Goal: Task Accomplishment & Management: Manage account settings

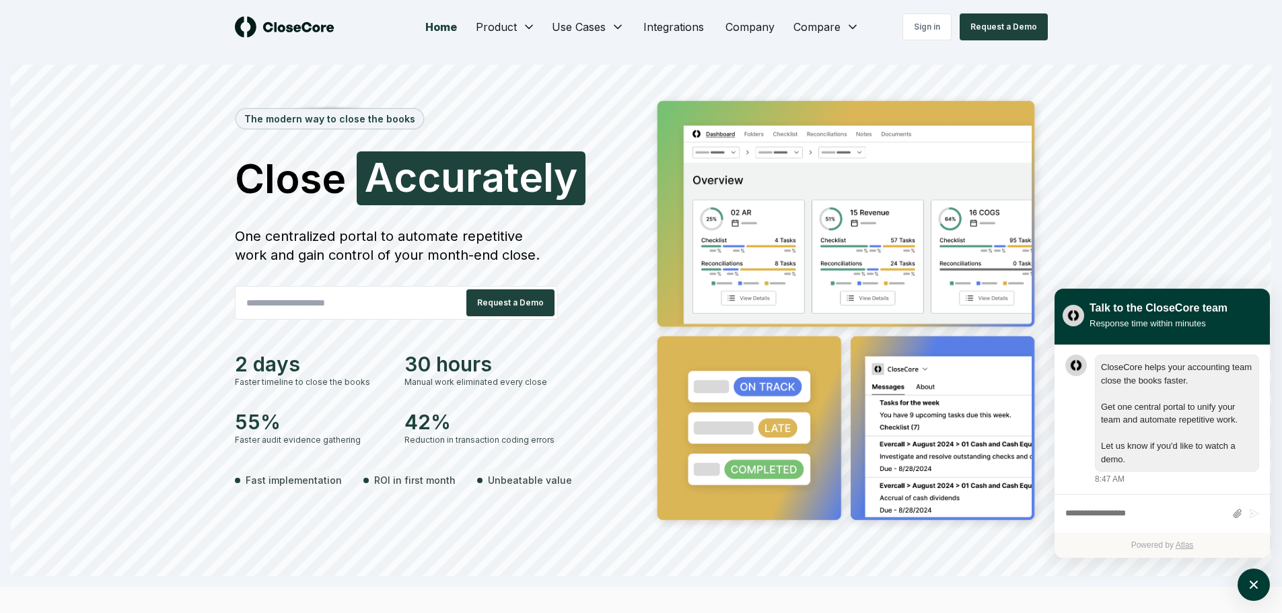
scroll to position [1, 0]
click at [920, 36] on link "Sign in" at bounding box center [926, 26] width 49 height 27
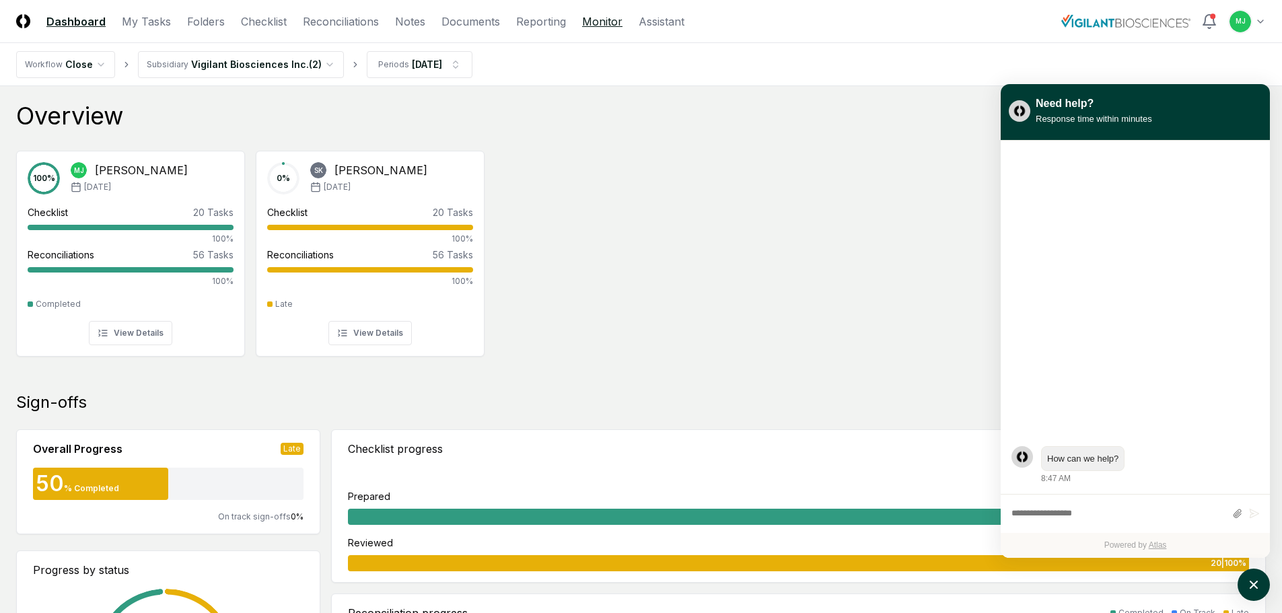
click at [582, 20] on link "Monitor" at bounding box center [602, 21] width 40 height 16
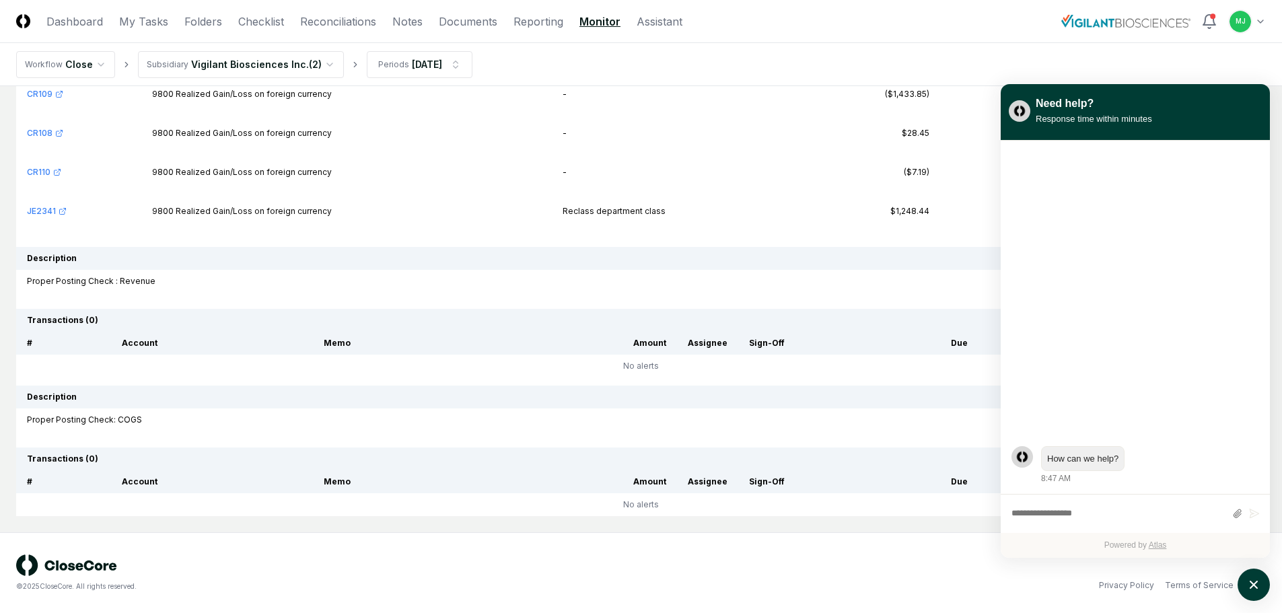
scroll to position [5884, 0]
click at [1248, 585] on icon "atlas-launcher" at bounding box center [1254, 585] width 20 height 20
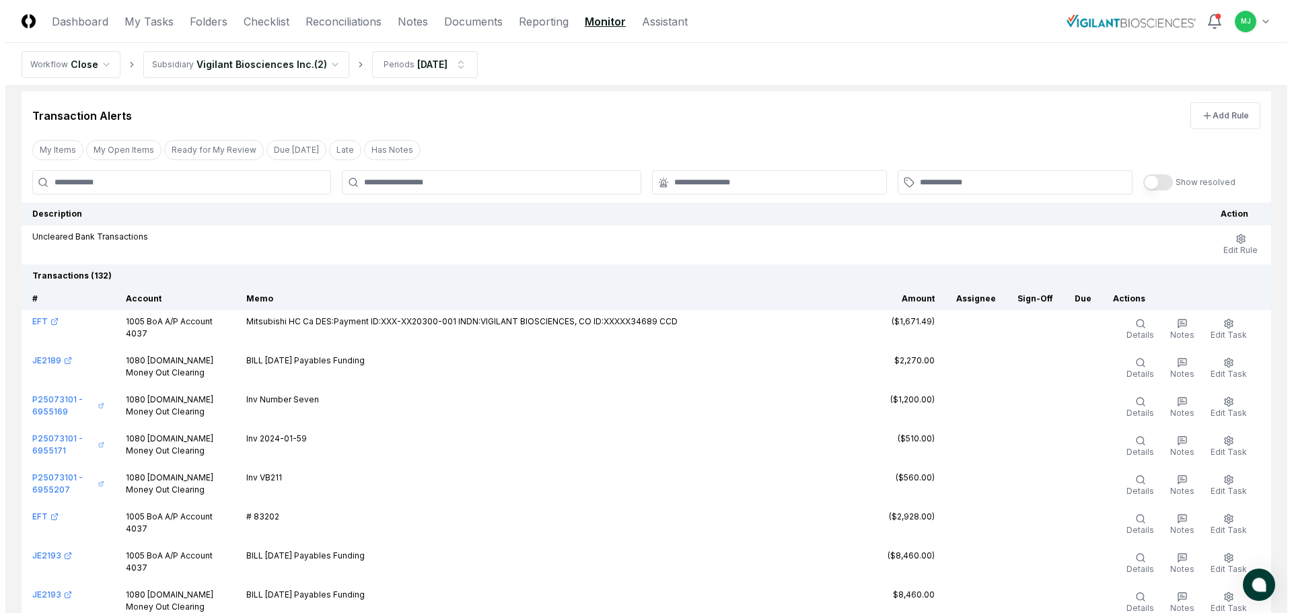
scroll to position [0, 0]
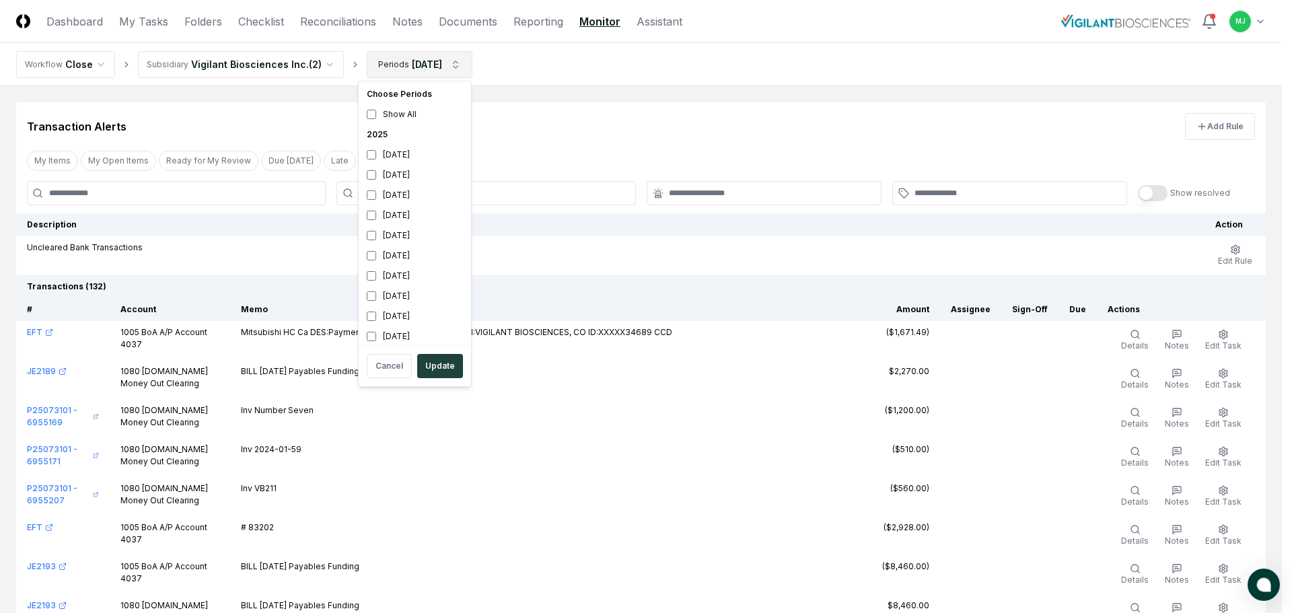
click at [436, 360] on button "Update" at bounding box center [440, 366] width 46 height 24
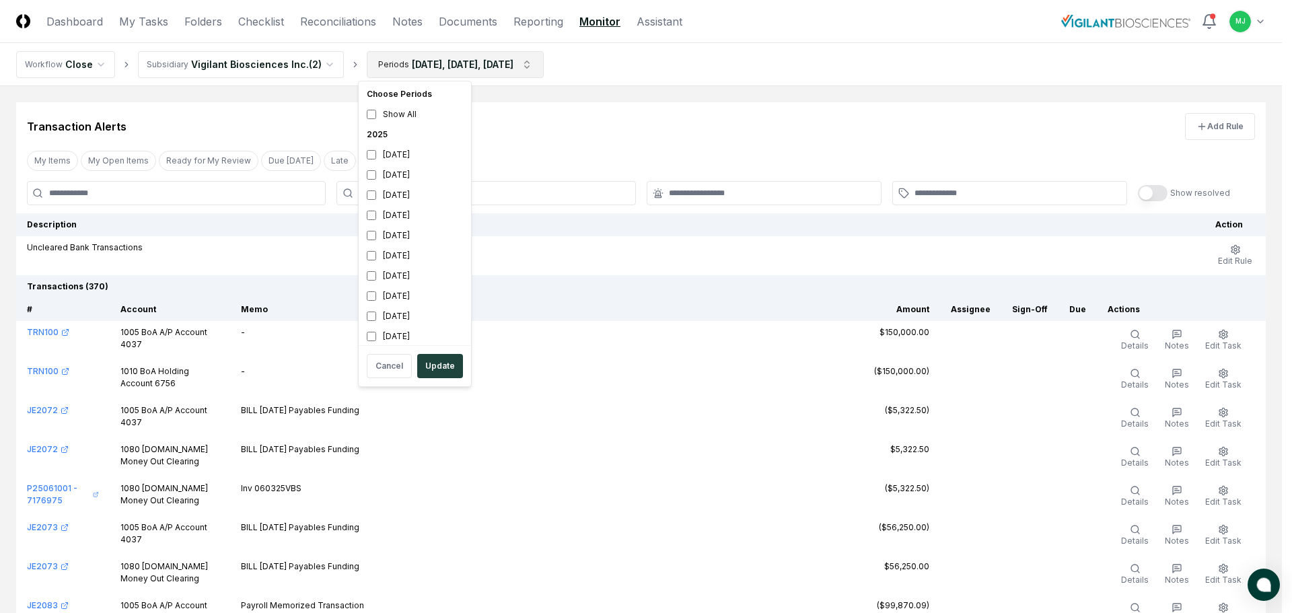
click at [422, 367] on button "Update" at bounding box center [440, 366] width 46 height 24
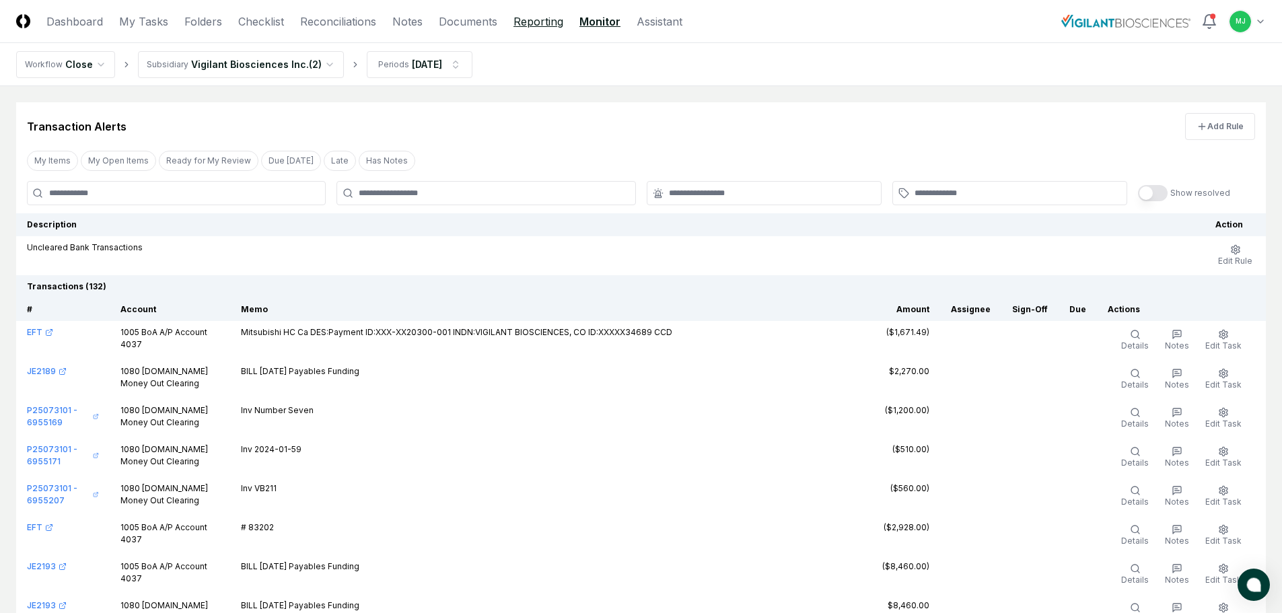
click at [560, 20] on link "Reporting" at bounding box center [538, 21] width 50 height 16
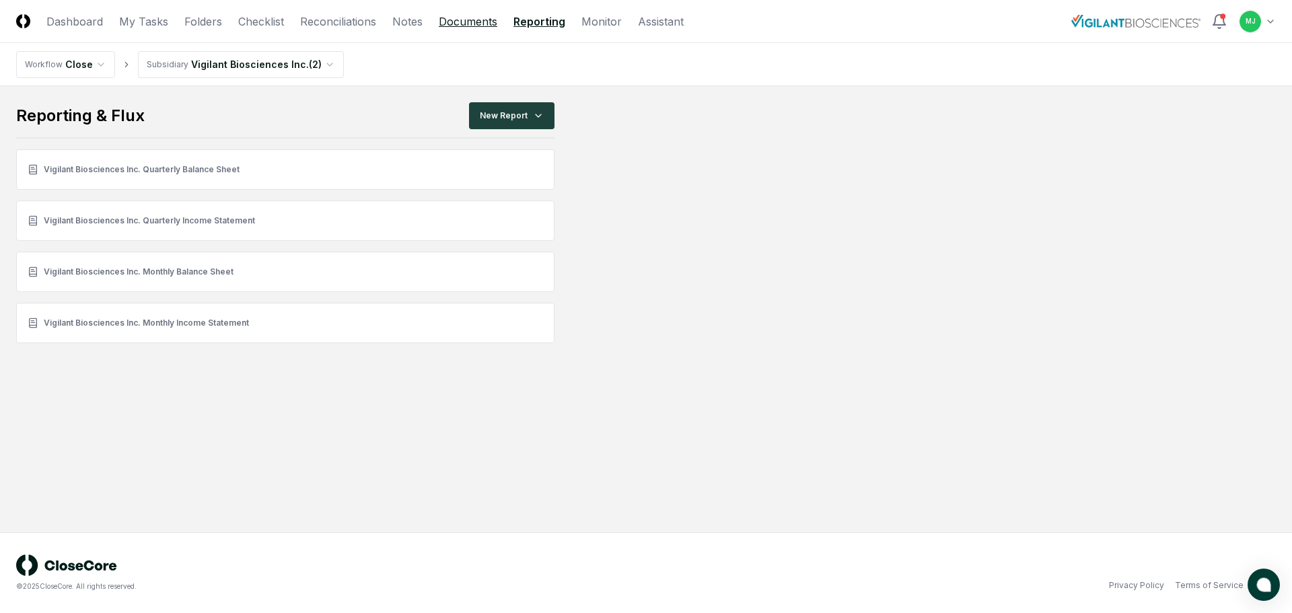
click at [442, 20] on link "Documents" at bounding box center [468, 21] width 59 height 16
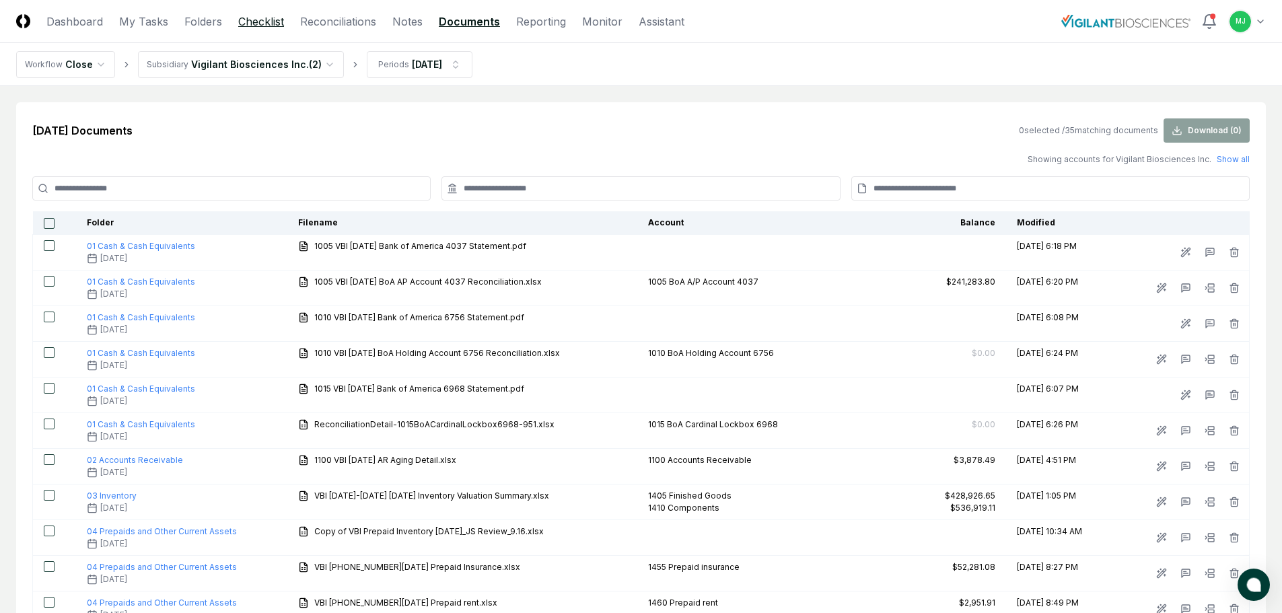
click at [260, 25] on link "Checklist" at bounding box center [261, 21] width 46 height 16
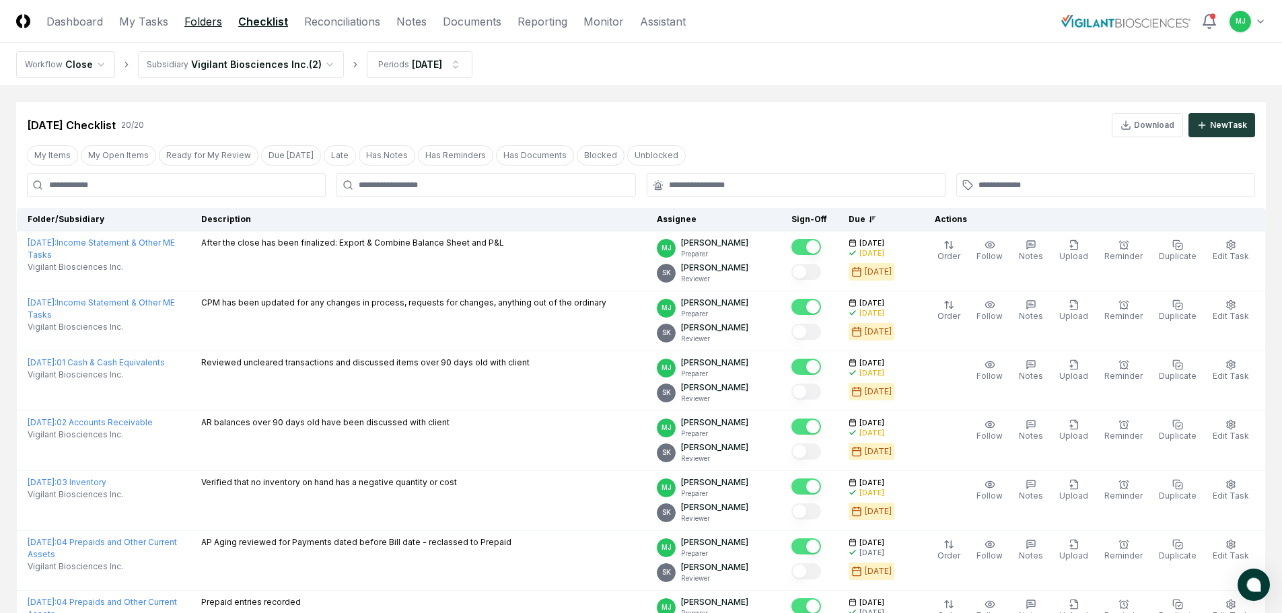
click at [189, 22] on link "Folders" at bounding box center [203, 21] width 38 height 16
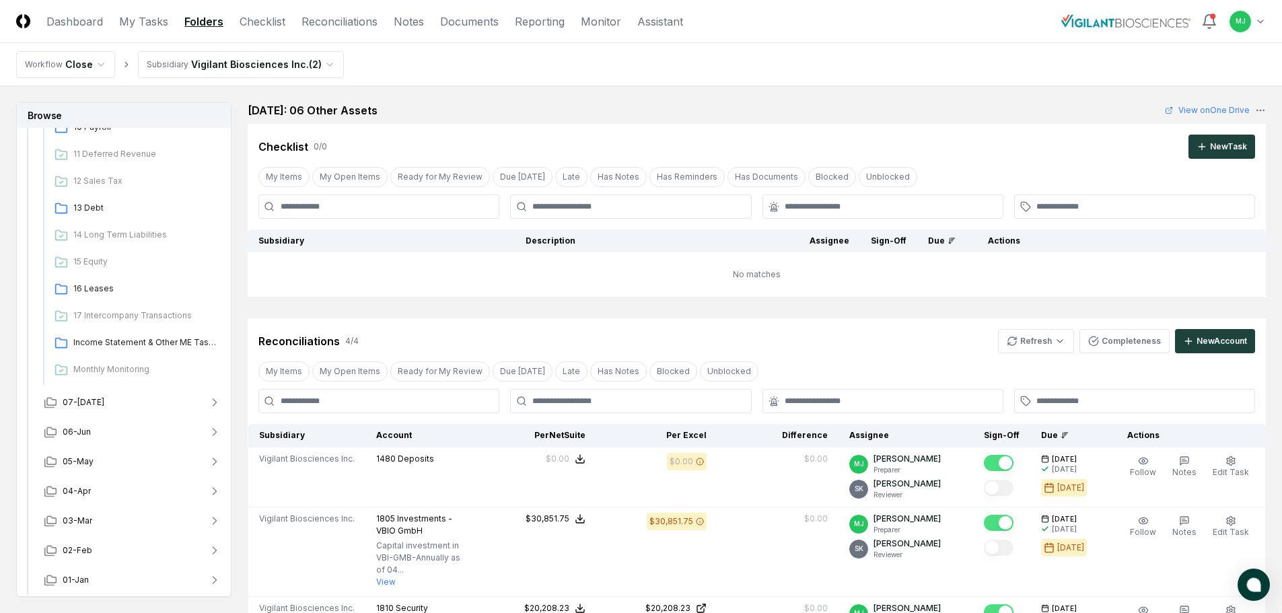
scroll to position [466, 0]
click at [102, 369] on span "Monthly Monitoring" at bounding box center [144, 368] width 143 height 12
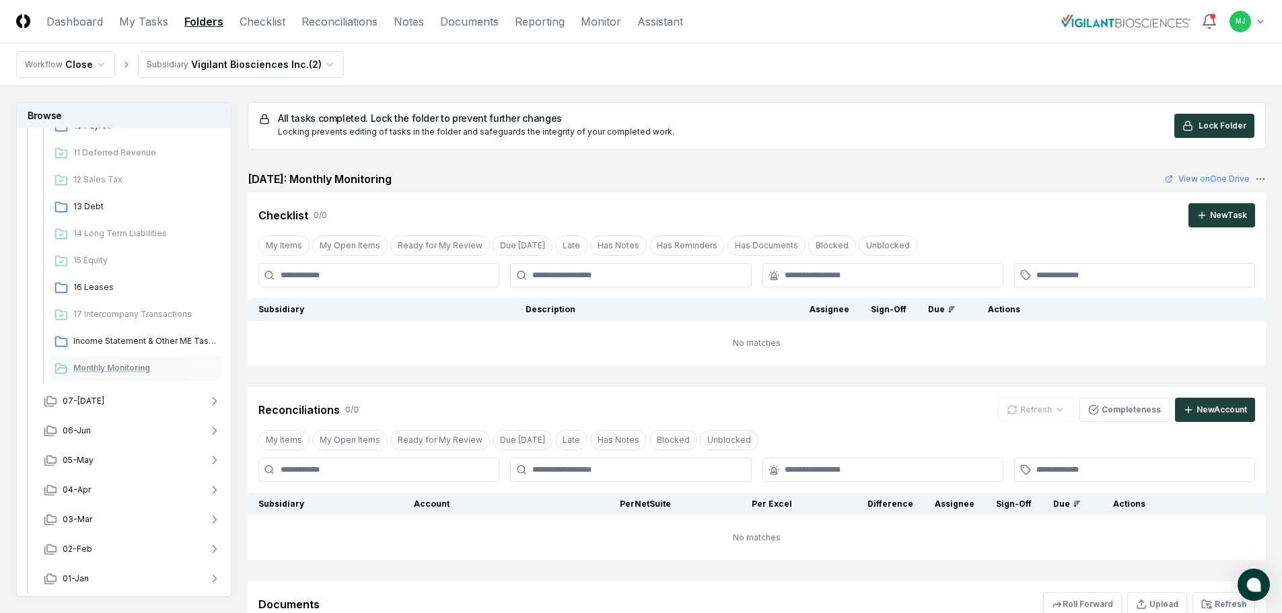
click at [98, 363] on span "Monthly Monitoring" at bounding box center [144, 368] width 143 height 12
click at [90, 369] on span "Monthly Monitoring" at bounding box center [144, 368] width 143 height 12
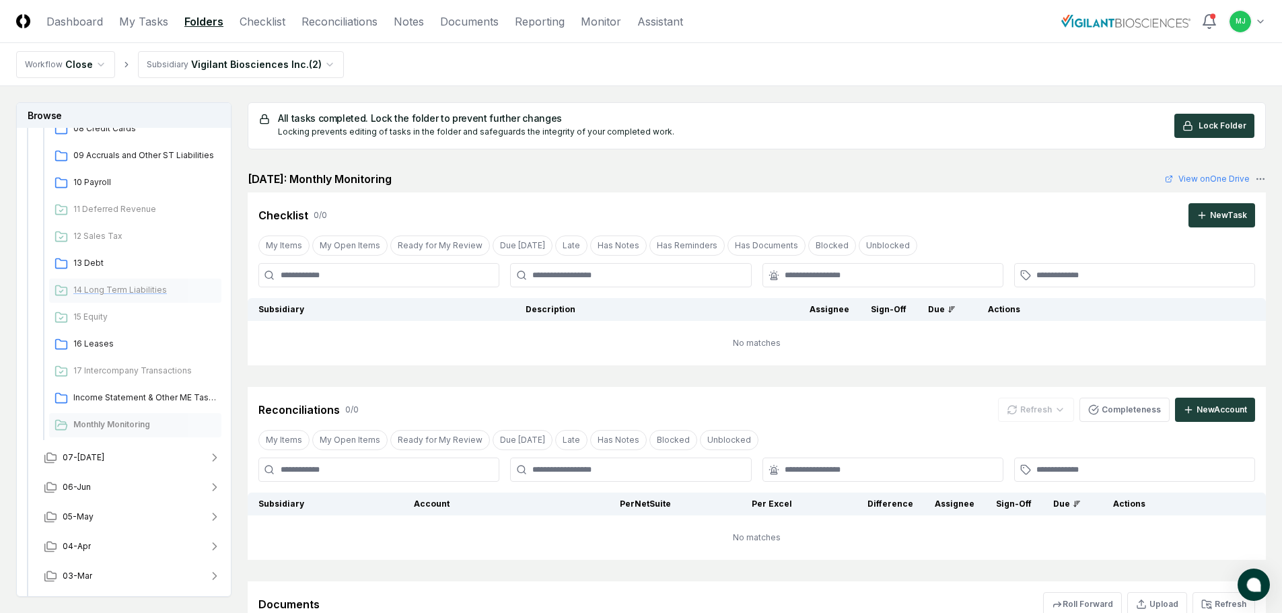
scroll to position [466, 0]
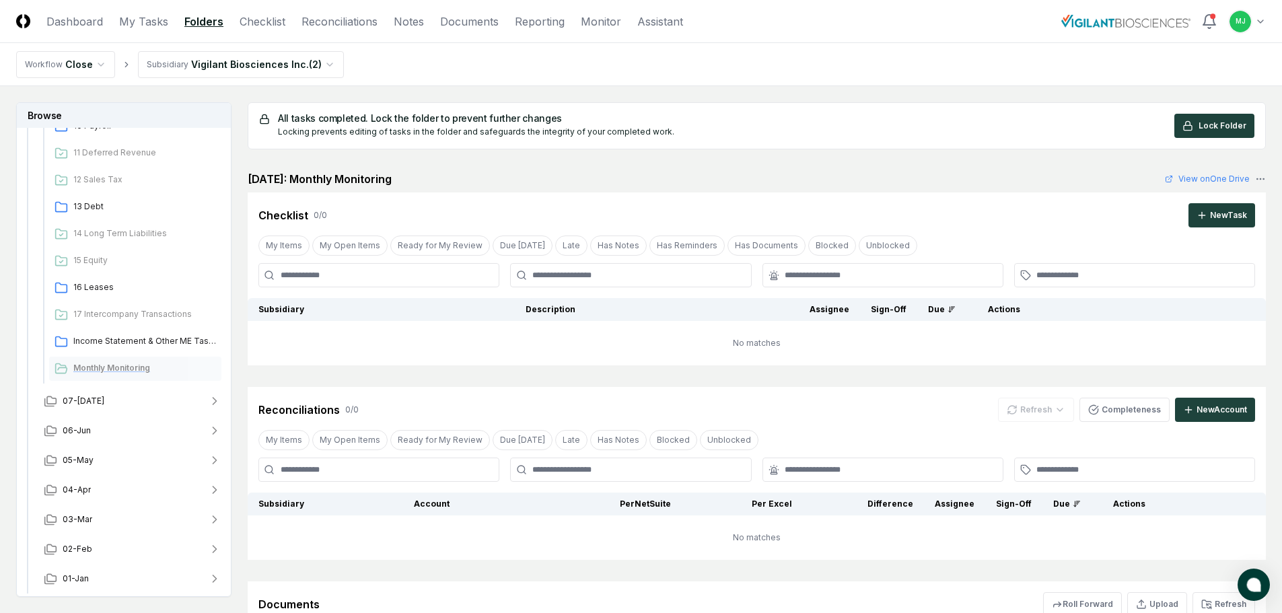
click at [122, 364] on span "Monthly Monitoring" at bounding box center [144, 368] width 143 height 12
drag, startPoint x: 170, startPoint y: 375, endPoint x: 100, endPoint y: 369, distance: 70.8
click at [100, 369] on span "Monthly Monitoring" at bounding box center [144, 368] width 143 height 12
click at [1043, 412] on div "Refresh" at bounding box center [1036, 410] width 76 height 24
click at [1056, 412] on div "Refresh" at bounding box center [1036, 410] width 76 height 24
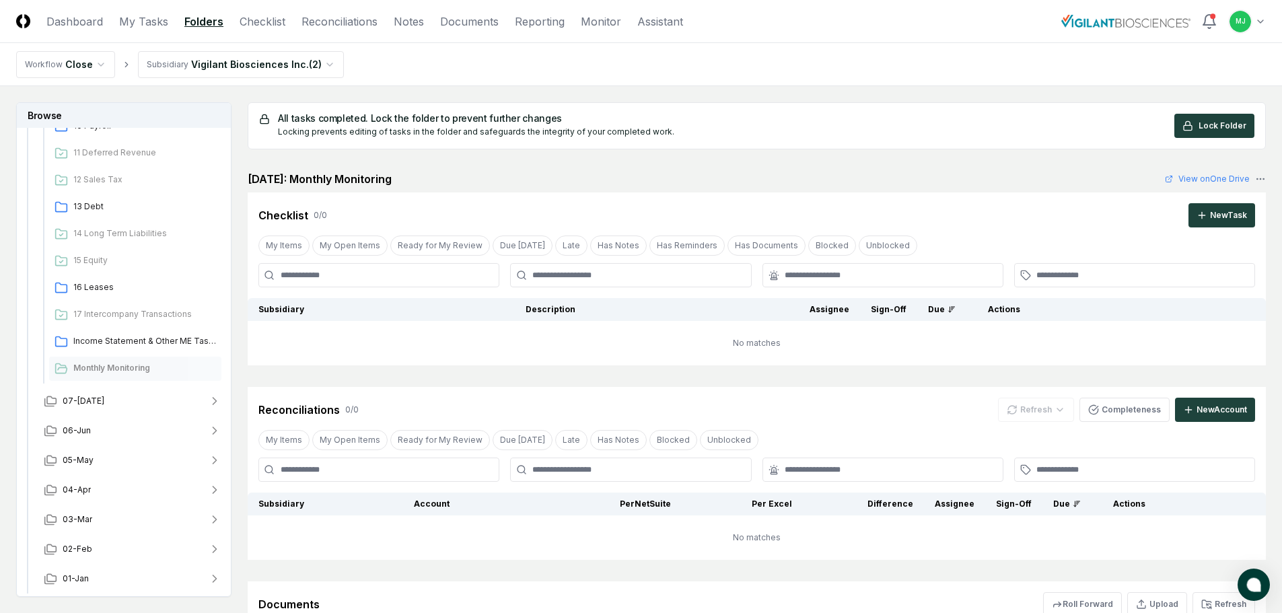
click at [1062, 406] on div "Refresh" at bounding box center [1036, 410] width 76 height 24
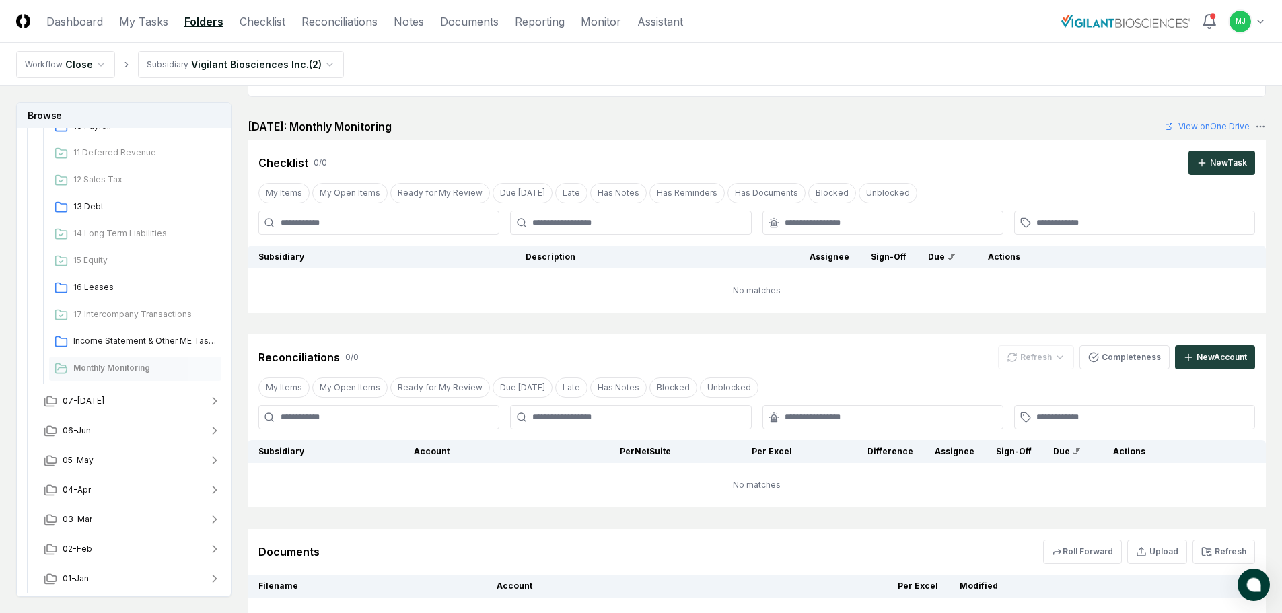
scroll to position [178, 0]
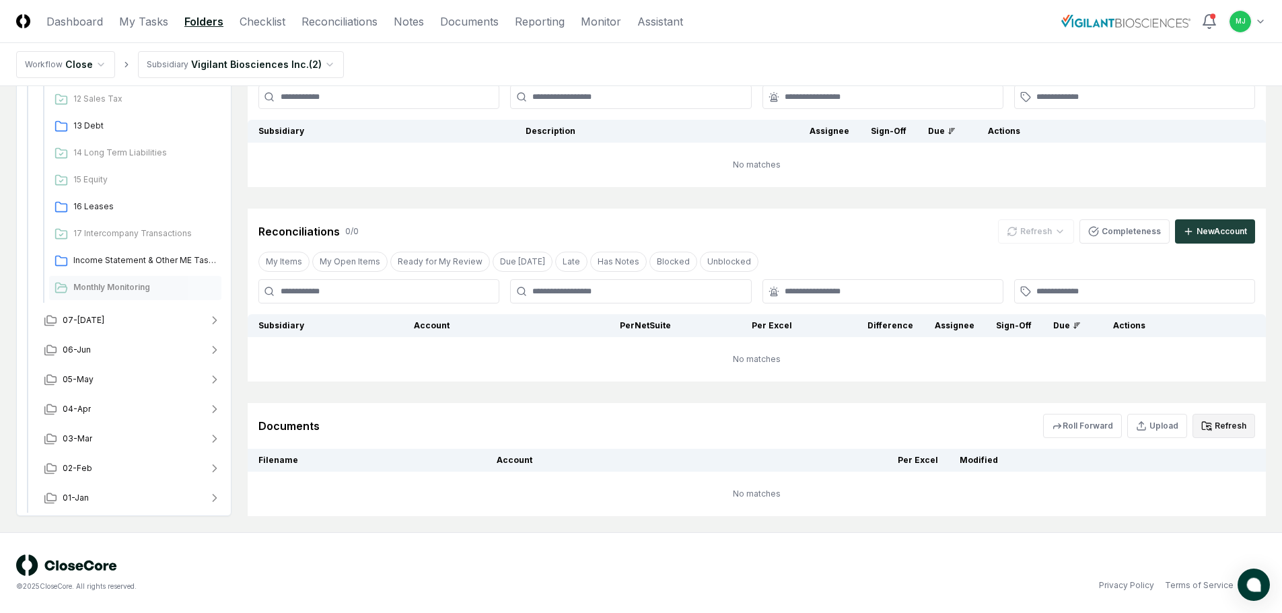
click at [1210, 429] on icon at bounding box center [1210, 430] width 2 height 2
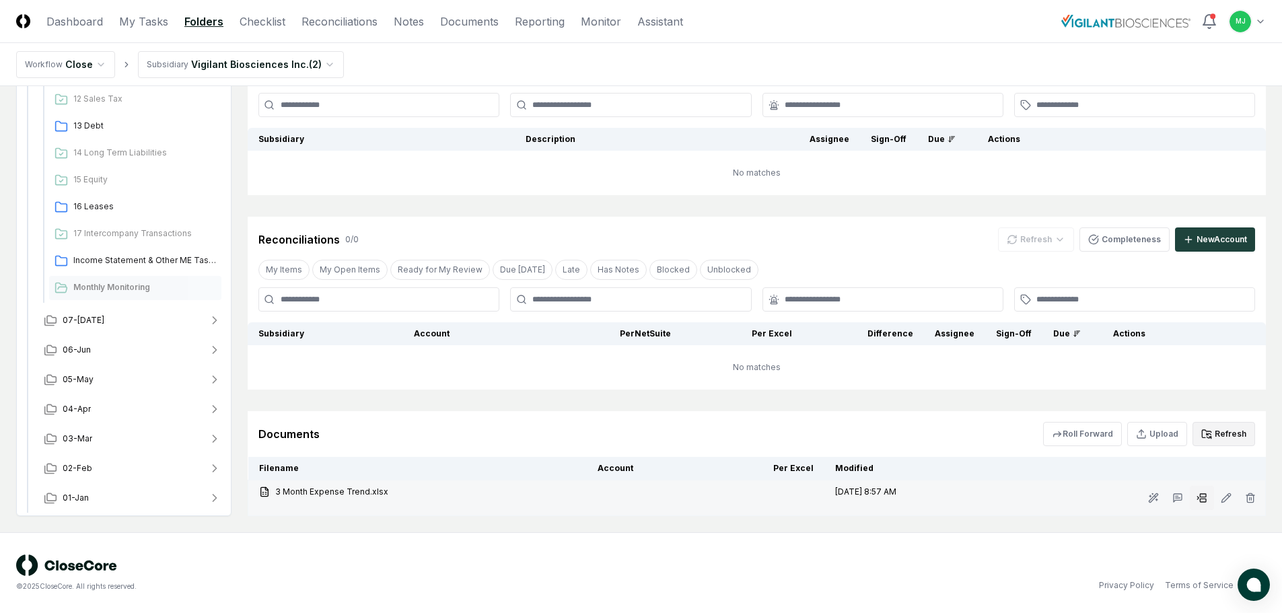
click at [1197, 499] on icon at bounding box center [1197, 497] width 1 height 3
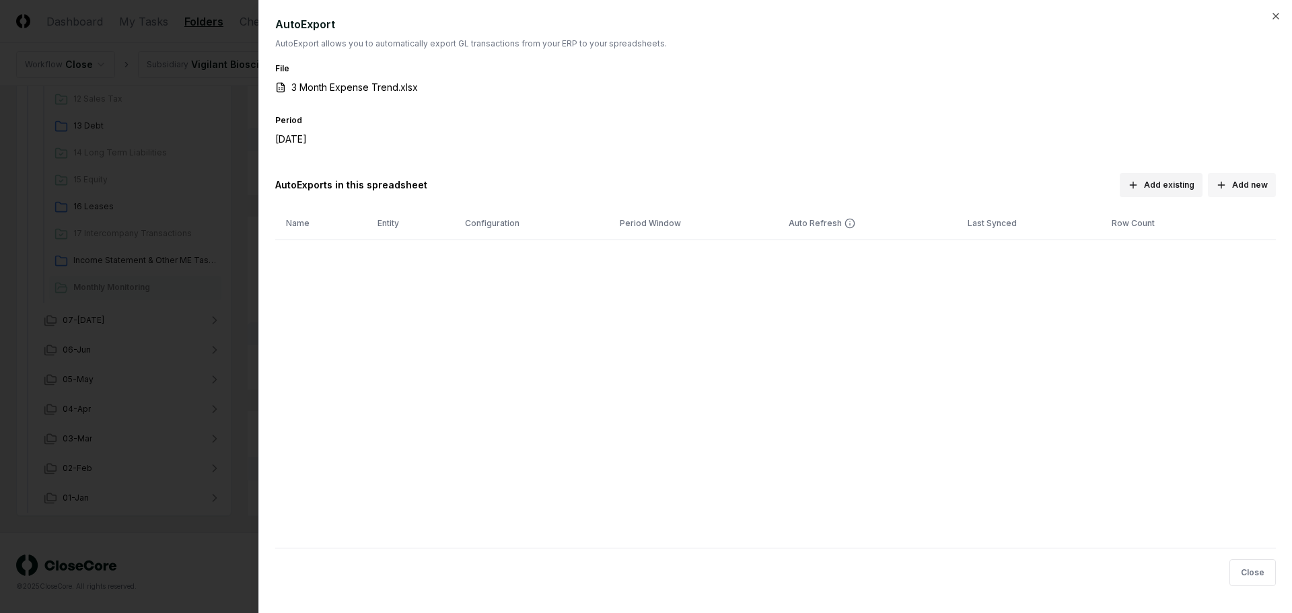
click at [1251, 182] on button "Add new" at bounding box center [1242, 185] width 68 height 24
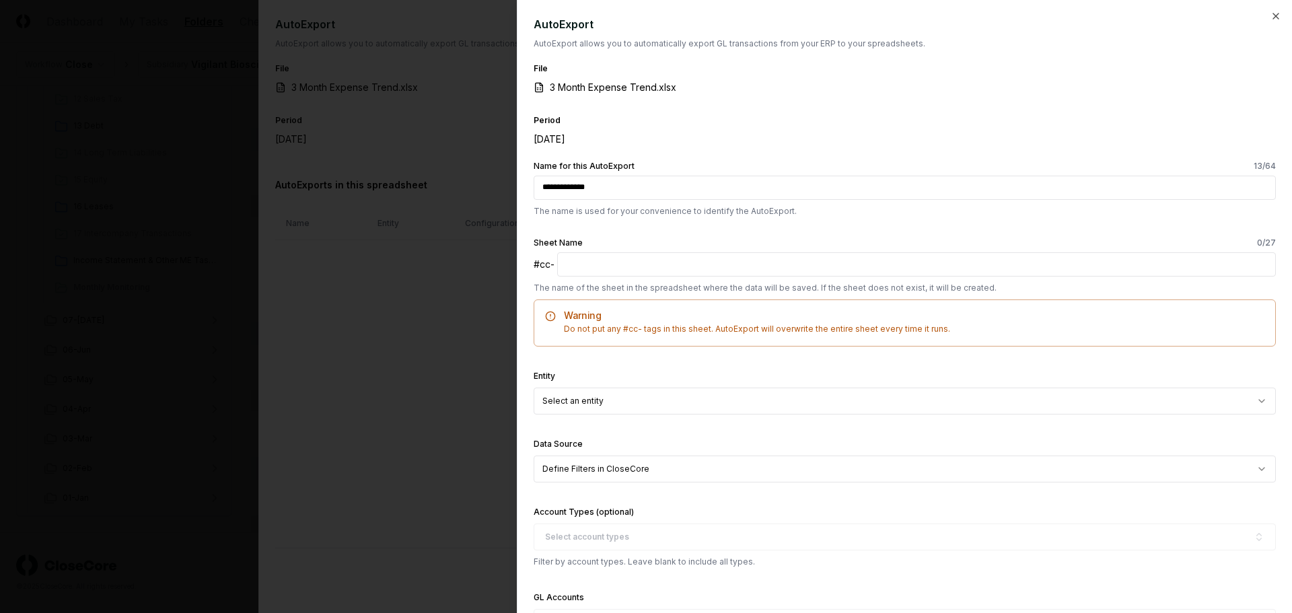
type input "**********"
click at [664, 265] on input "text" at bounding box center [916, 264] width 718 height 24
type input "**********"
click at [638, 400] on body "CloseCore Dashboard My Tasks Folders Checklist Reconciliations Notes Documents …" at bounding box center [641, 221] width 1282 height 783
click at [601, 470] on body "CloseCore Dashboard My Tasks Folders Checklist Reconciliations Notes Documents …" at bounding box center [641, 221] width 1282 height 783
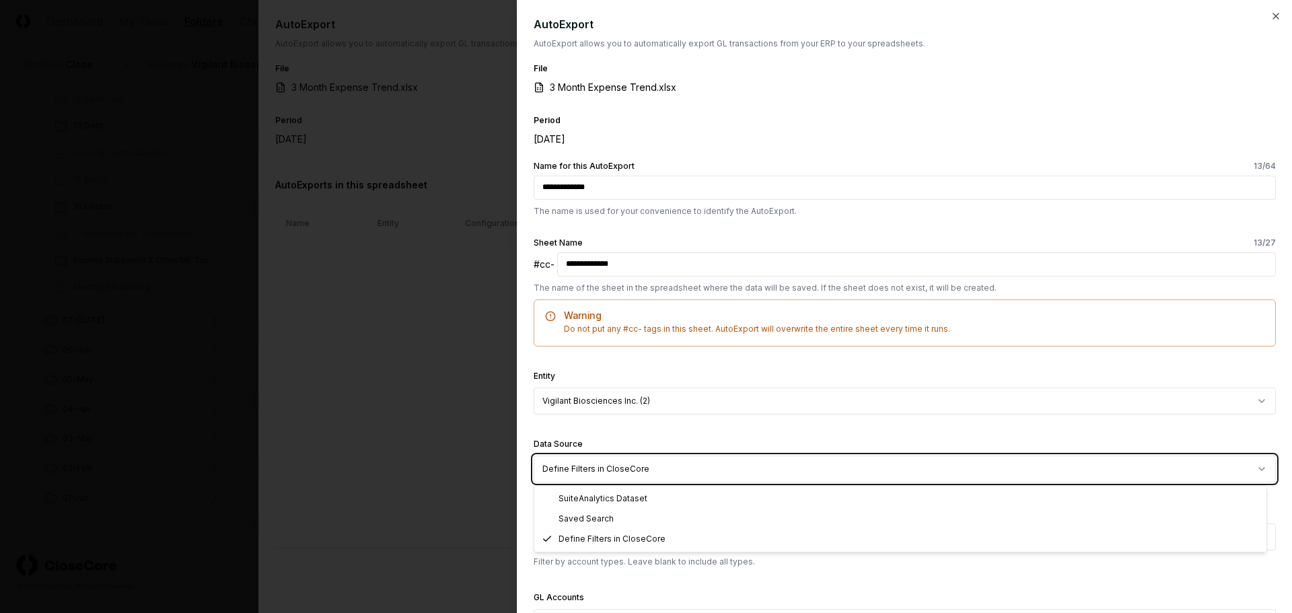
click at [599, 470] on body "CloseCore Dashboard My Tasks Folders Checklist Reconciliations Notes Documents …" at bounding box center [641, 221] width 1282 height 783
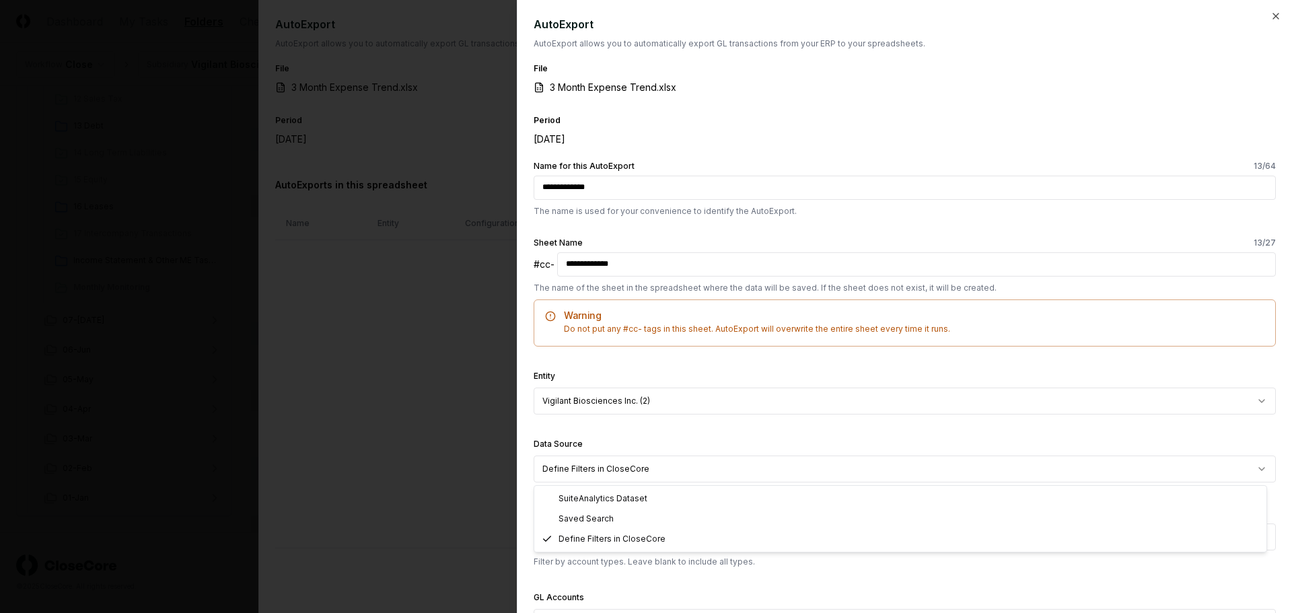
click at [599, 470] on body "CloseCore Dashboard My Tasks Folders Checklist Reconciliations Notes Documents …" at bounding box center [641, 221] width 1282 height 783
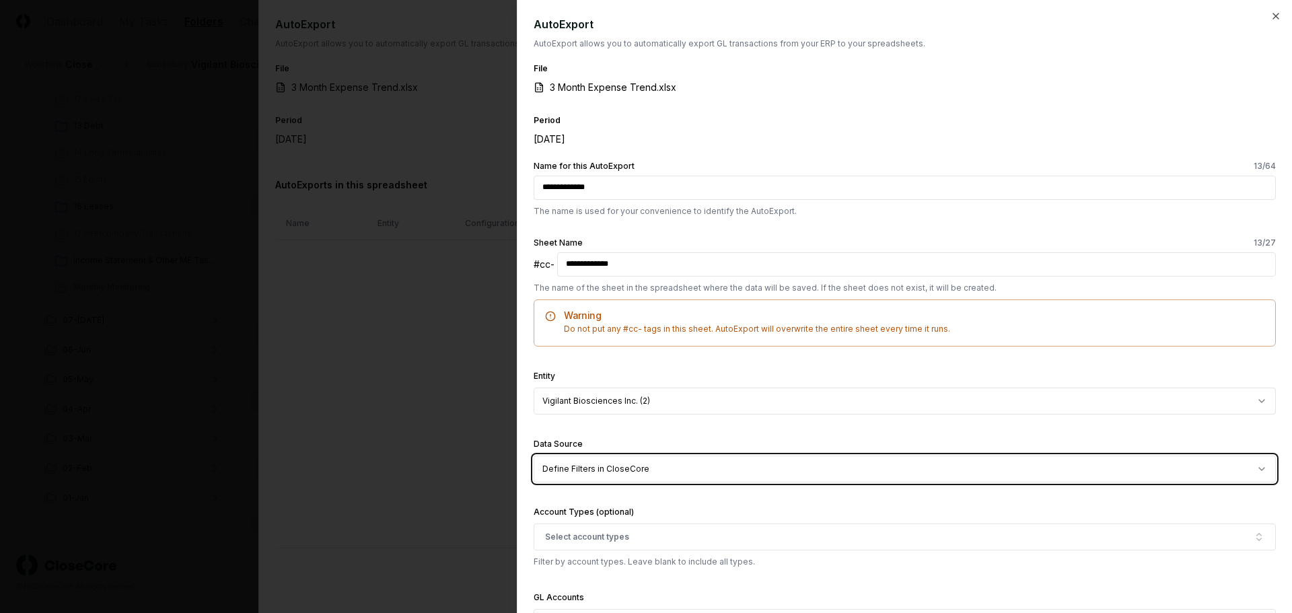
click at [599, 470] on body "CloseCore Dashboard My Tasks Folders Checklist Reconciliations Notes Documents …" at bounding box center [641, 221] width 1282 height 783
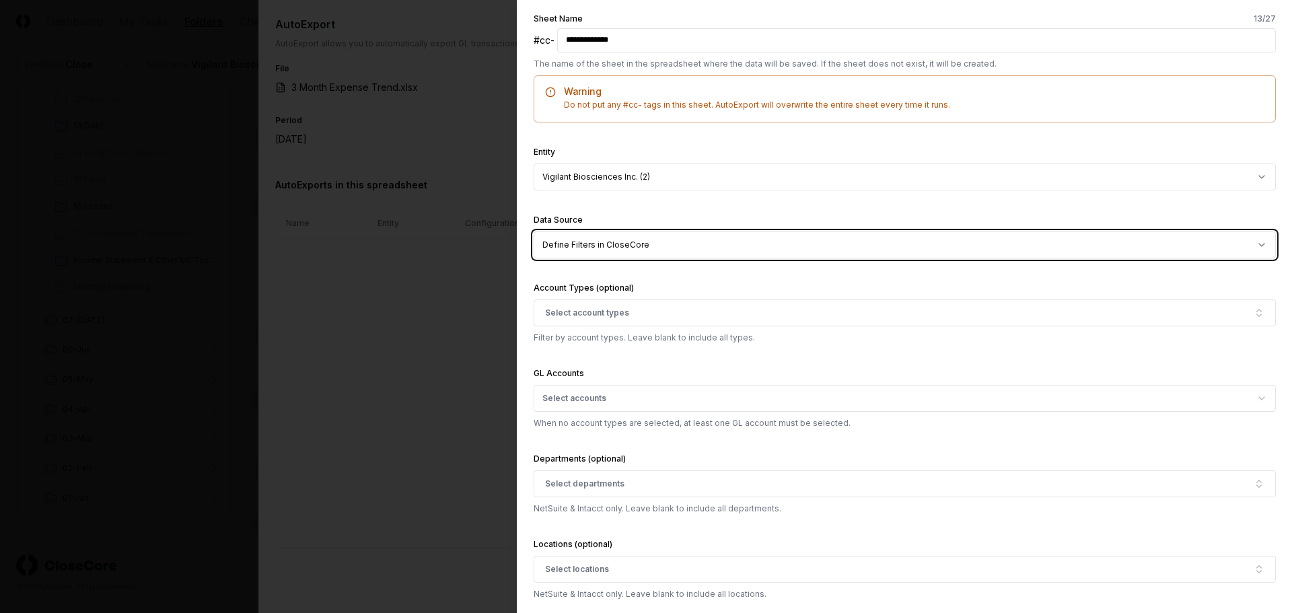
scroll to position [203, 0]
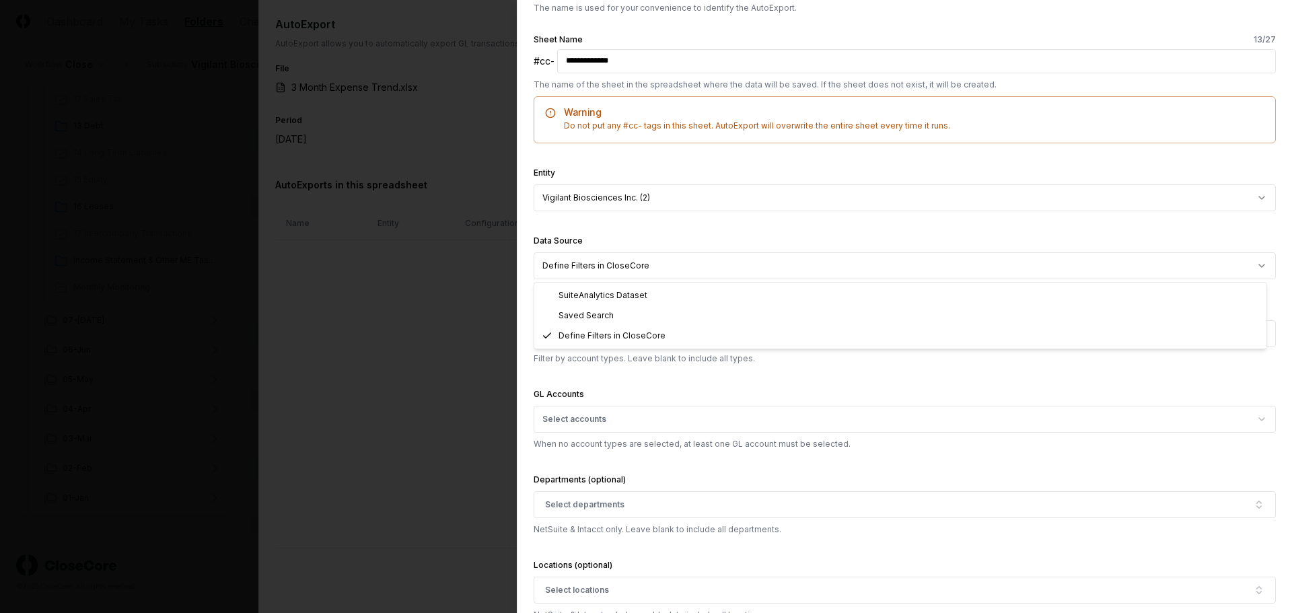
click at [1255, 266] on body "CloseCore Dashboard My Tasks Folders Checklist Reconciliations Notes Documents …" at bounding box center [641, 221] width 1282 height 783
select select "*******"
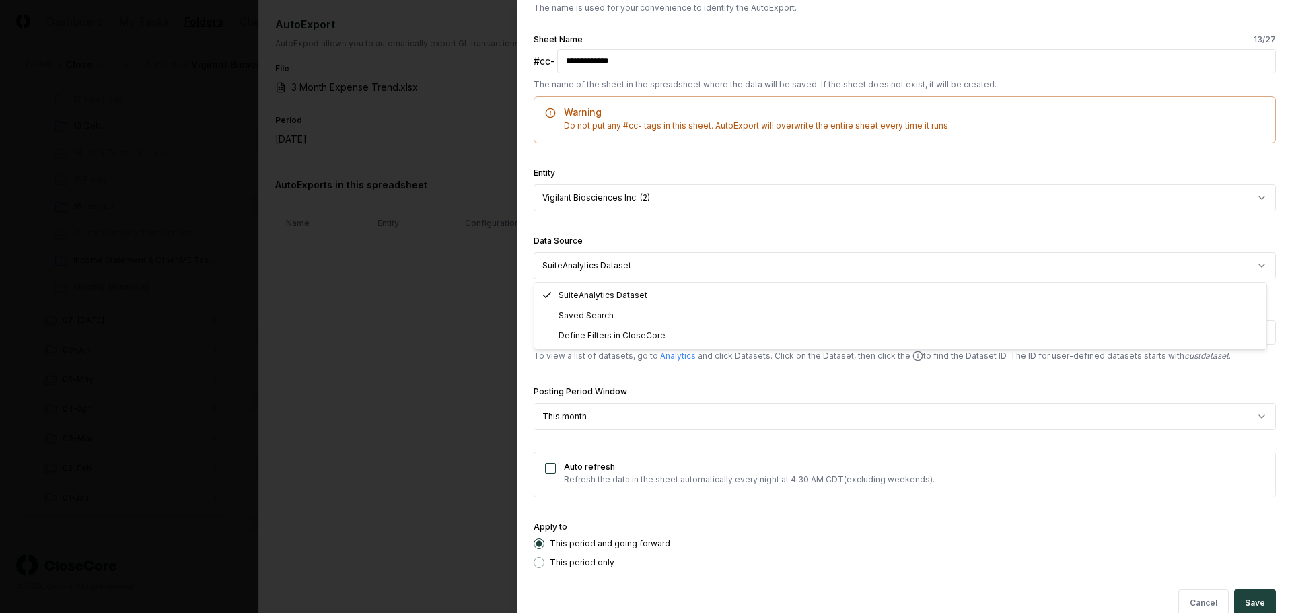
click at [635, 262] on body "CloseCore Dashboard My Tasks Folders Checklist Reconciliations Notes Documents …" at bounding box center [641, 221] width 1282 height 783
click at [542, 334] on input "Dataset ID" at bounding box center [904, 332] width 742 height 24
paste input "**********"
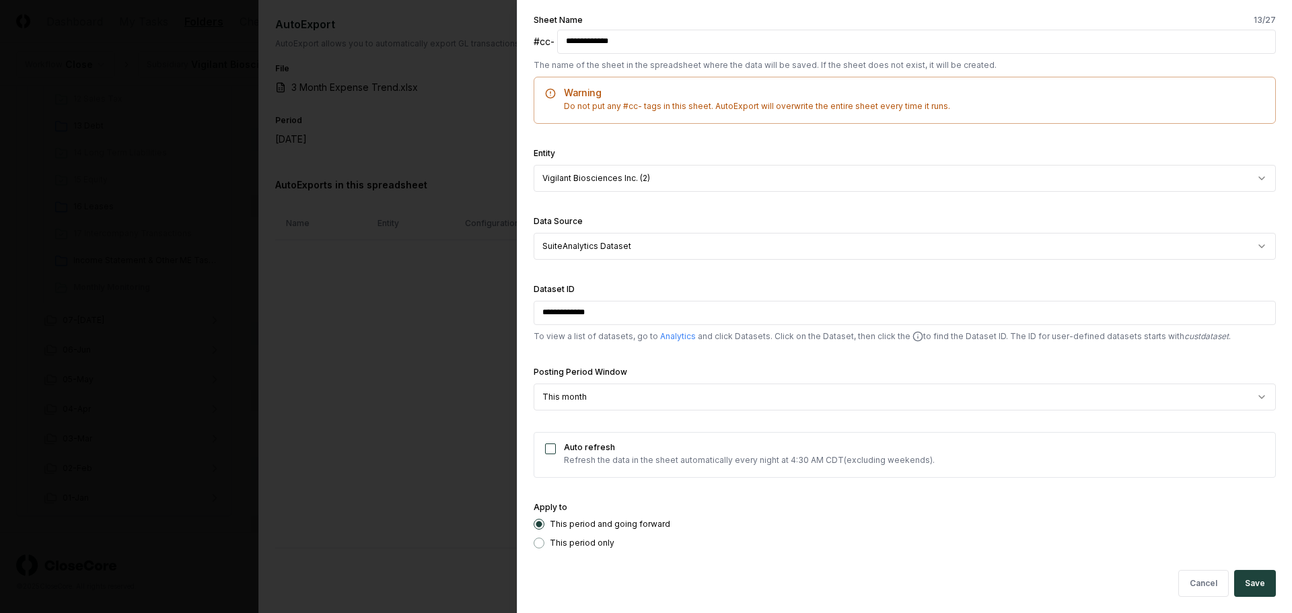
type input "**********"
click at [1251, 395] on body "CloseCore Dashboard My Tasks Folders Checklist Reconciliations Notes Documents …" at bounding box center [641, 221] width 1282 height 783
select select "******"
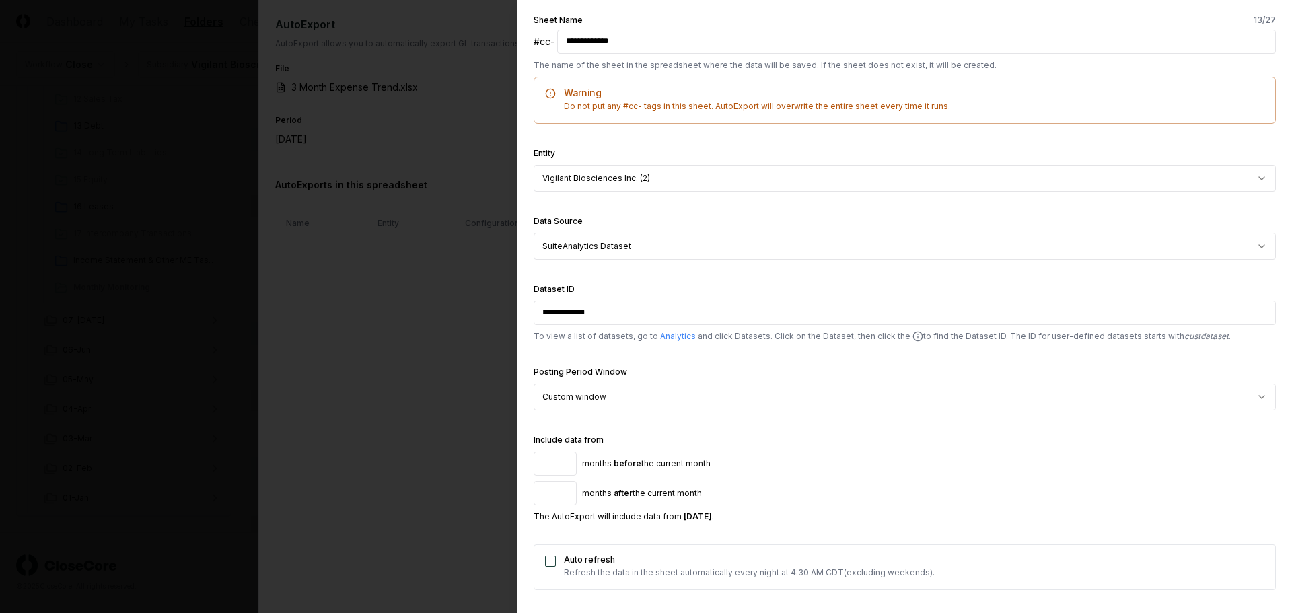
click at [573, 467] on input "*" at bounding box center [554, 463] width 43 height 24
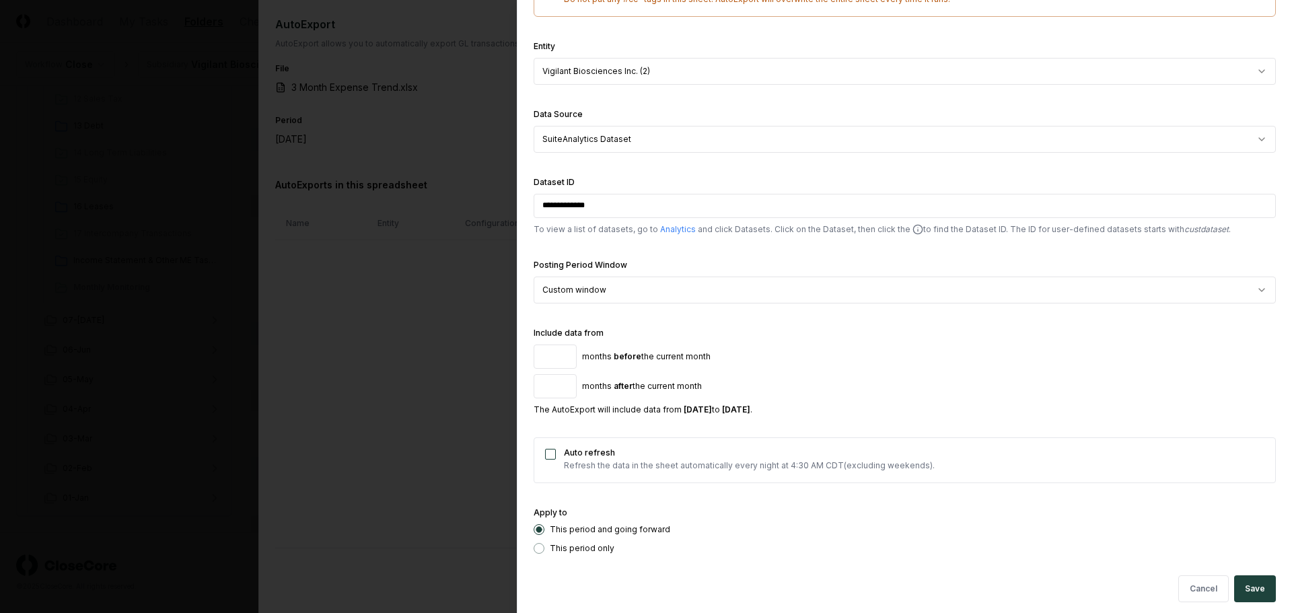
scroll to position [335, 0]
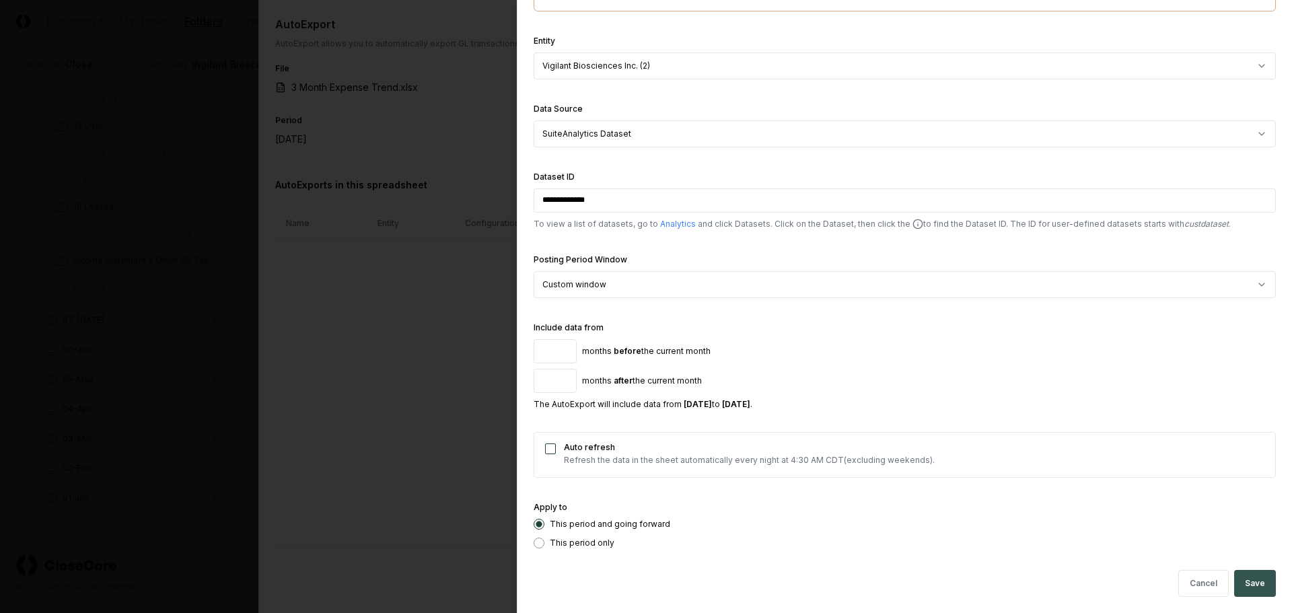
type input "*"
click at [1255, 574] on button "Save" at bounding box center [1255, 583] width 42 height 27
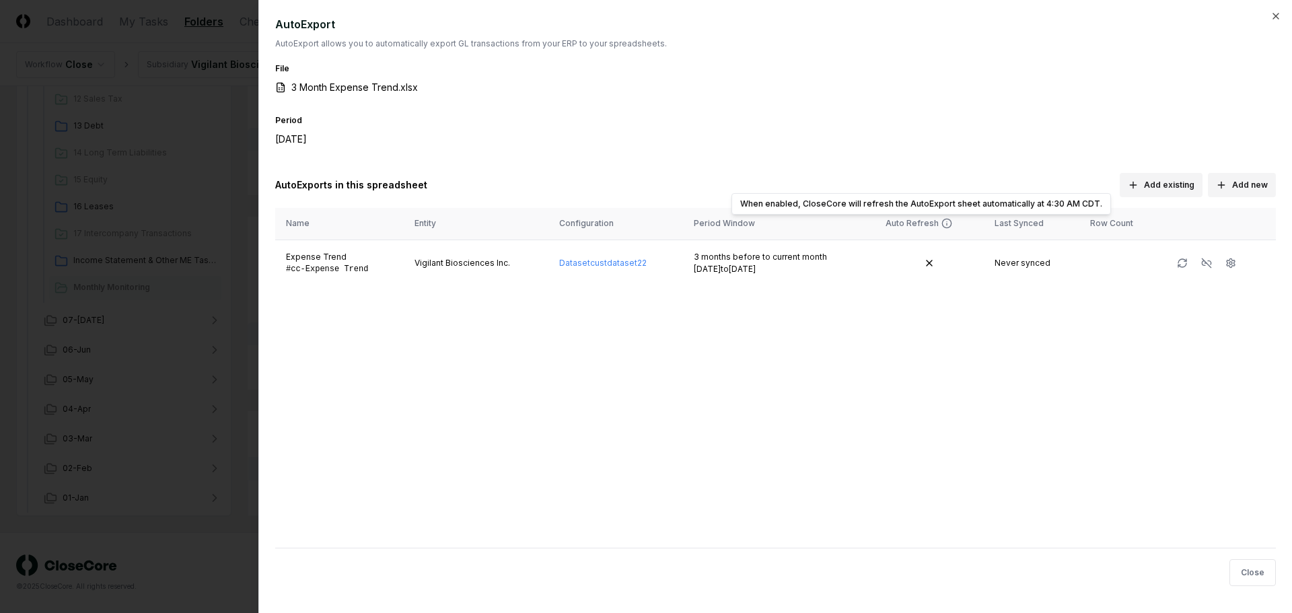
click at [930, 225] on div "Auto Refresh" at bounding box center [911, 223] width 53 height 12
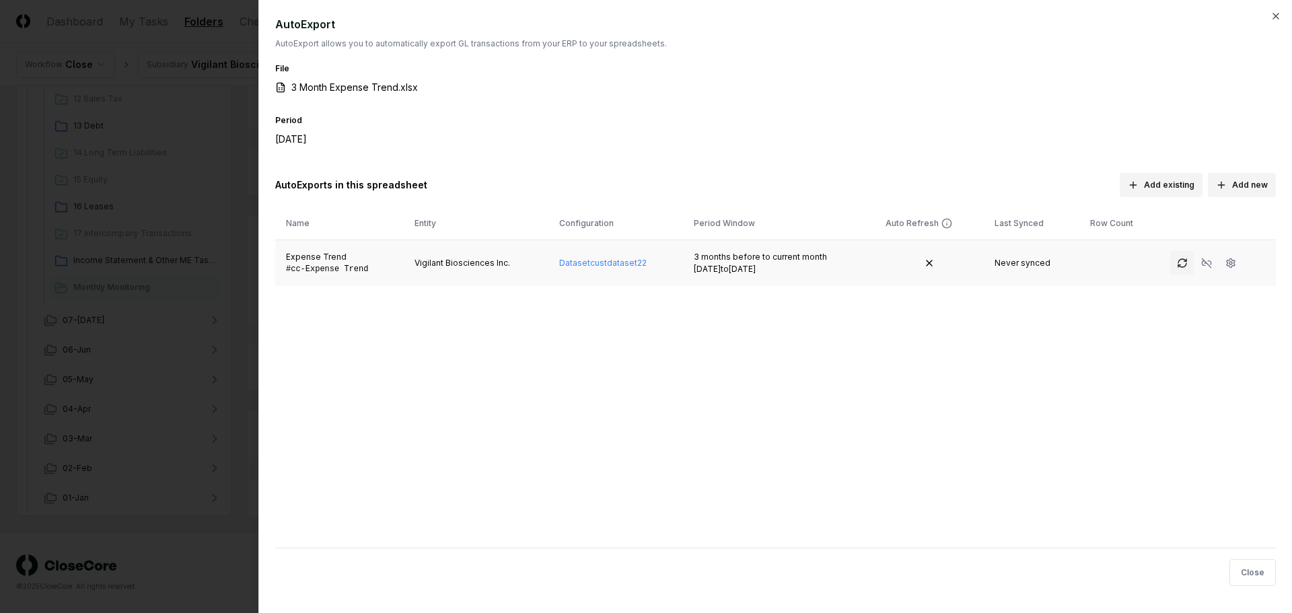
click at [1183, 267] on icon "button" at bounding box center [1182, 263] width 11 height 11
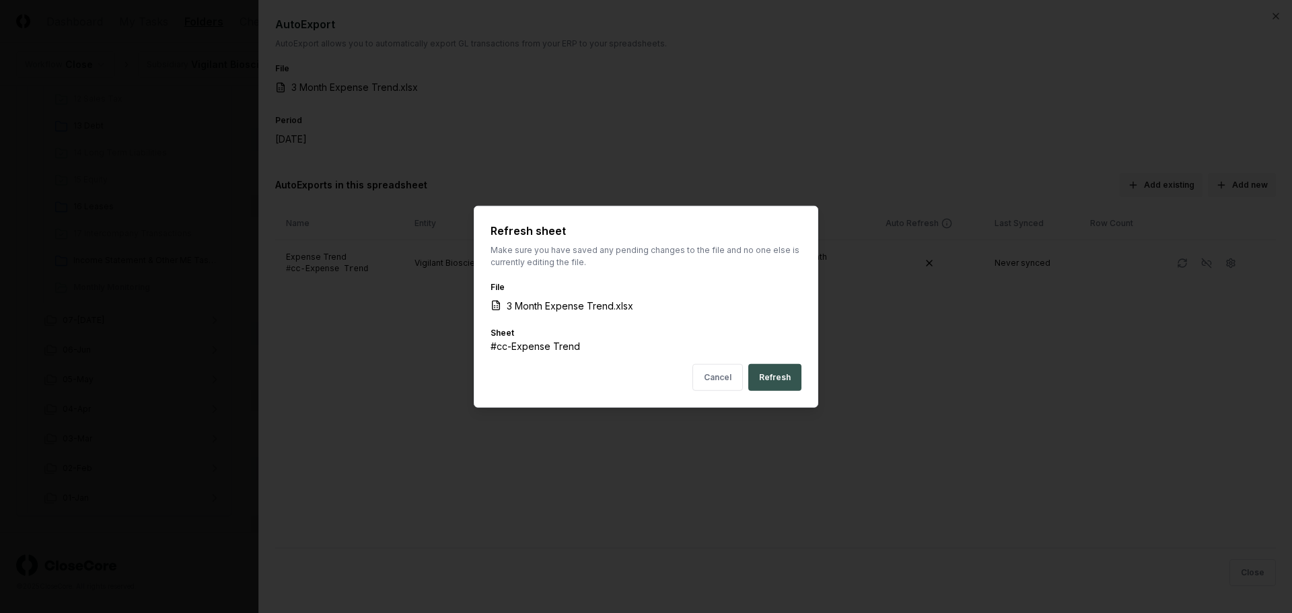
click at [788, 369] on button "Refresh" at bounding box center [774, 377] width 53 height 27
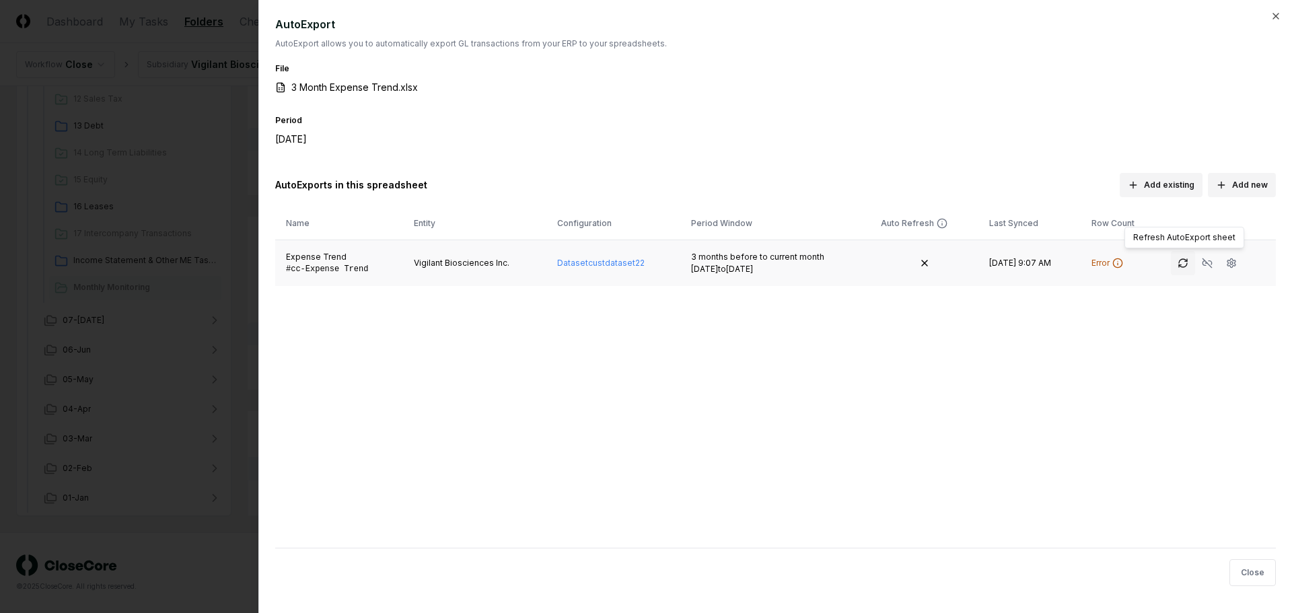
click at [1179, 263] on icon "button" at bounding box center [1182, 263] width 11 height 11
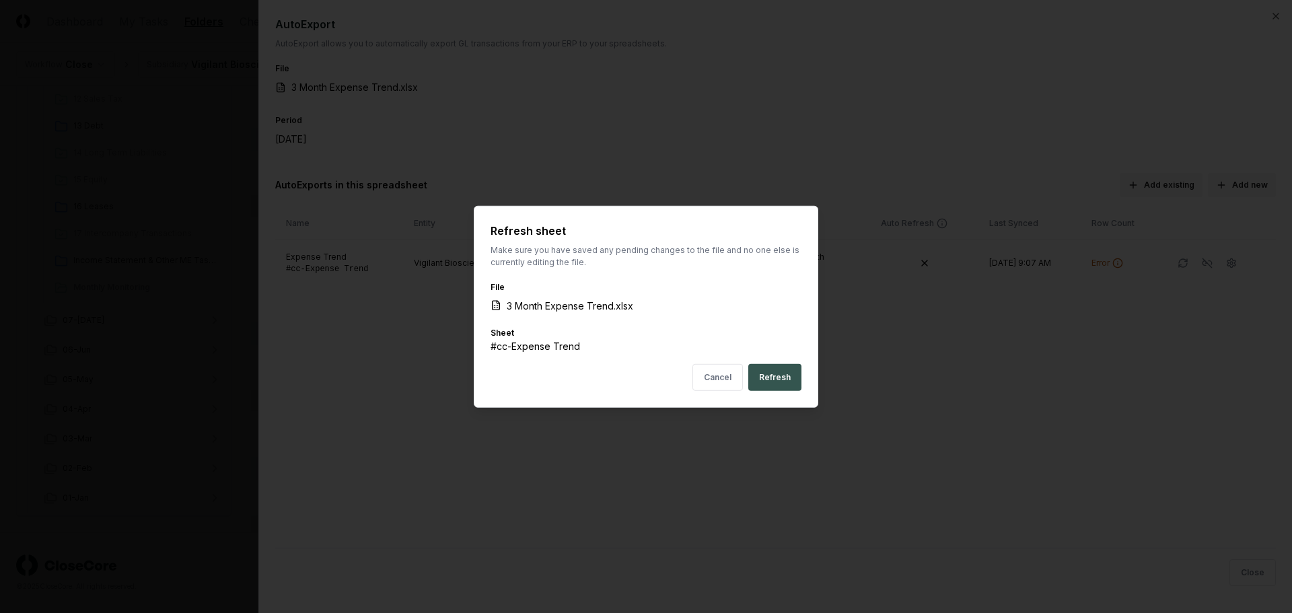
click at [784, 374] on button "Refresh" at bounding box center [774, 377] width 53 height 27
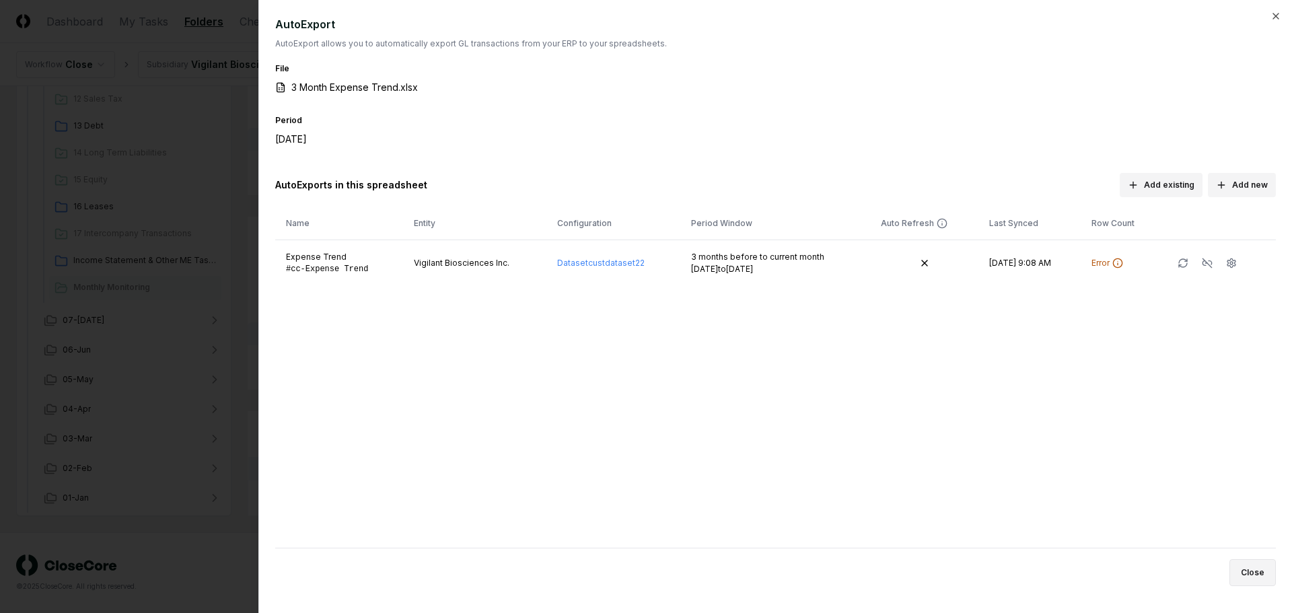
click at [1265, 575] on button "Close" at bounding box center [1252, 572] width 46 height 27
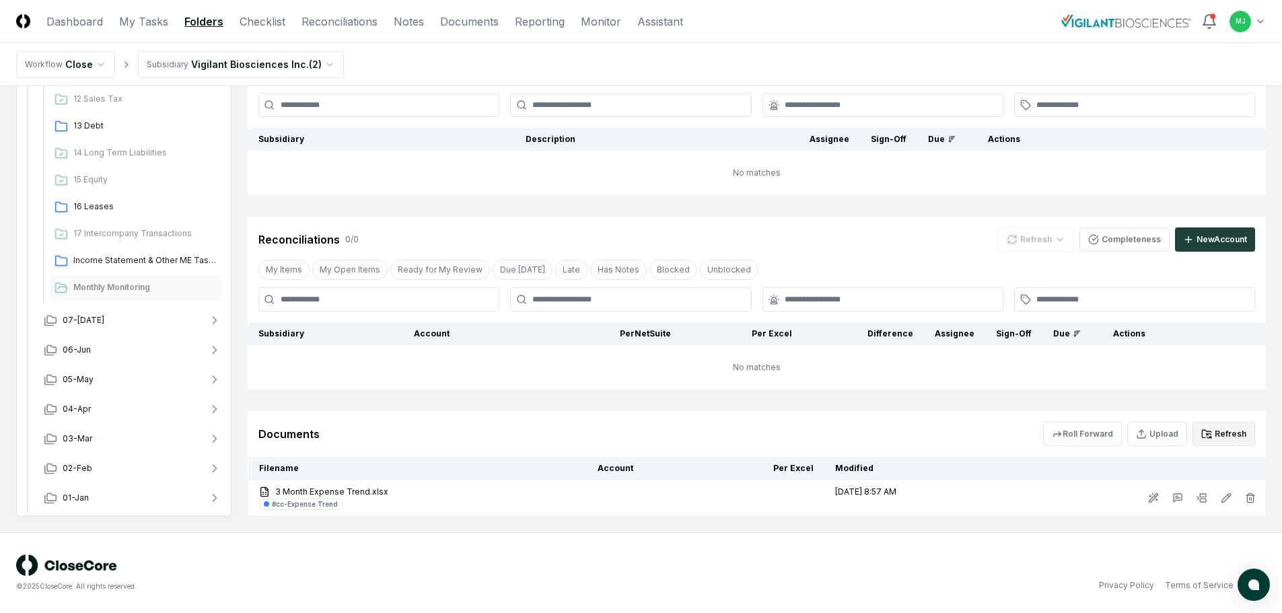
click at [1222, 441] on button "Refresh" at bounding box center [1223, 434] width 63 height 24
click at [1224, 429] on button "Refresh" at bounding box center [1223, 434] width 63 height 24
click at [1226, 496] on icon at bounding box center [1225, 497] width 11 height 11
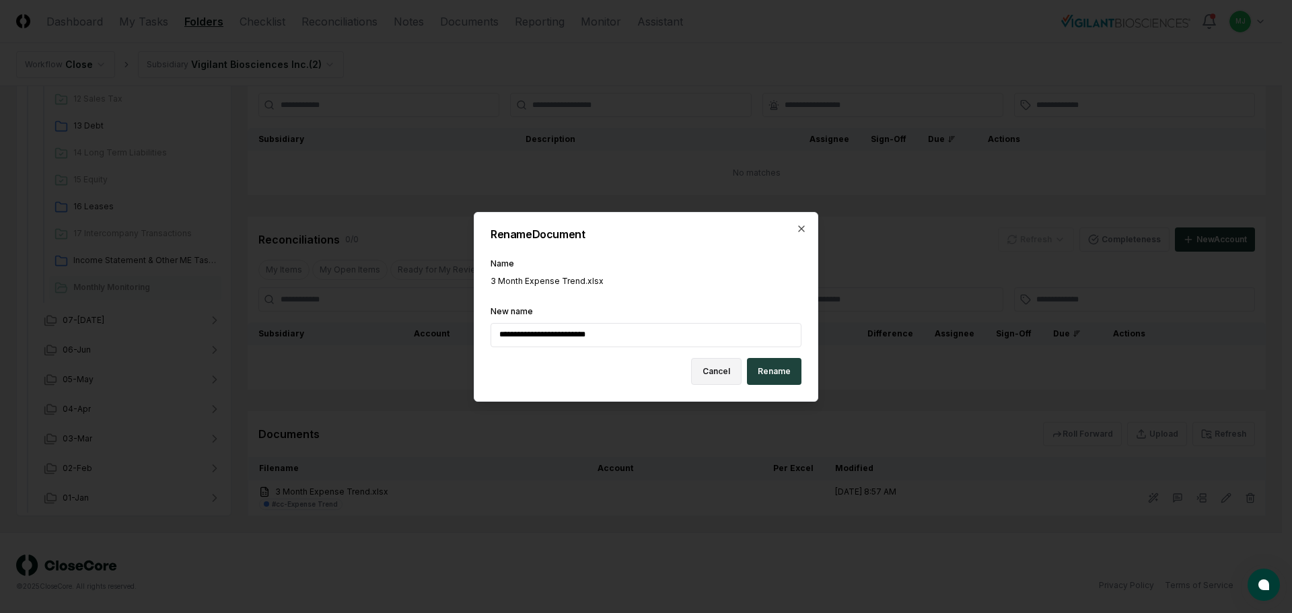
click at [725, 371] on button "Cancel" at bounding box center [716, 371] width 50 height 27
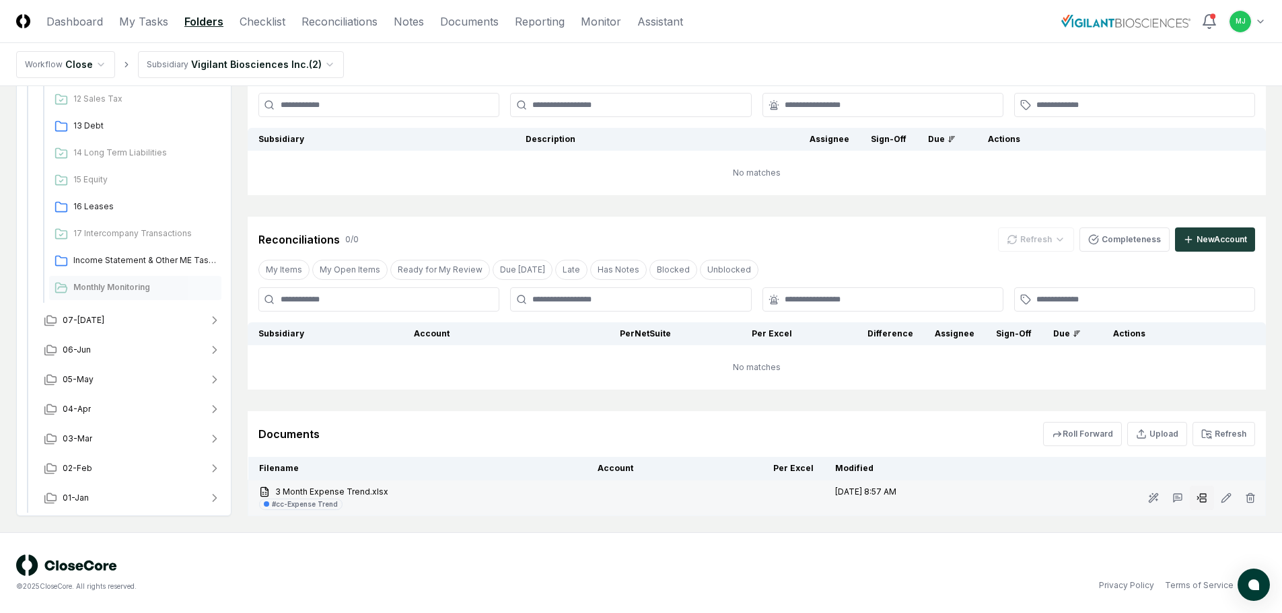
click at [1204, 496] on rect at bounding box center [1203, 495] width 6 height 3
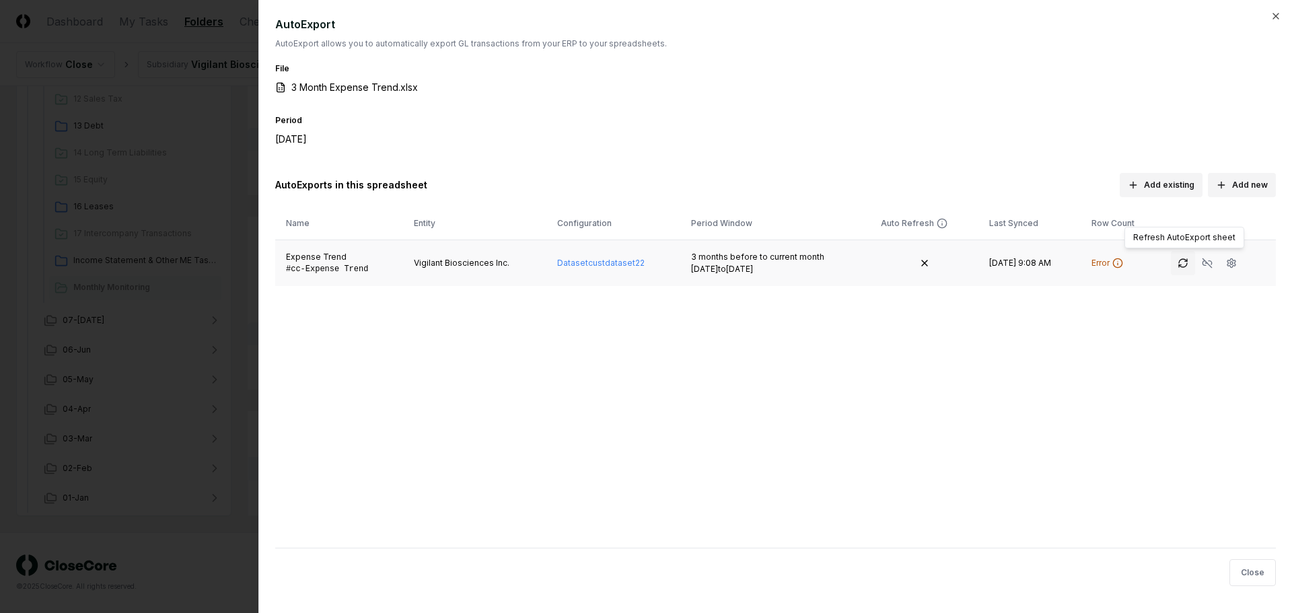
click at [1178, 264] on icon "button" at bounding box center [1182, 263] width 11 height 11
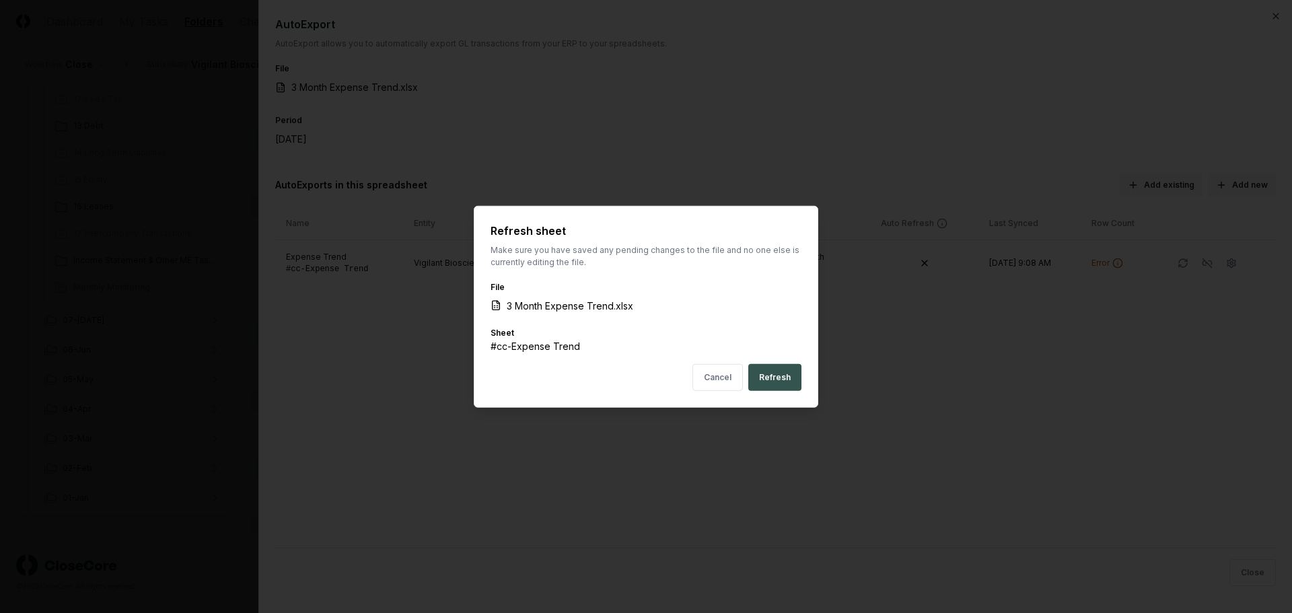
click at [784, 377] on button "Refresh" at bounding box center [774, 377] width 53 height 27
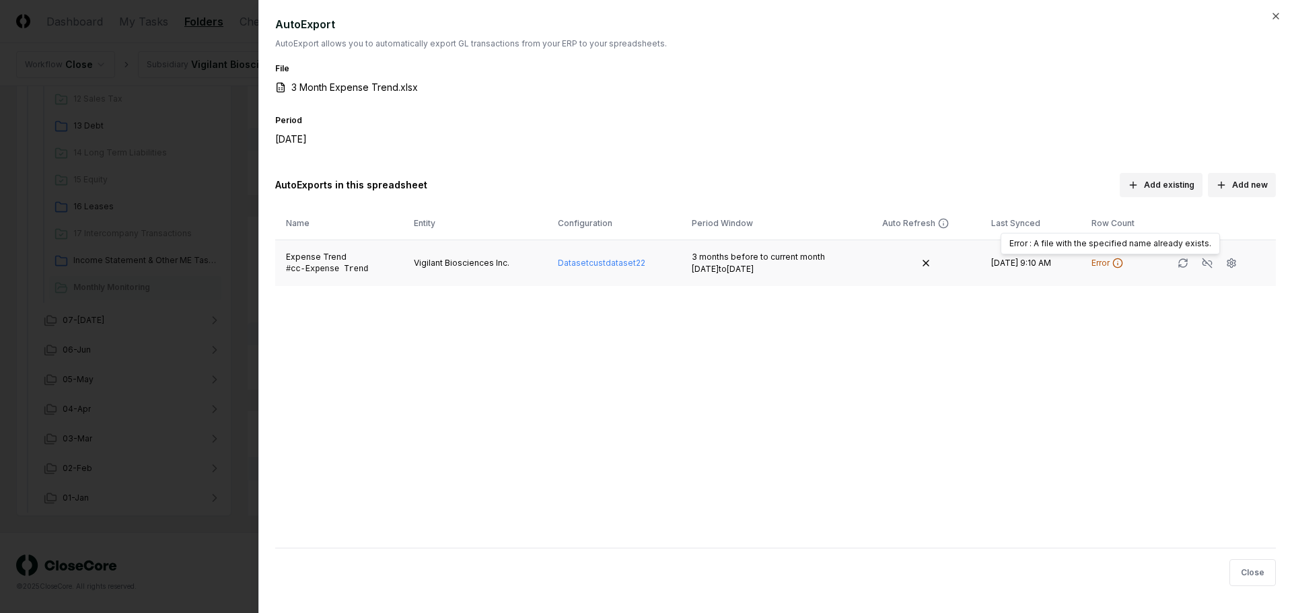
click at [1109, 264] on button "Error" at bounding box center [1107, 263] width 32 height 12
click at [1237, 264] on button "button" at bounding box center [1231, 263] width 24 height 24
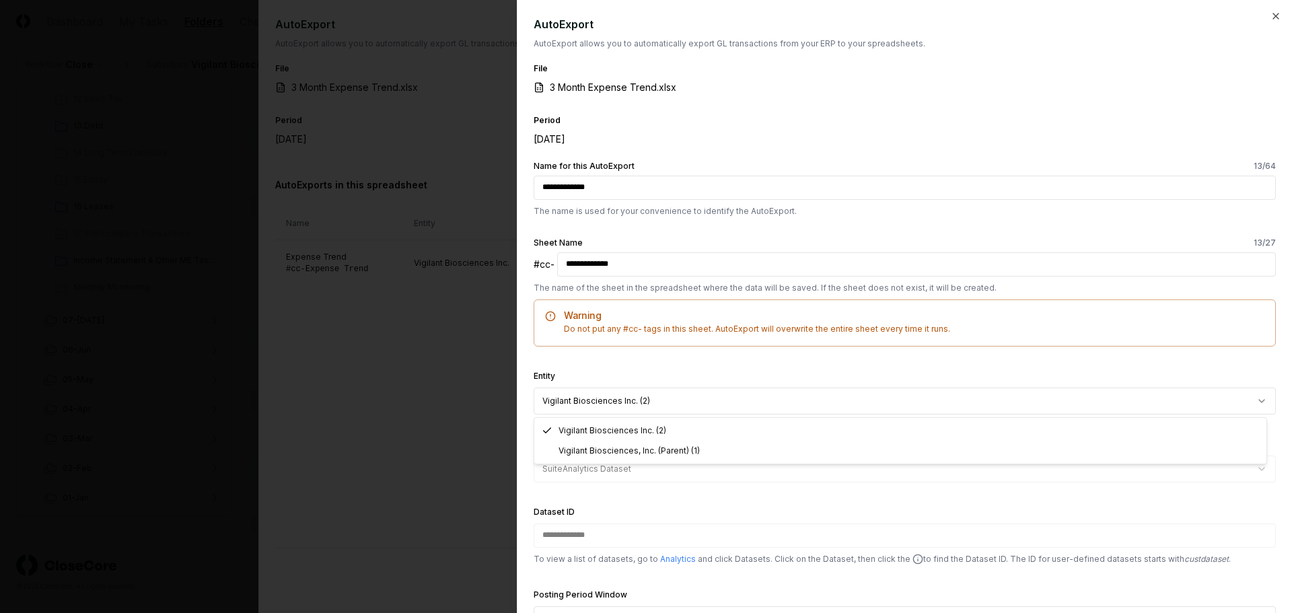
click at [1094, 399] on body "CloseCore Dashboard My Tasks Folders Checklist Reconciliations Notes Documents …" at bounding box center [641, 221] width 1282 height 783
select select "**********"
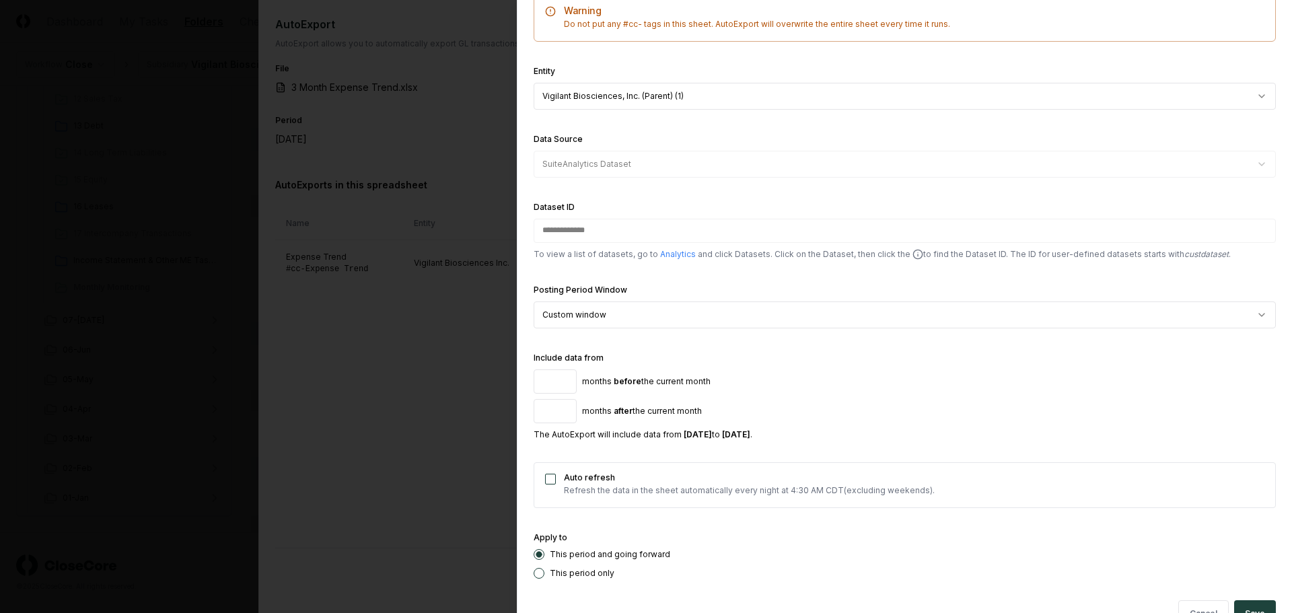
scroll to position [335, 0]
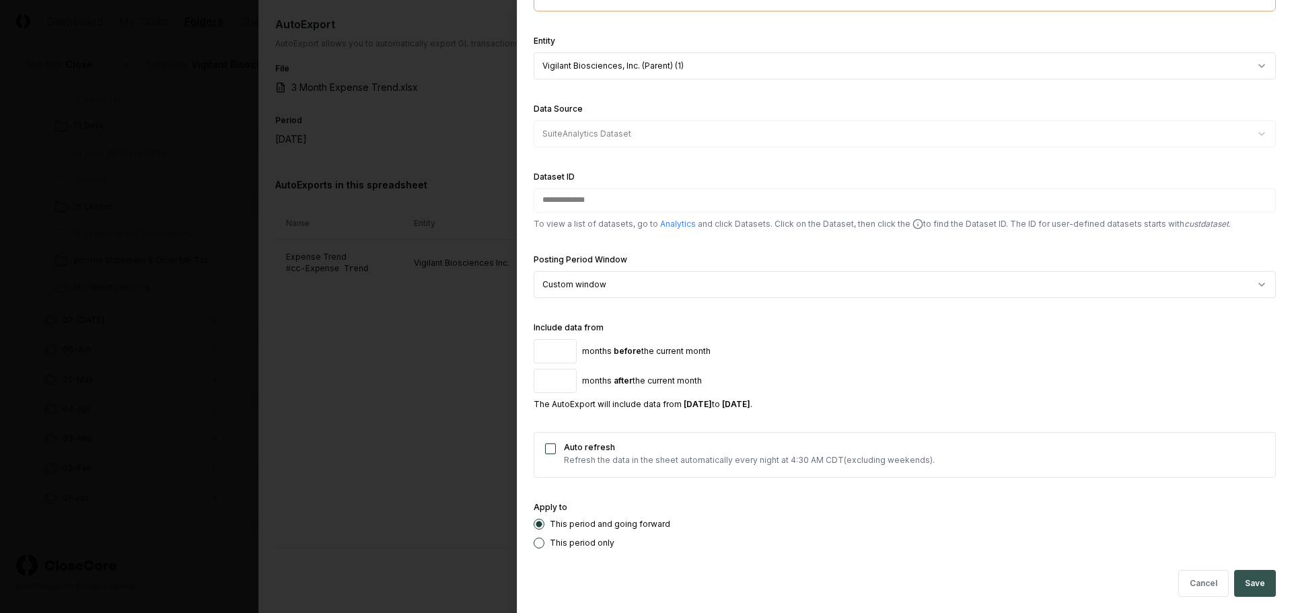
click at [1252, 585] on button "Save" at bounding box center [1255, 583] width 42 height 27
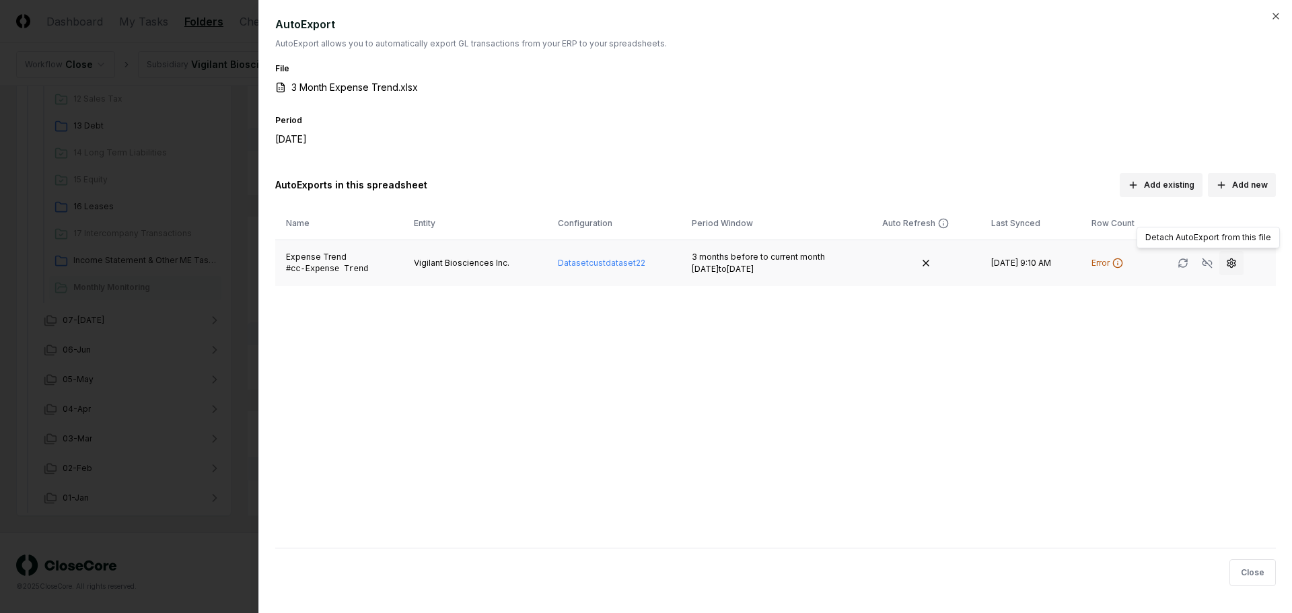
click at [1226, 262] on icon "button" at bounding box center [1231, 263] width 11 height 11
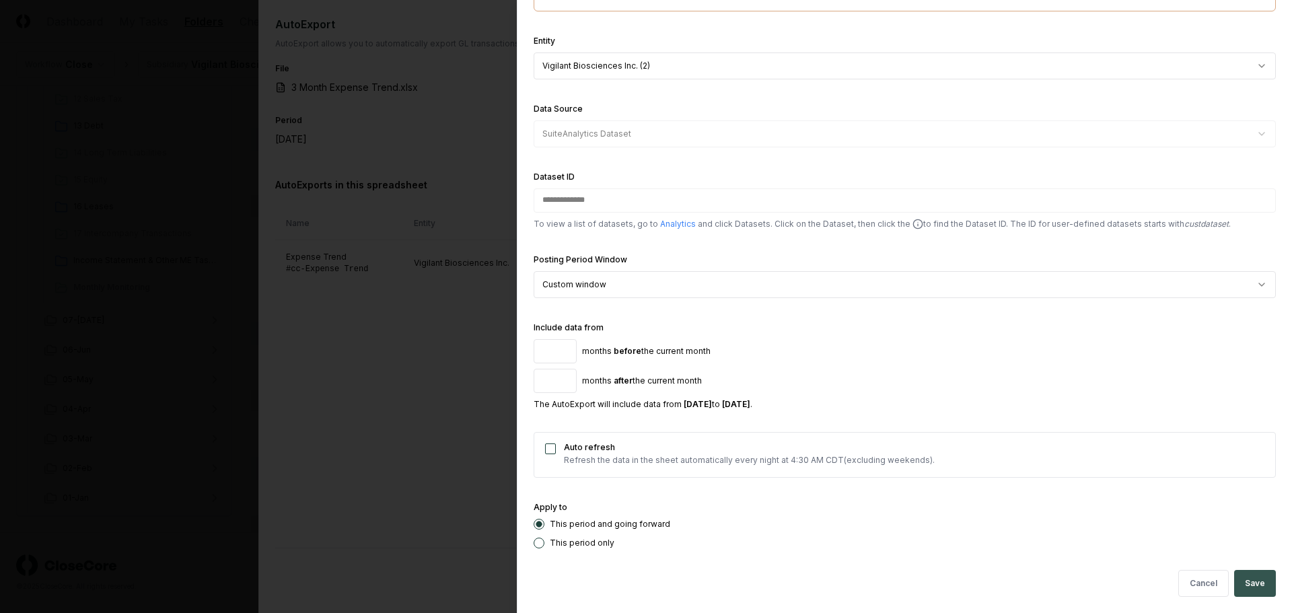
click at [1253, 573] on button "Save" at bounding box center [1255, 583] width 42 height 27
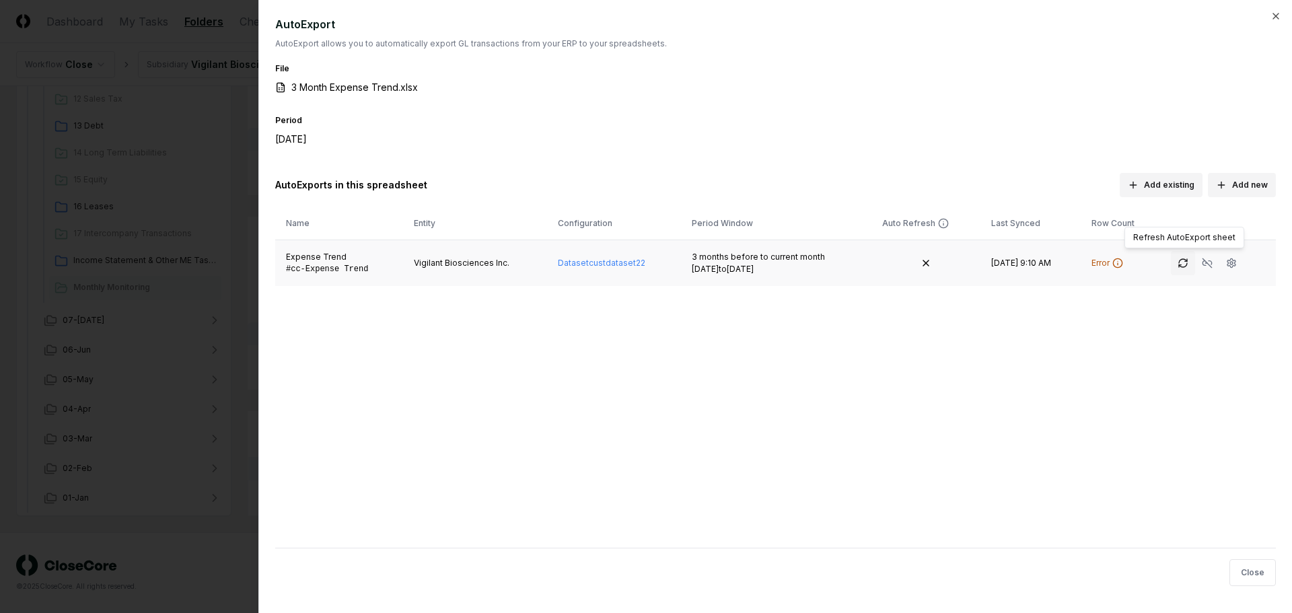
click at [1177, 264] on icon "button" at bounding box center [1182, 263] width 11 height 11
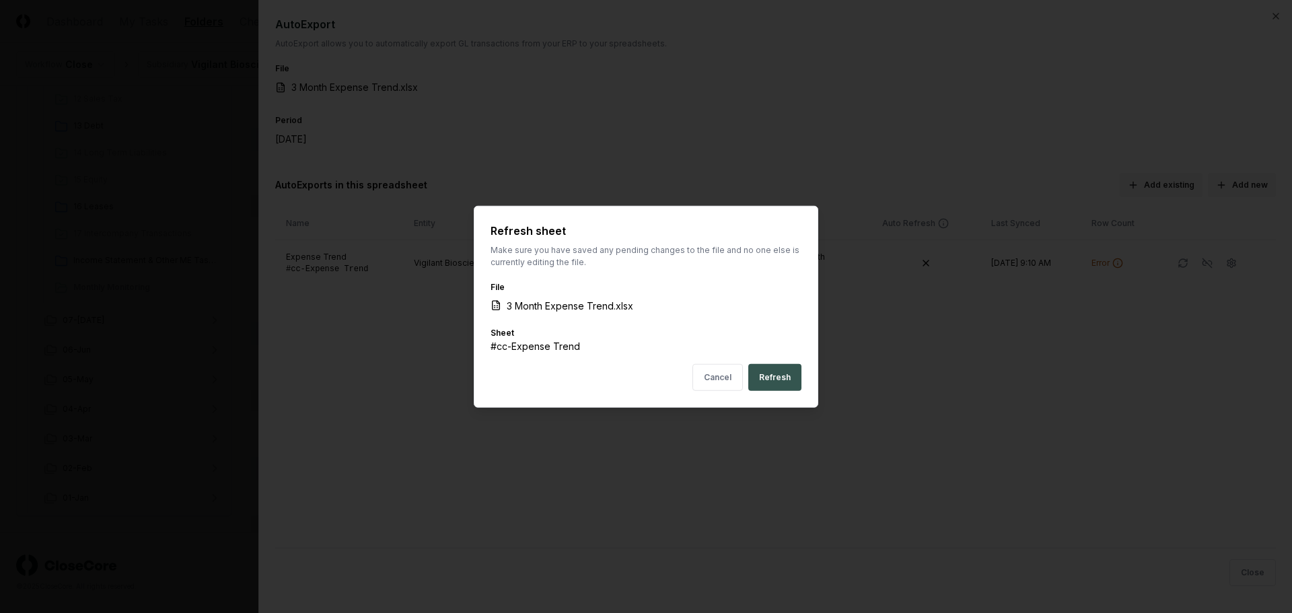
click at [764, 376] on button "Refresh" at bounding box center [774, 377] width 53 height 27
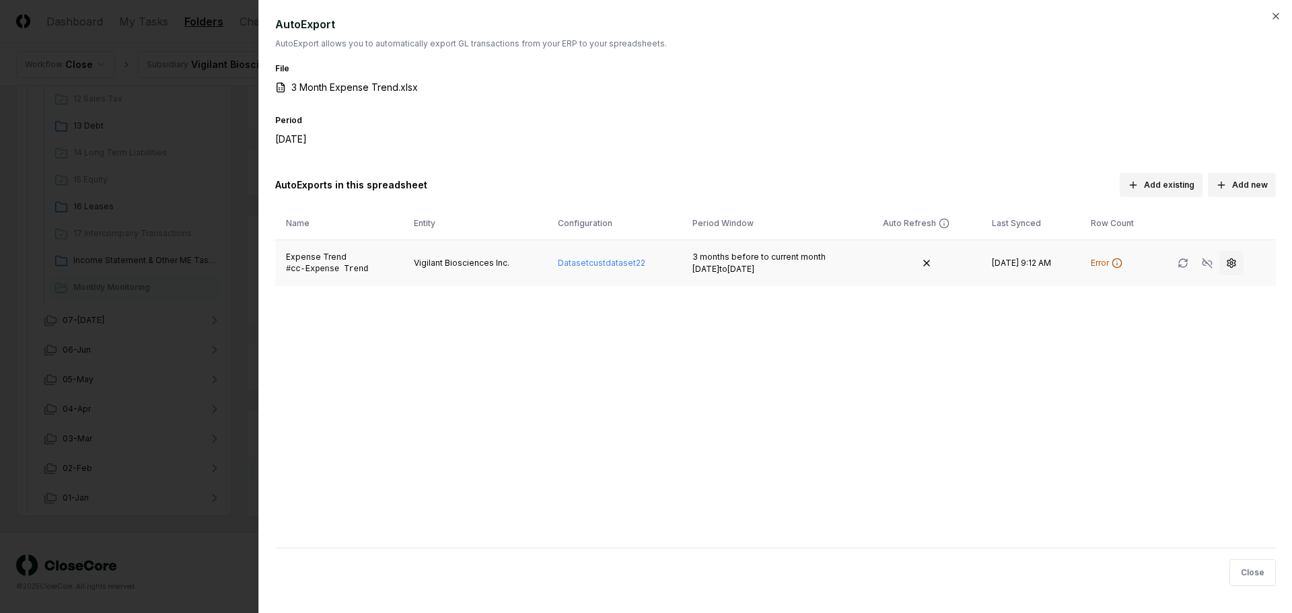
click at [1234, 264] on icon "button" at bounding box center [1231, 262] width 8 height 9
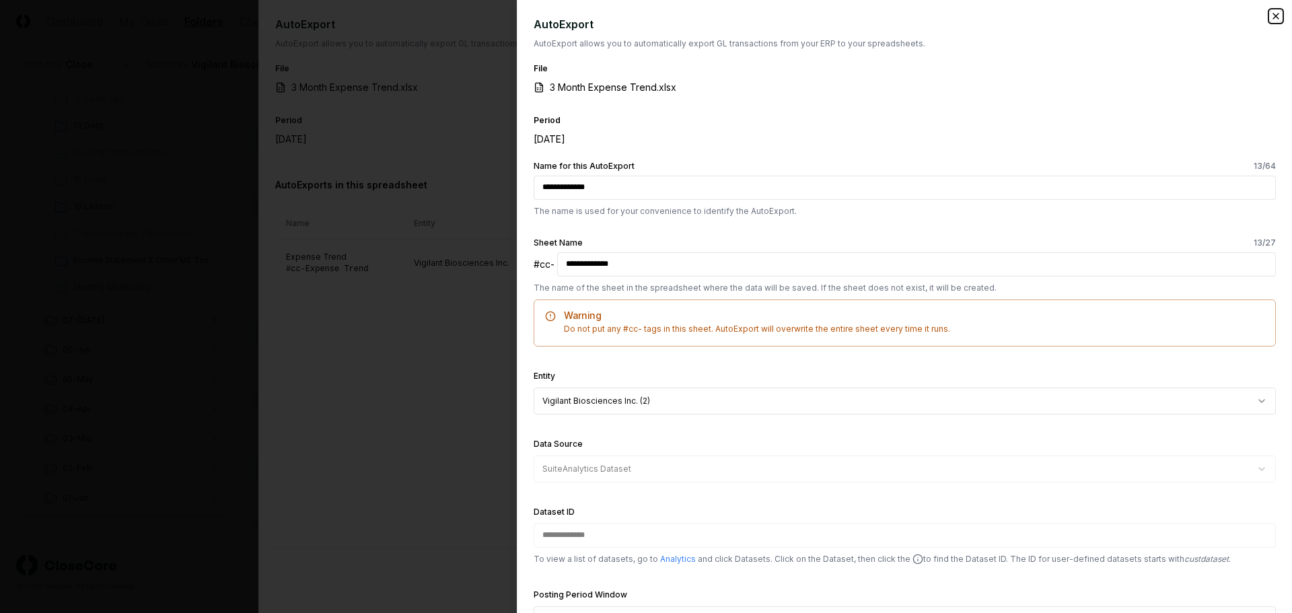
click at [1270, 20] on icon "button" at bounding box center [1275, 16] width 11 height 11
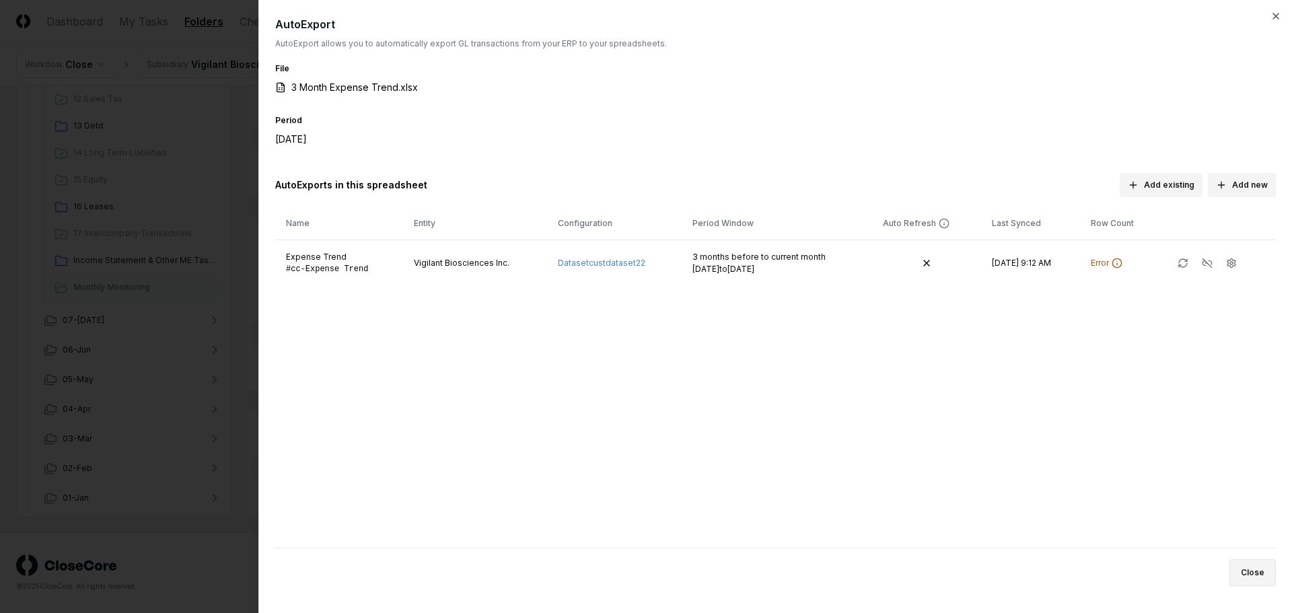
click at [1258, 565] on button "Close" at bounding box center [1252, 572] width 46 height 27
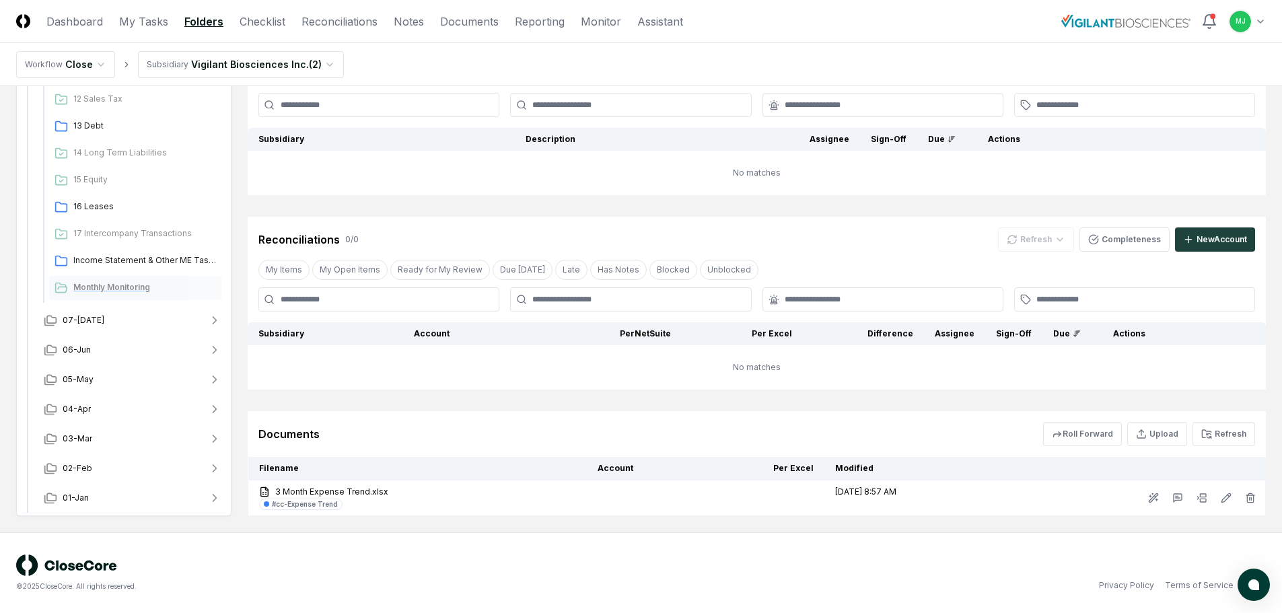
click at [98, 286] on span "Monthly Monitoring" at bounding box center [144, 287] width 143 height 12
click at [1202, 430] on button "Refresh" at bounding box center [1223, 434] width 63 height 24
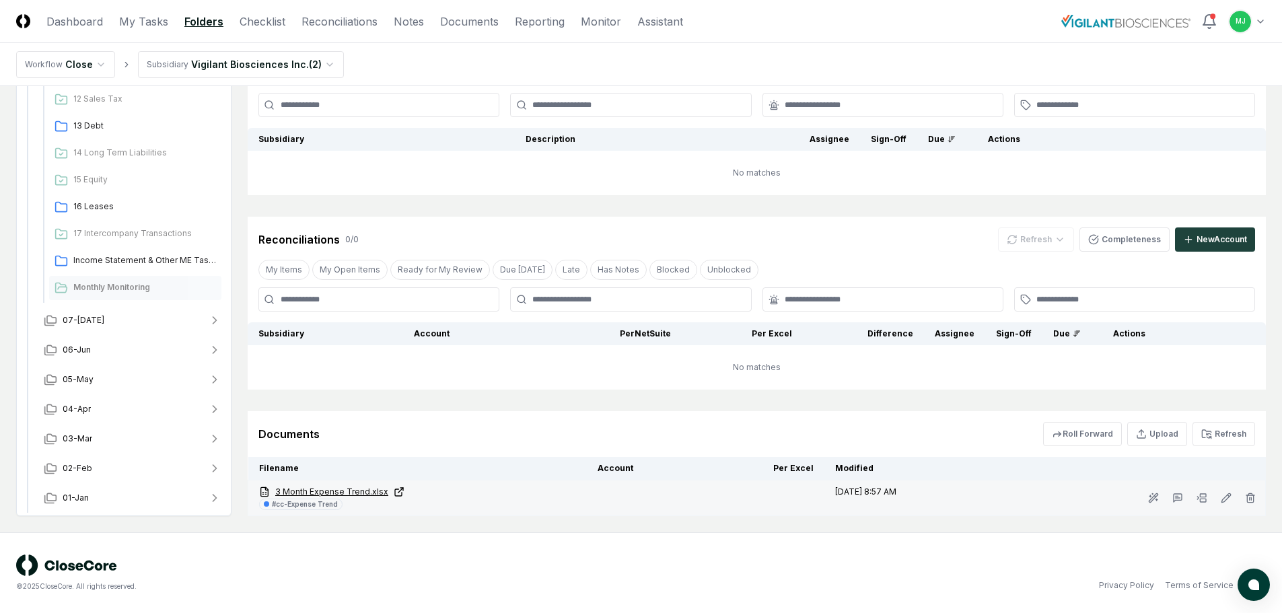
click at [301, 488] on link "3 Month Expense Trend.xlsx" at bounding box center [417, 492] width 317 height 12
click at [1249, 498] on line "button" at bounding box center [1249, 498] width 0 height 3
click at [1232, 566] on button "Delete" at bounding box center [1246, 573] width 48 height 27
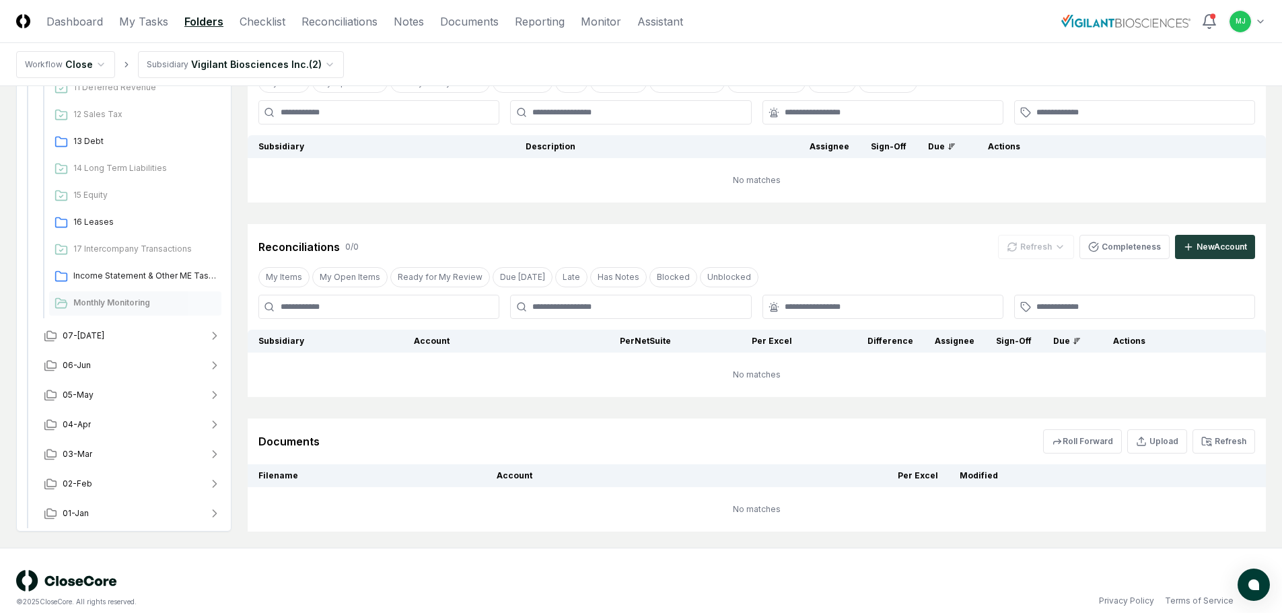
scroll to position [178, 0]
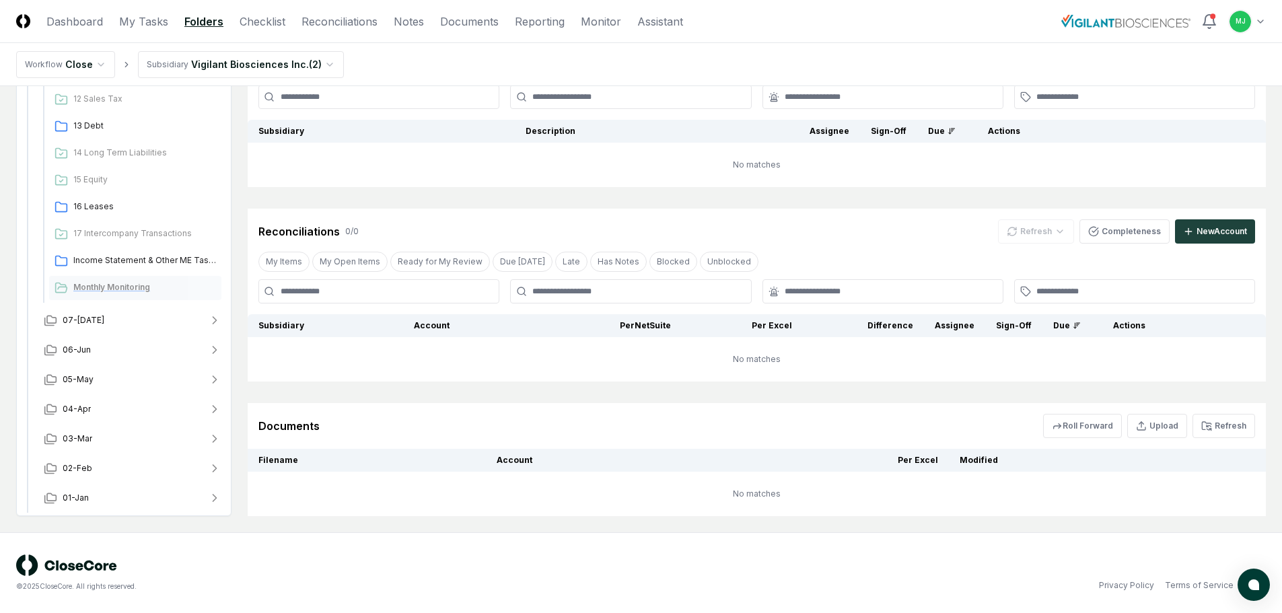
click at [108, 286] on span "Monthly Monitoring" at bounding box center [144, 287] width 143 height 12
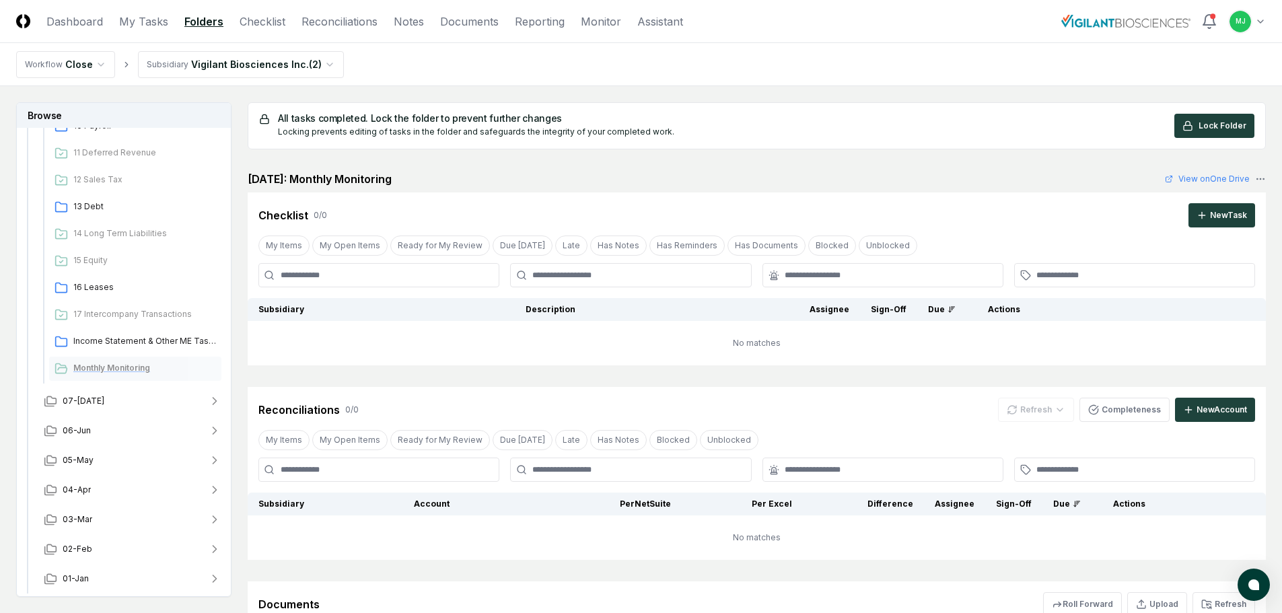
click at [106, 363] on span "Monthly Monitoring" at bounding box center [144, 368] width 143 height 12
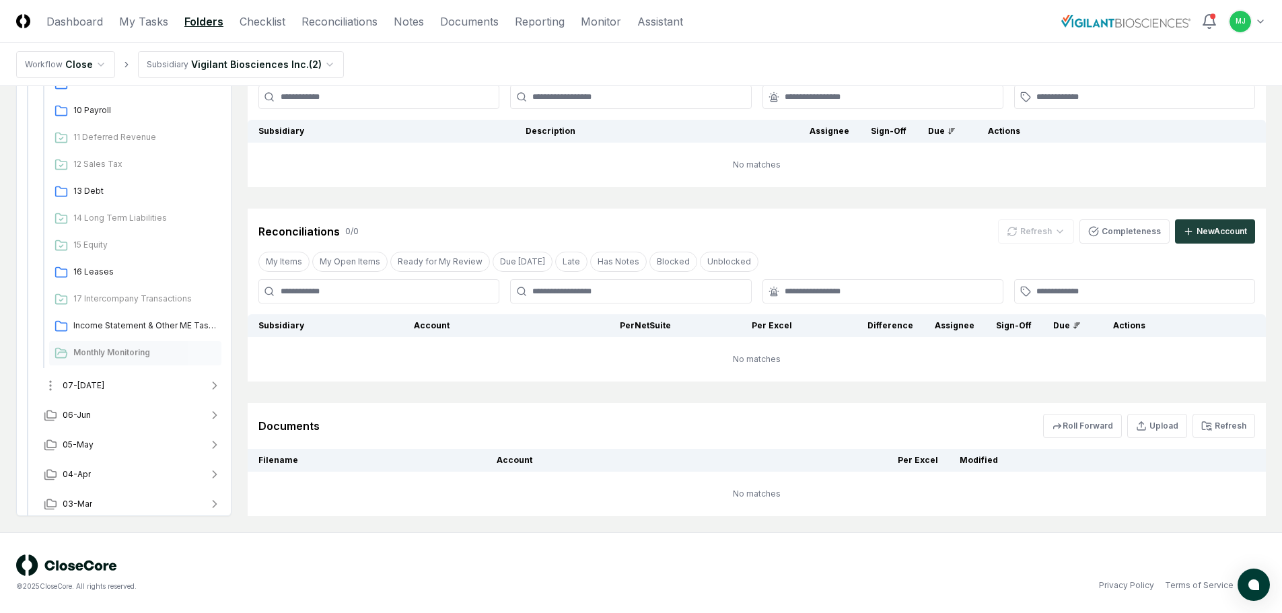
scroll to position [466, 0]
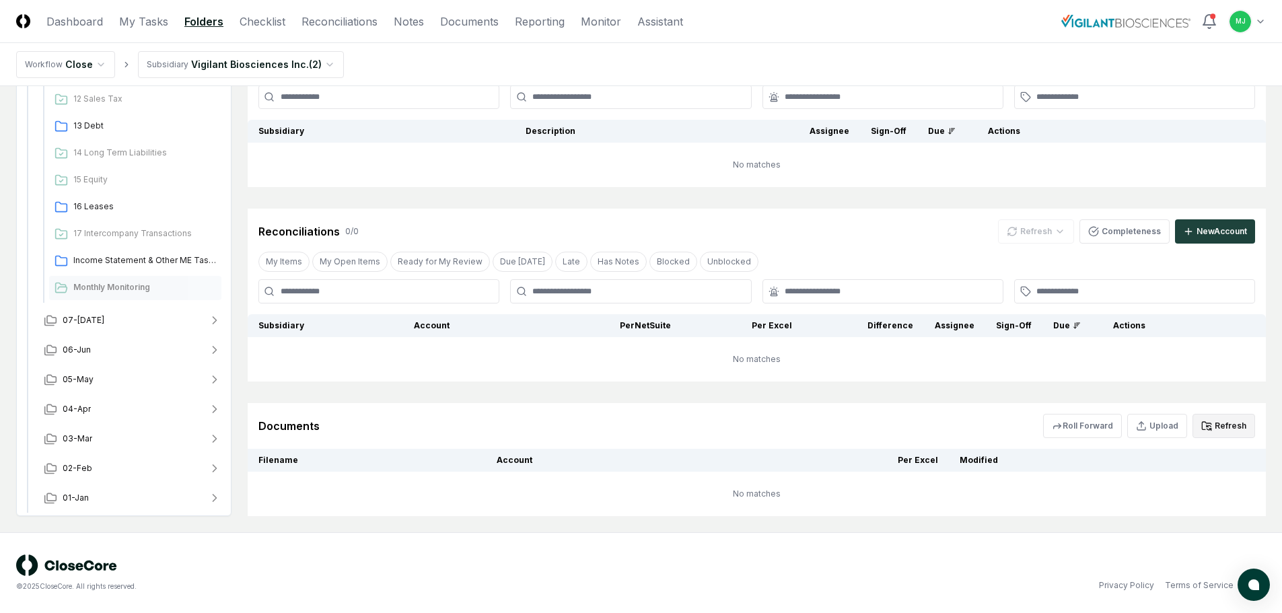
click at [1219, 427] on button "Refresh" at bounding box center [1223, 426] width 63 height 24
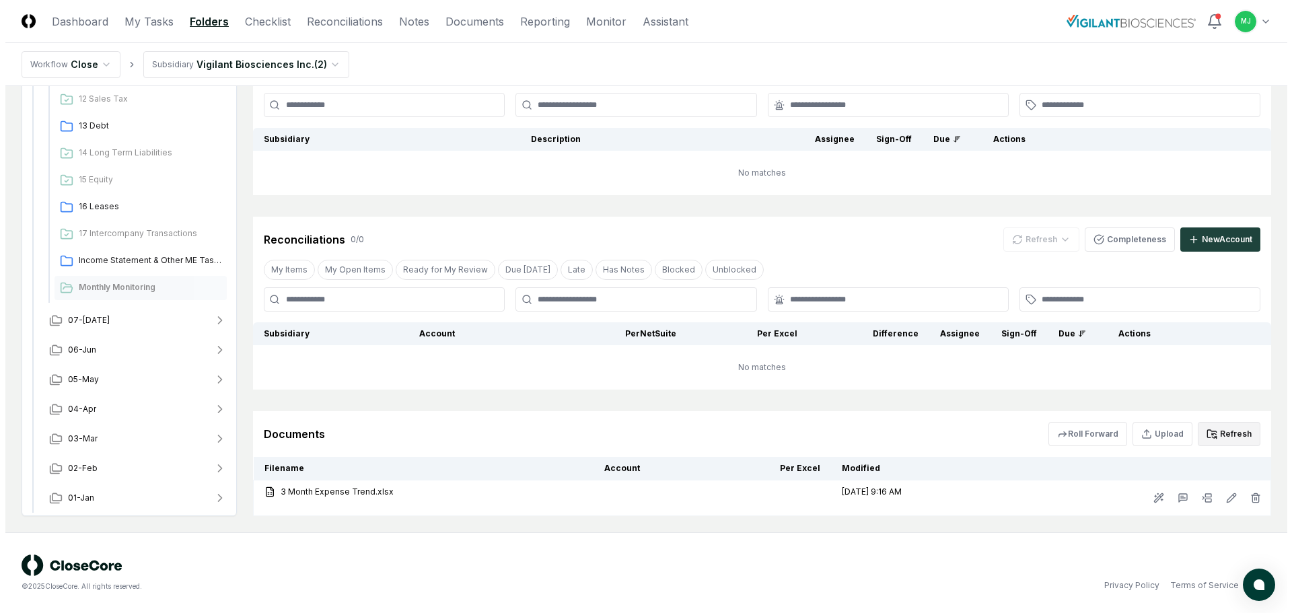
scroll to position [170, 0]
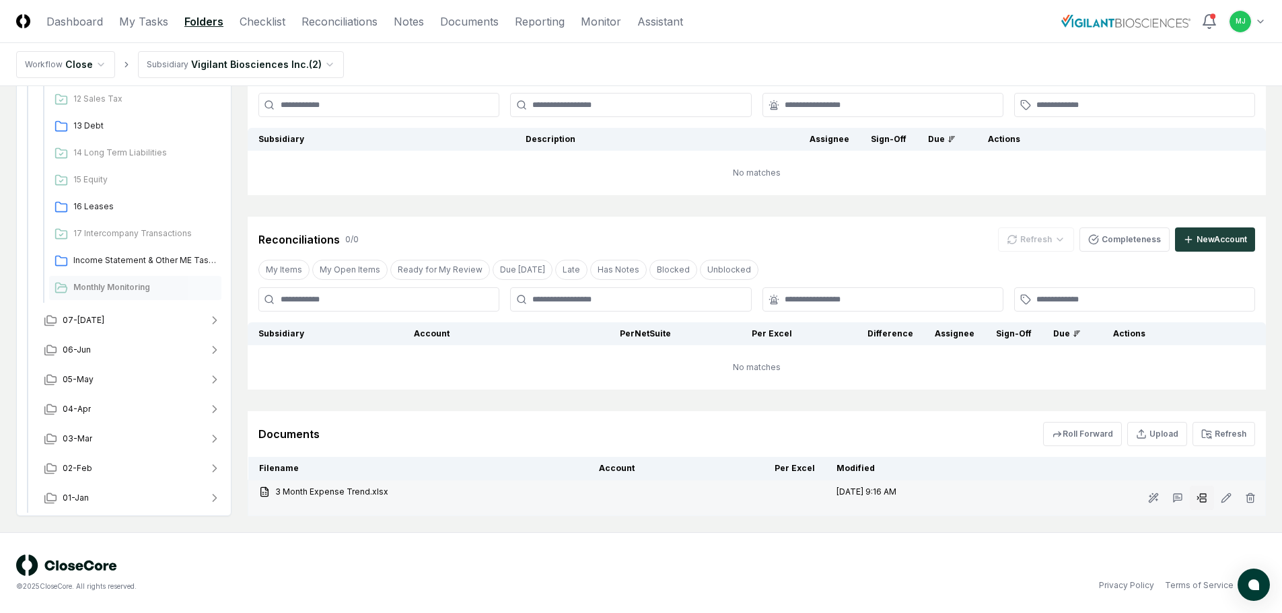
click at [1202, 499] on rect at bounding box center [1203, 500] width 6 height 3
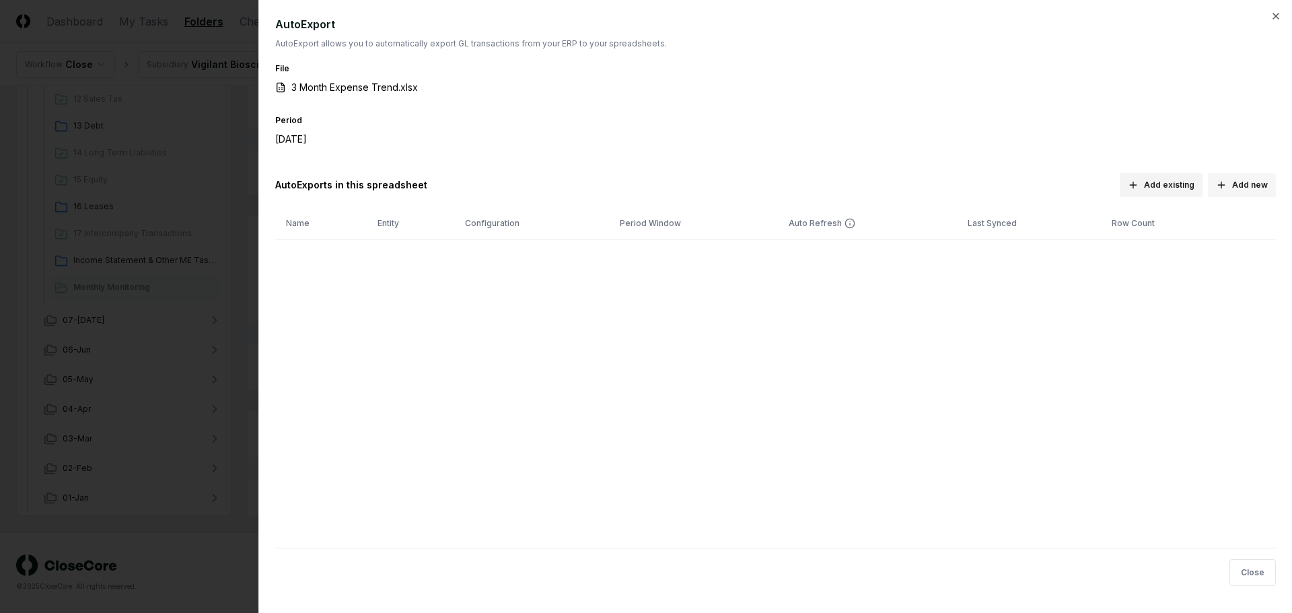
click at [1254, 189] on button "Add new" at bounding box center [1242, 185] width 68 height 24
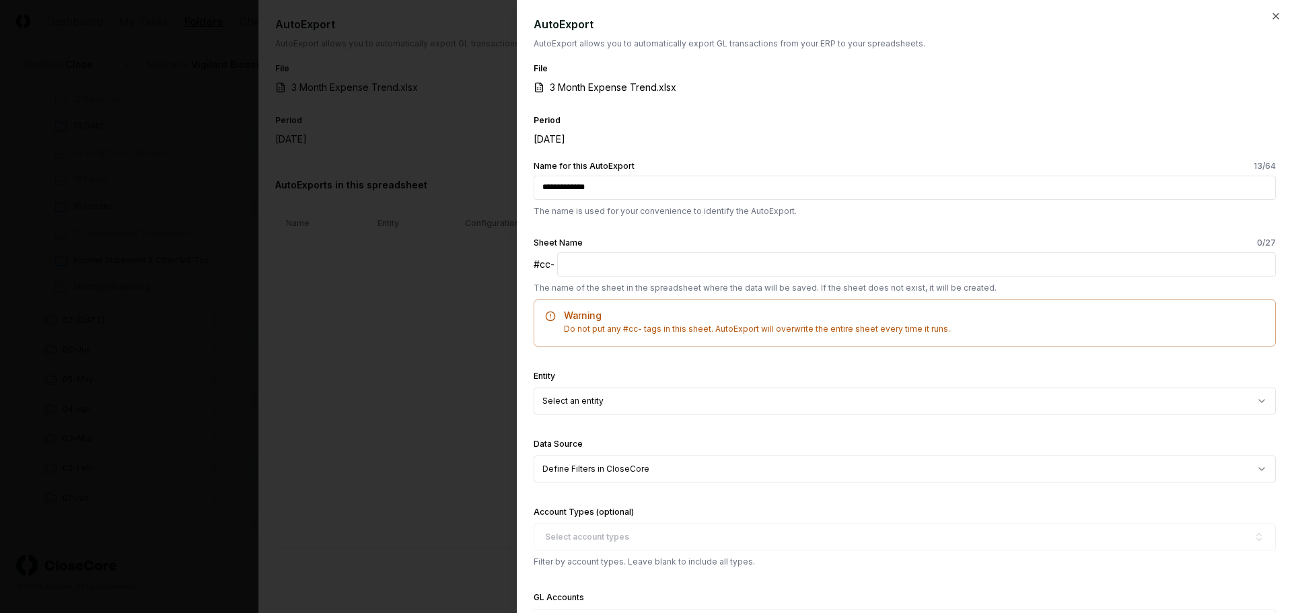
type input "**********"
click at [568, 265] on input "text" at bounding box center [916, 264] width 718 height 24
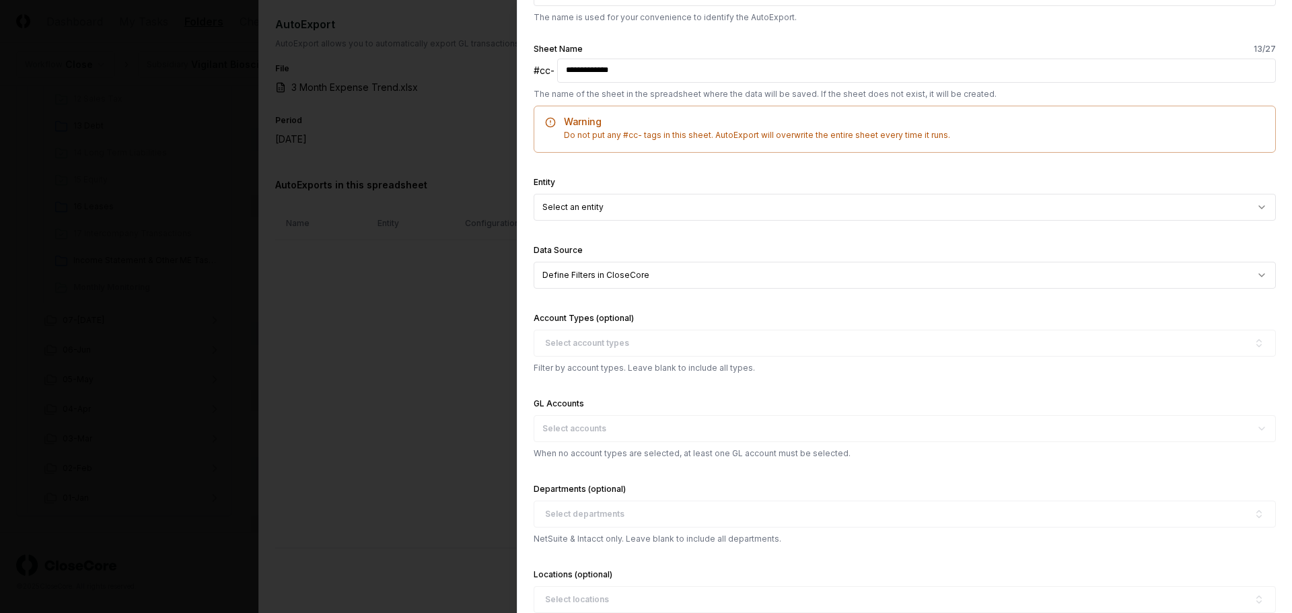
scroll to position [202, 0]
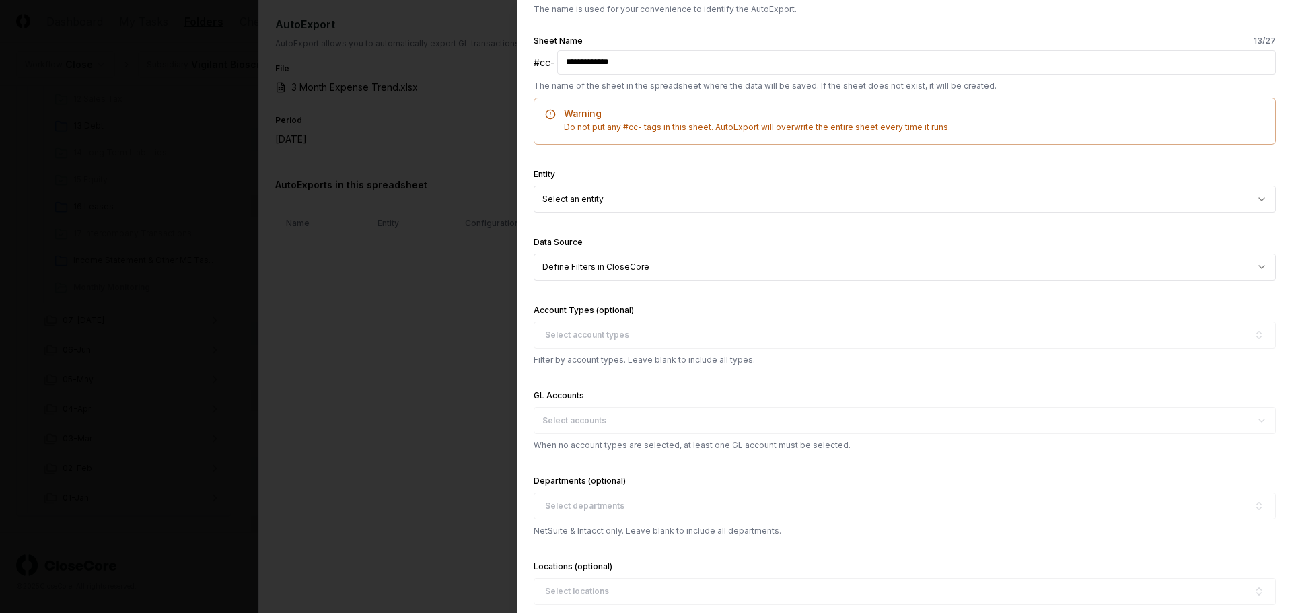
type input "**********"
click at [680, 197] on body "CloseCore Dashboard My Tasks Folders Checklist Reconciliations Notes Documents …" at bounding box center [641, 221] width 1282 height 783
click at [1257, 267] on body "CloseCore Dashboard My Tasks Folders Checklist Reconciliations Notes Documents …" at bounding box center [641, 221] width 1282 height 783
select select "*******"
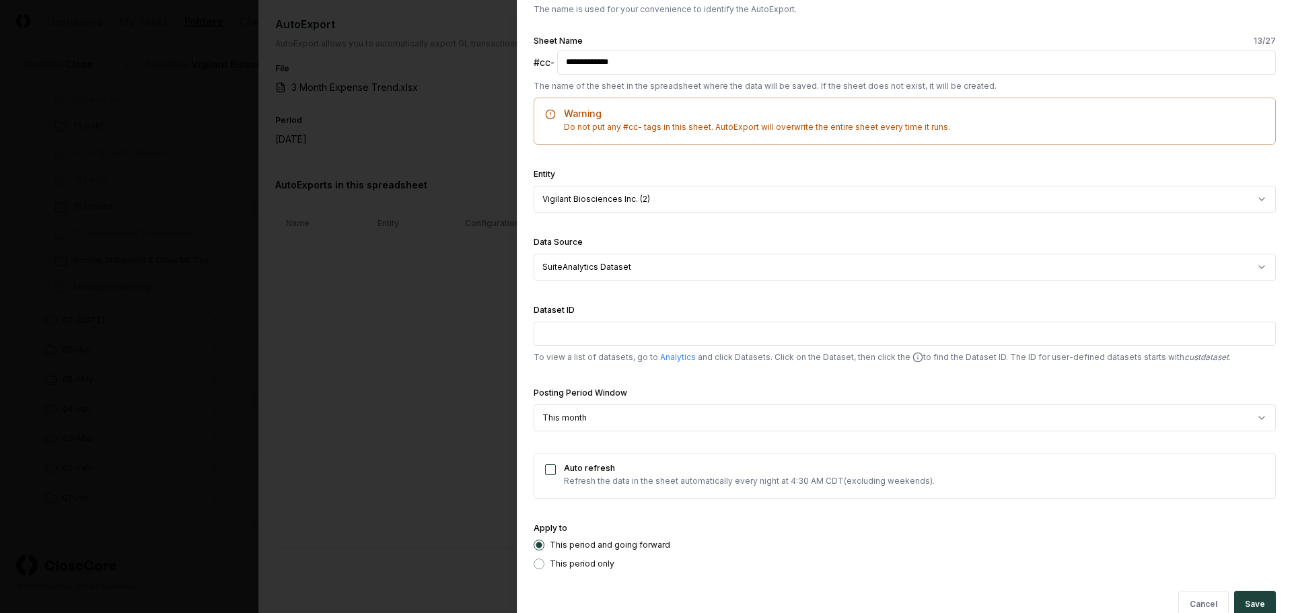
click at [538, 329] on input "Dataset ID" at bounding box center [904, 334] width 742 height 24
type input "**********"
click at [1253, 418] on body "CloseCore Dashboard My Tasks Folders Checklist Reconciliations Notes Documents …" at bounding box center [641, 221] width 1282 height 783
select select "******"
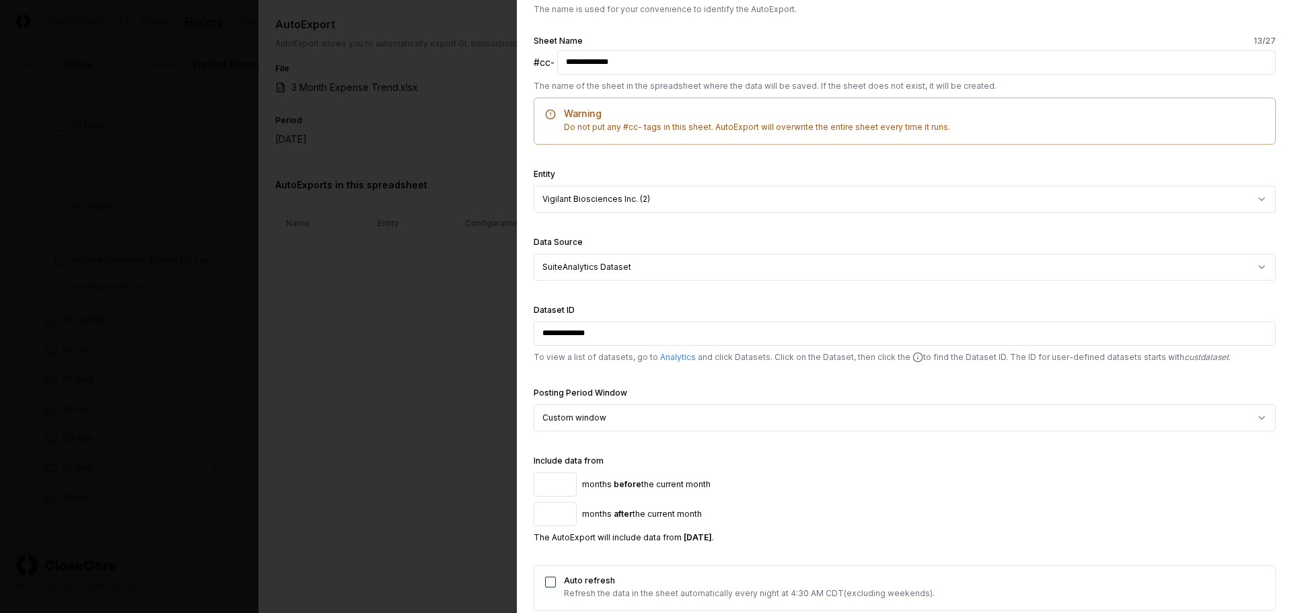
click at [550, 478] on input "*" at bounding box center [554, 484] width 43 height 24
click at [567, 488] on input "*" at bounding box center [554, 484] width 43 height 24
click at [562, 487] on input "*" at bounding box center [554, 484] width 43 height 24
click at [563, 478] on input "*" at bounding box center [554, 484] width 43 height 24
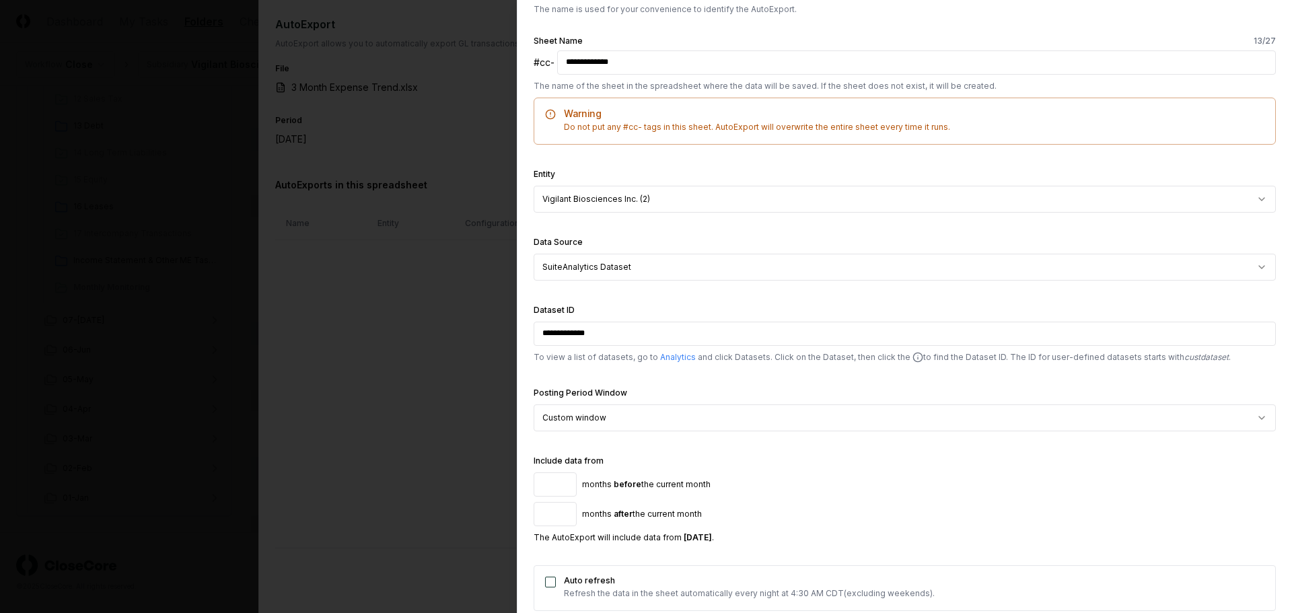
click at [563, 478] on input "*" at bounding box center [554, 484] width 43 height 24
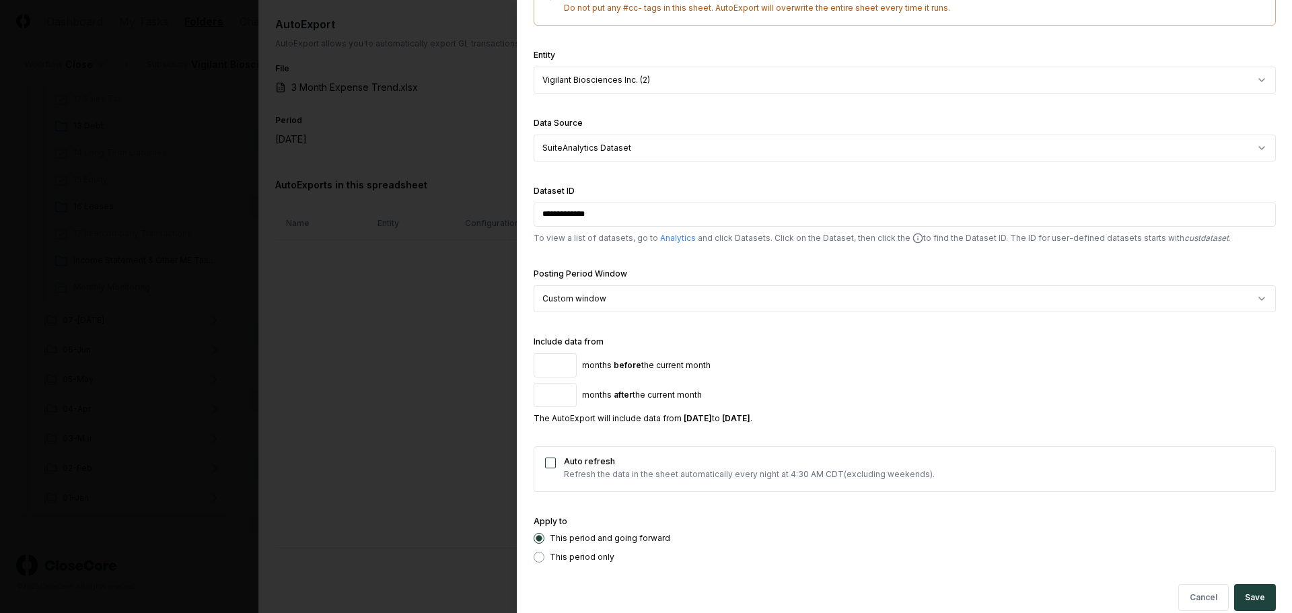
scroll to position [335, 0]
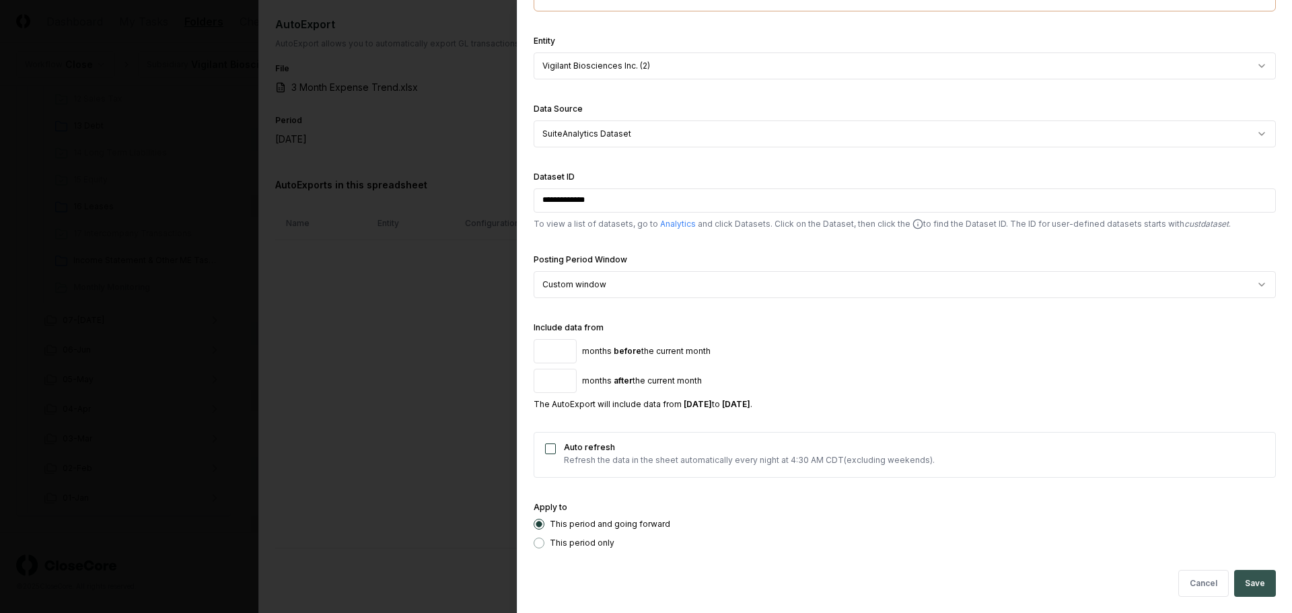
type input "*"
click at [1257, 591] on button "Save" at bounding box center [1255, 583] width 42 height 27
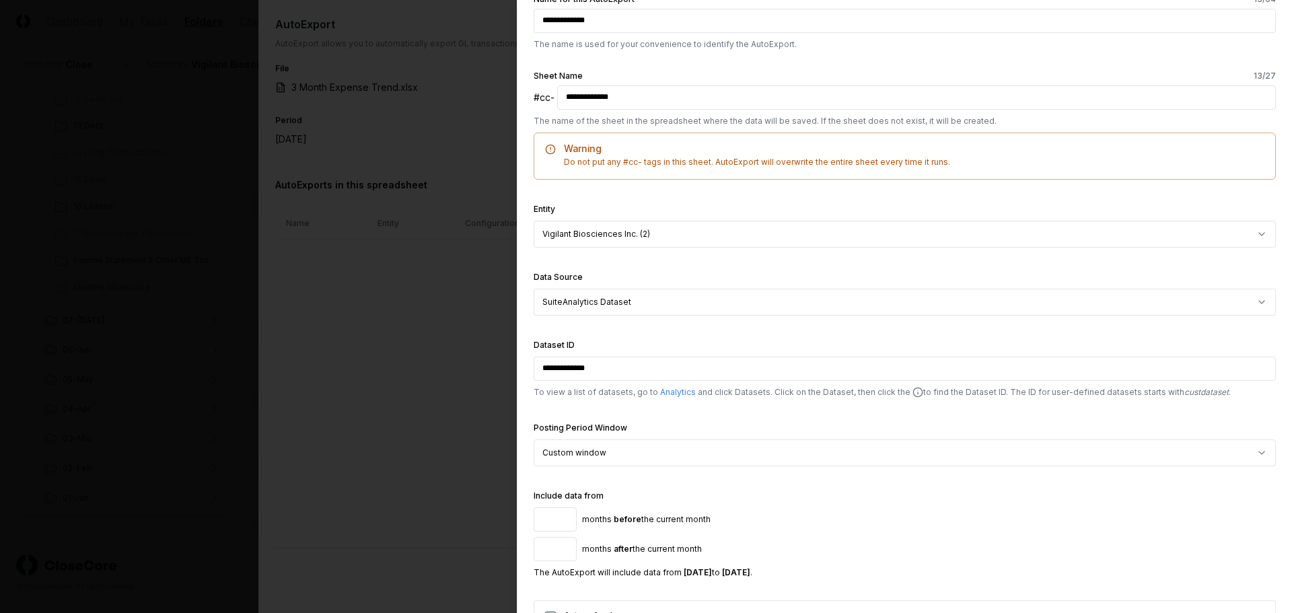
scroll to position [100, 0]
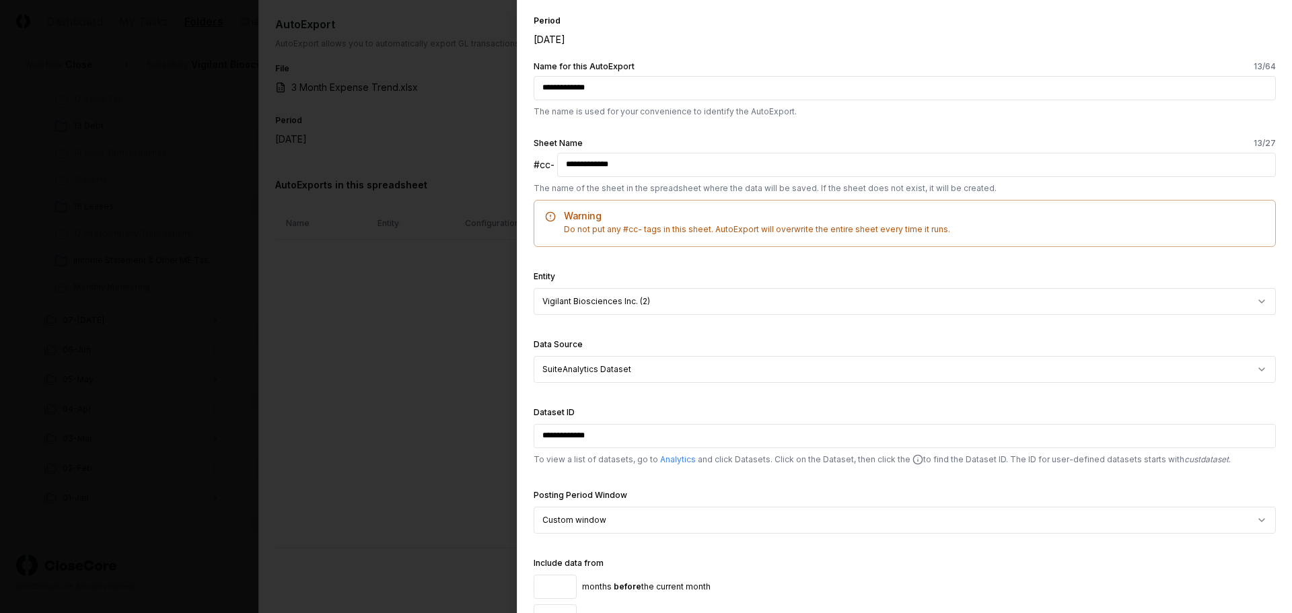
click at [620, 83] on input "**********" at bounding box center [904, 88] width 742 height 24
type input "**********"
click at [667, 164] on input "**********" at bounding box center [916, 165] width 718 height 24
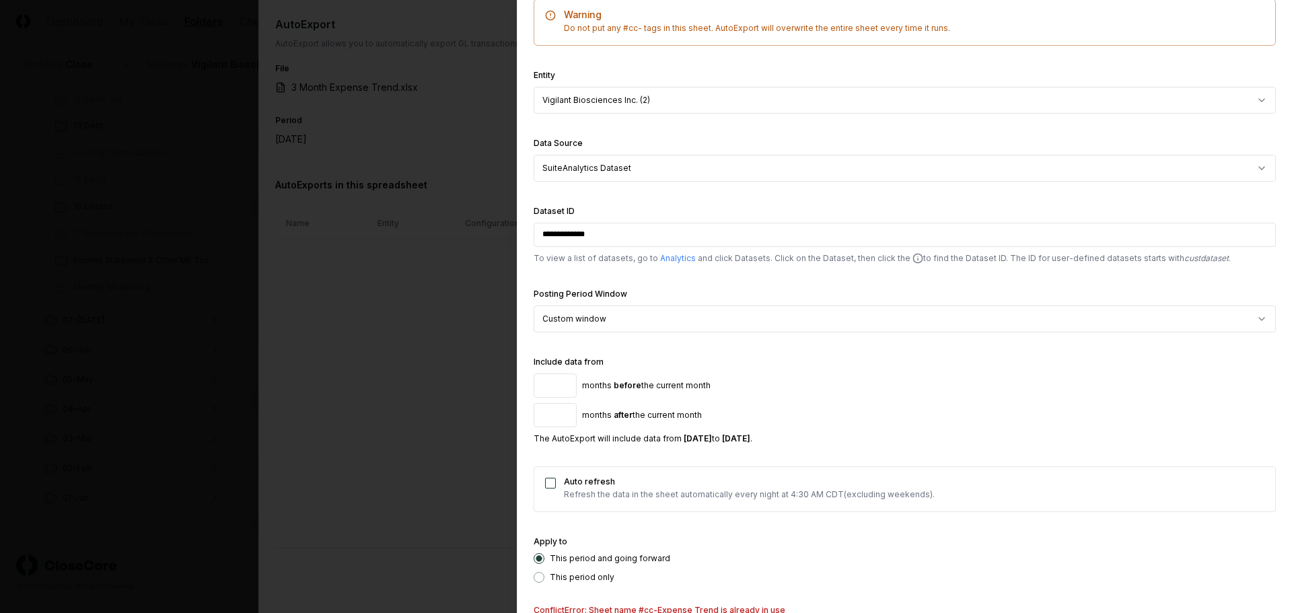
scroll to position [369, 0]
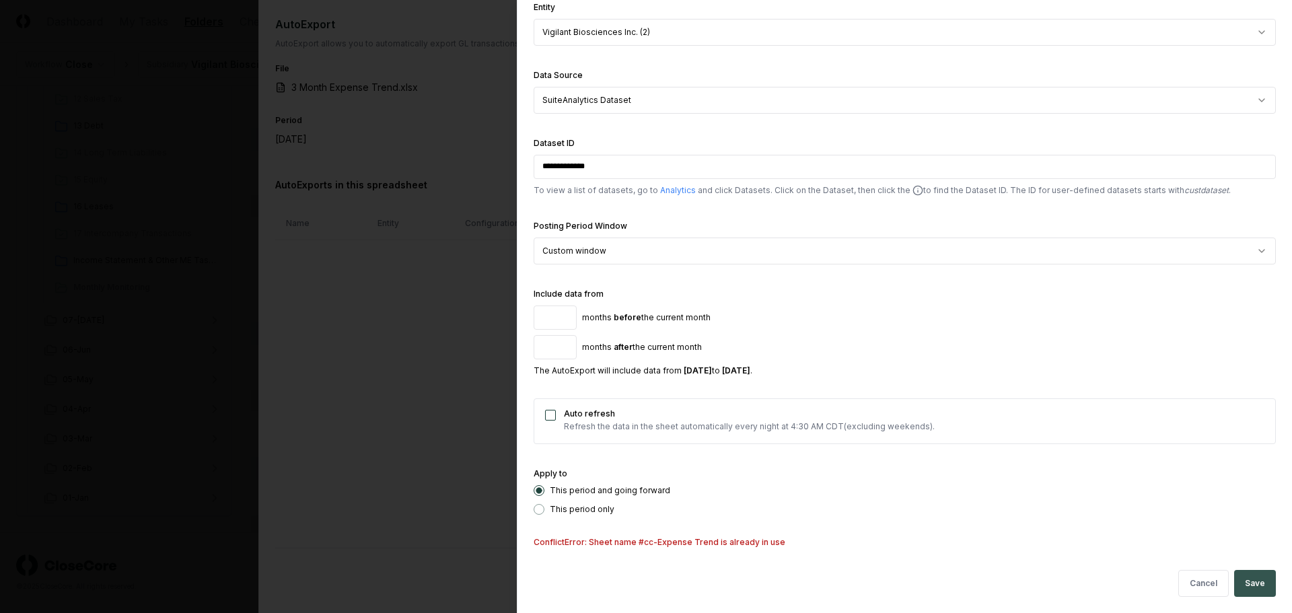
type input "**********"
click at [1234, 582] on button "Save" at bounding box center [1255, 583] width 42 height 27
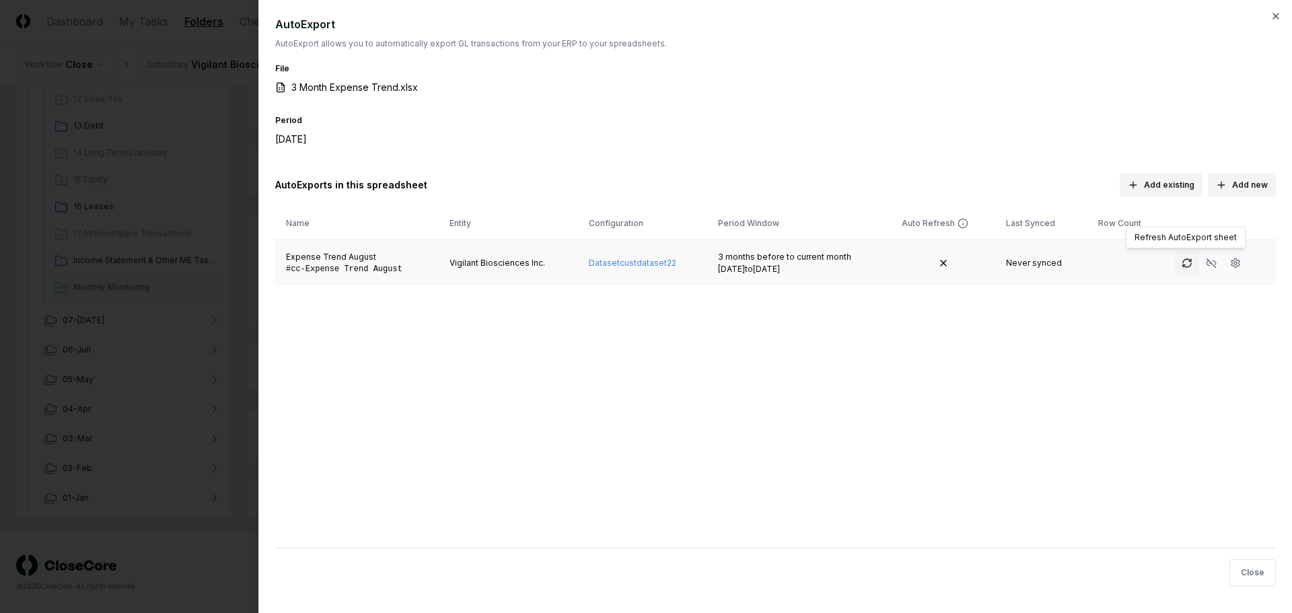
click at [1183, 264] on icon "button" at bounding box center [1186, 263] width 11 height 11
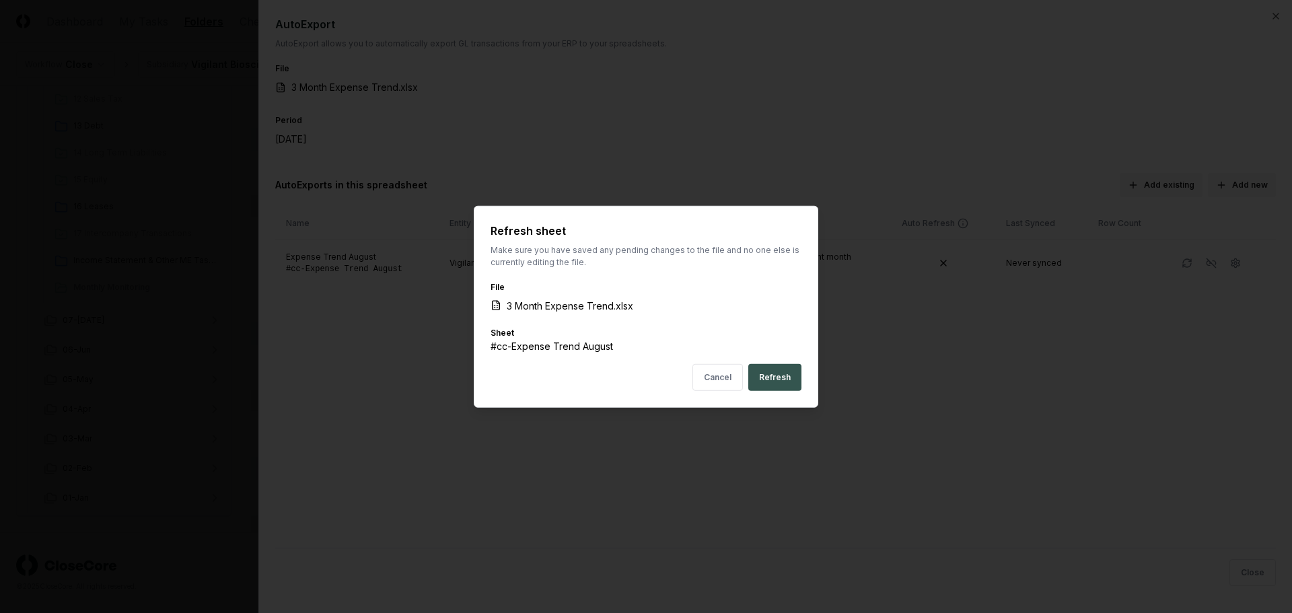
click at [790, 369] on button "Refresh" at bounding box center [774, 377] width 53 height 27
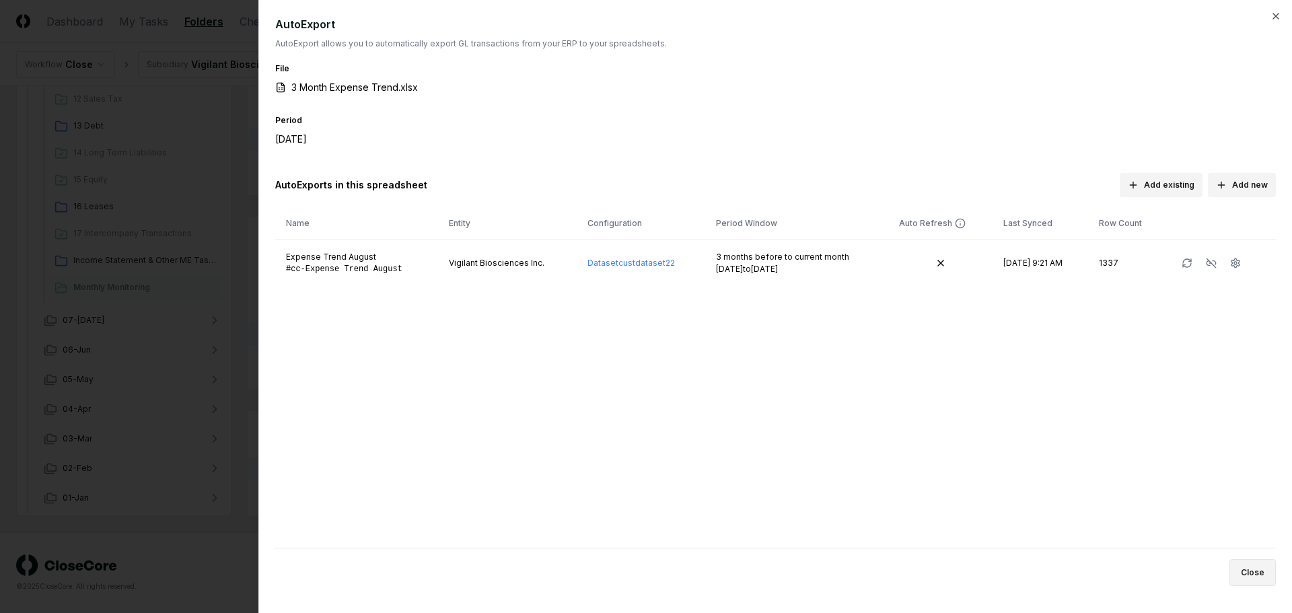
click at [1261, 570] on button "Close" at bounding box center [1252, 572] width 46 height 27
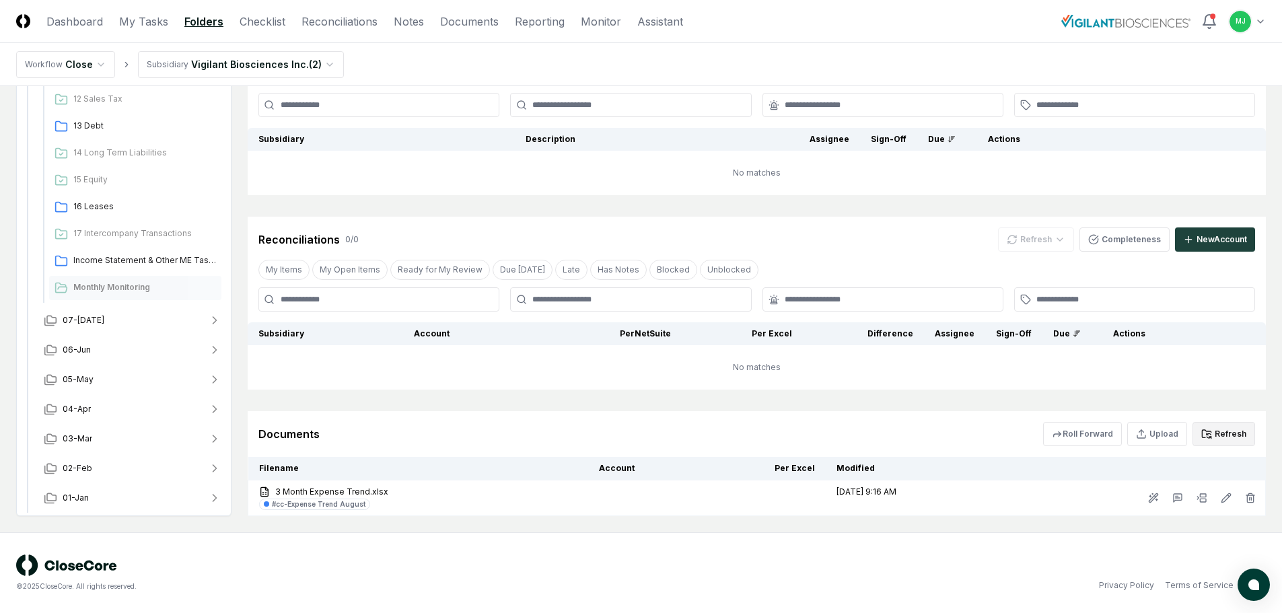
click at [1235, 425] on button "Refresh" at bounding box center [1223, 434] width 63 height 24
click at [1232, 494] on button at bounding box center [1226, 498] width 24 height 24
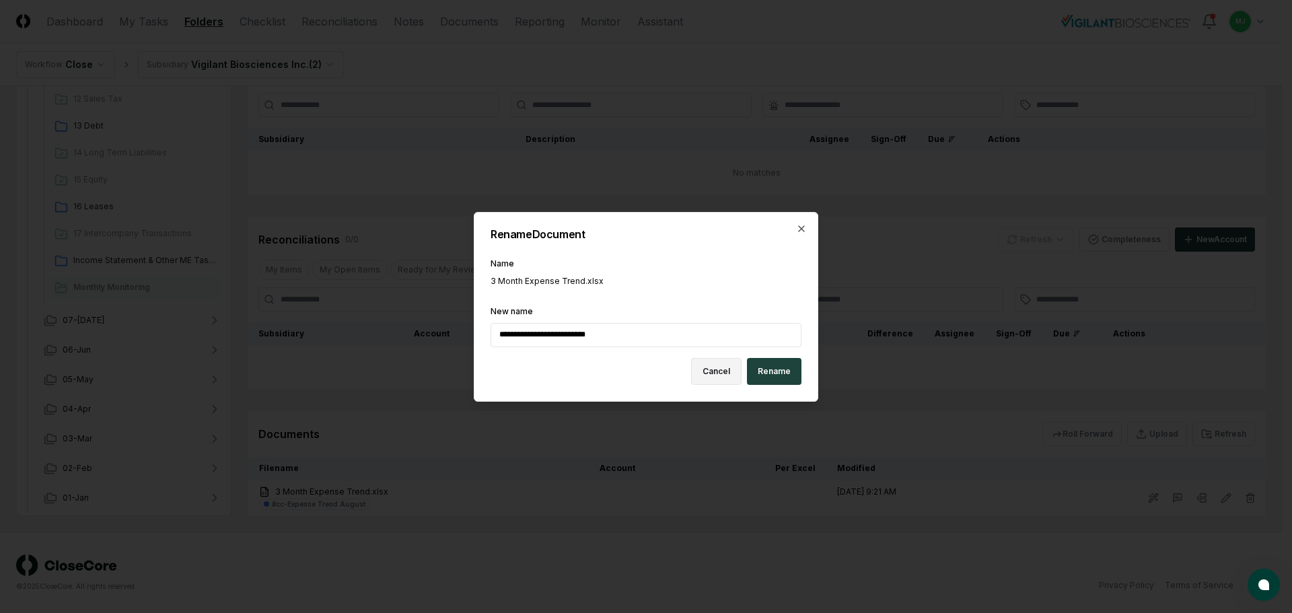
click at [714, 373] on button "Cancel" at bounding box center [716, 371] width 50 height 27
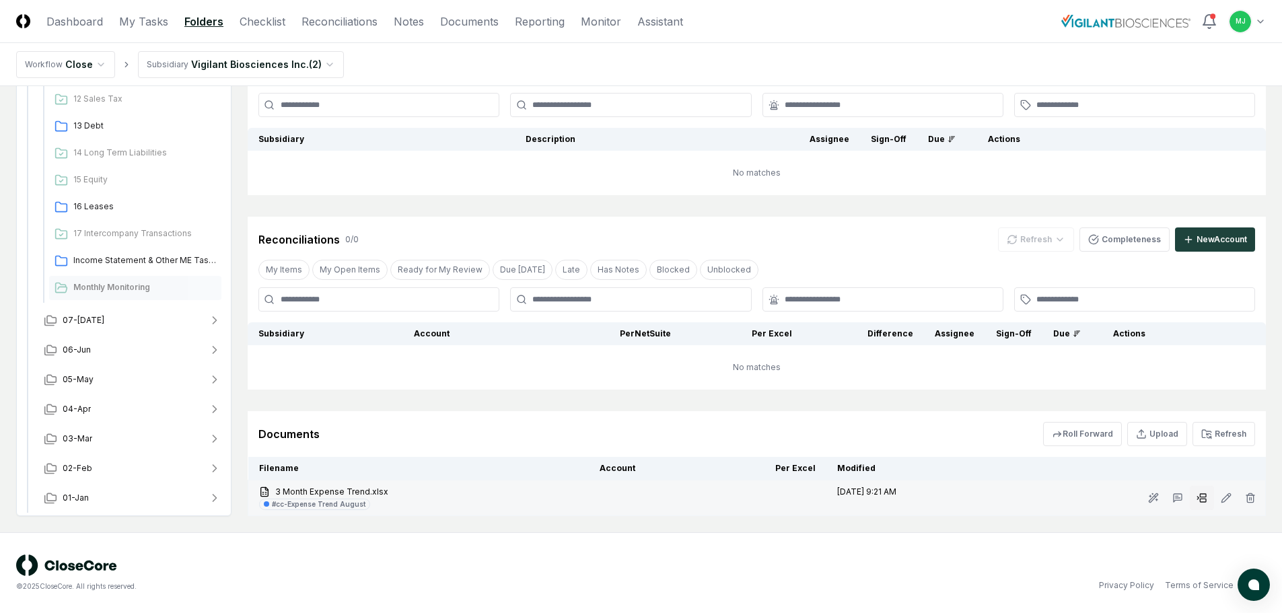
click at [1205, 498] on icon at bounding box center [1201, 497] width 11 height 11
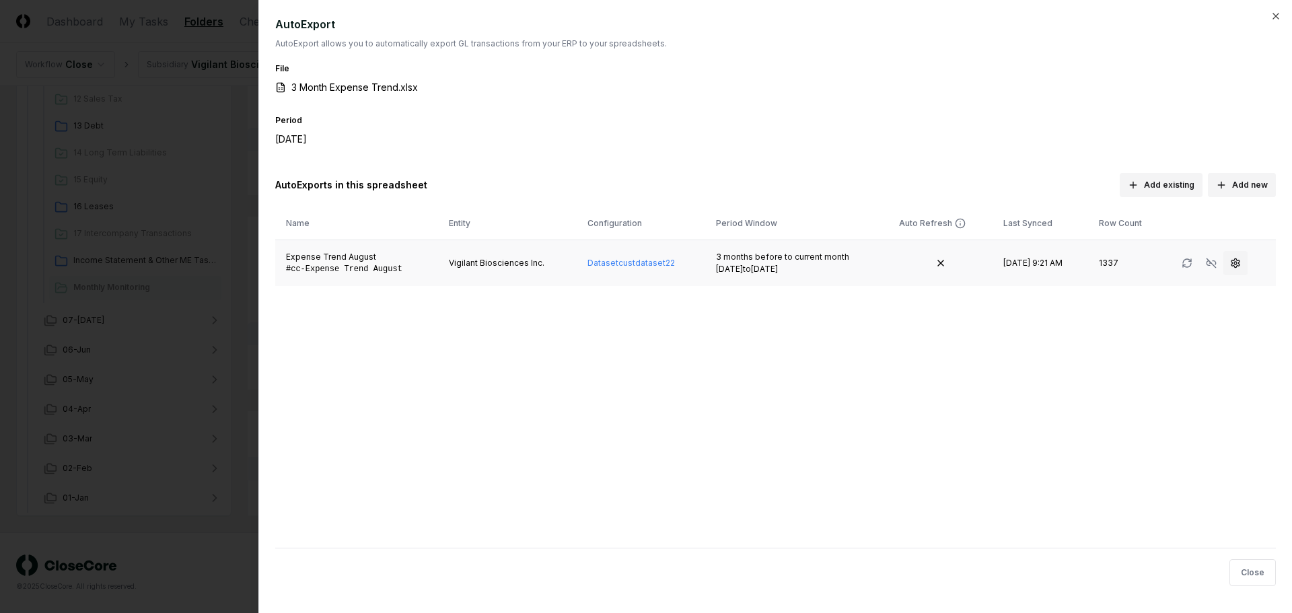
click at [1239, 266] on icon "button" at bounding box center [1235, 263] width 11 height 11
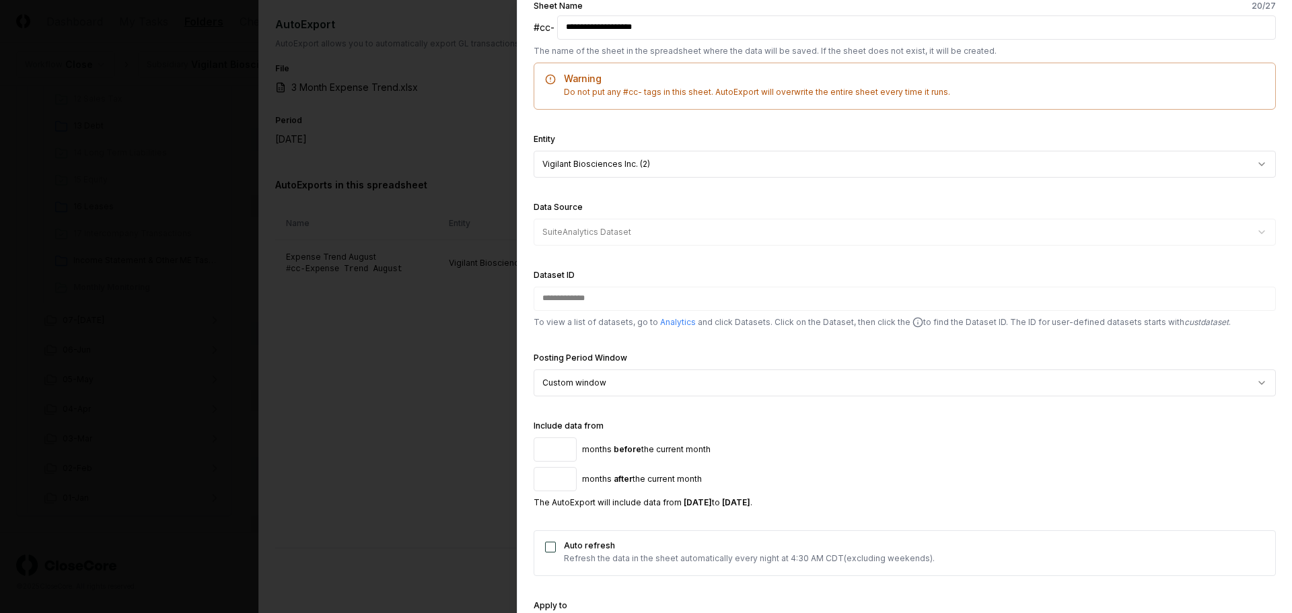
scroll to position [269, 0]
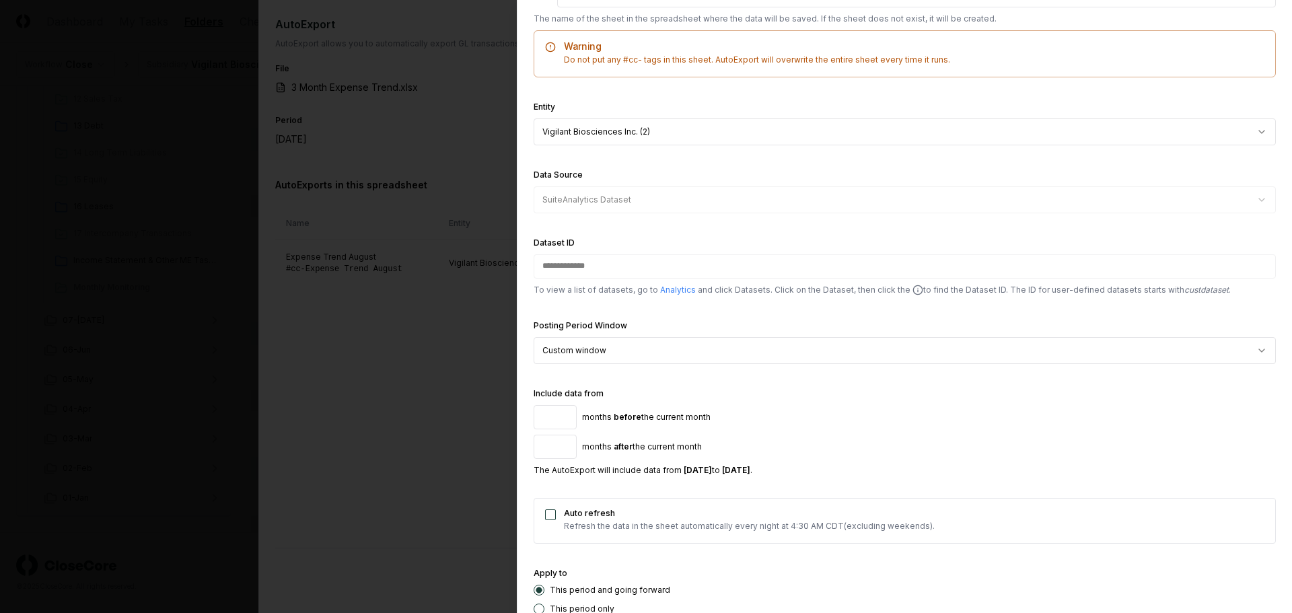
click at [1251, 127] on body "CloseCore Dashboard My Tasks Folders Checklist Reconciliations Notes Documents …" at bounding box center [641, 221] width 1282 height 783
select select "**********"
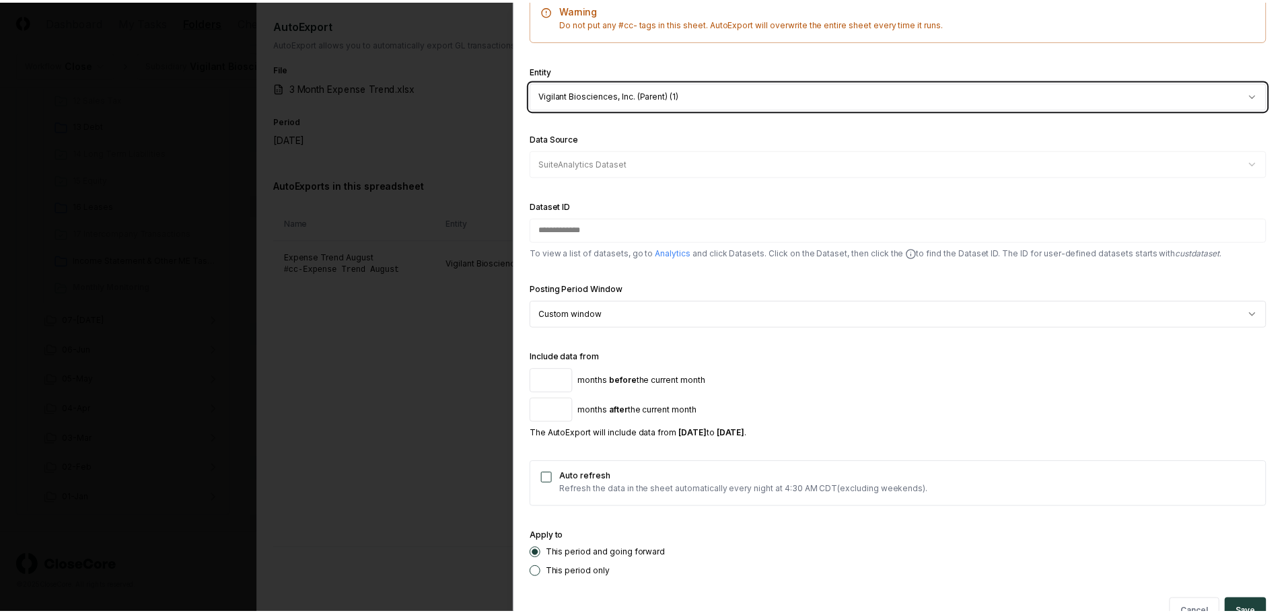
scroll to position [335, 0]
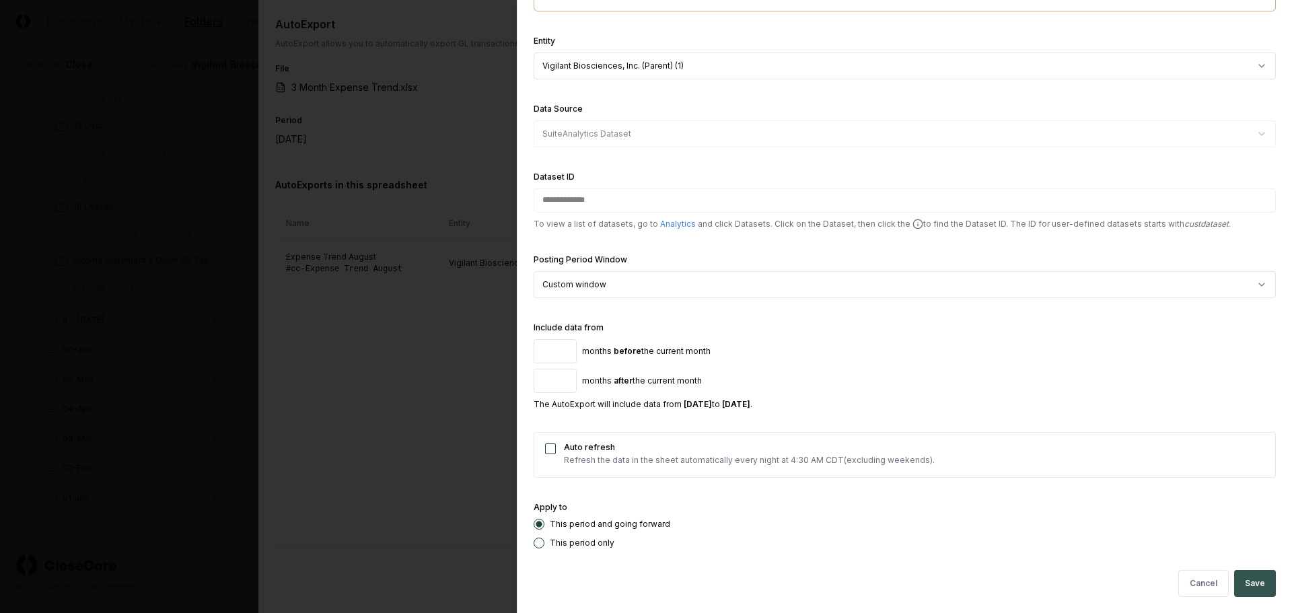
click at [1241, 583] on button "Save" at bounding box center [1255, 583] width 42 height 27
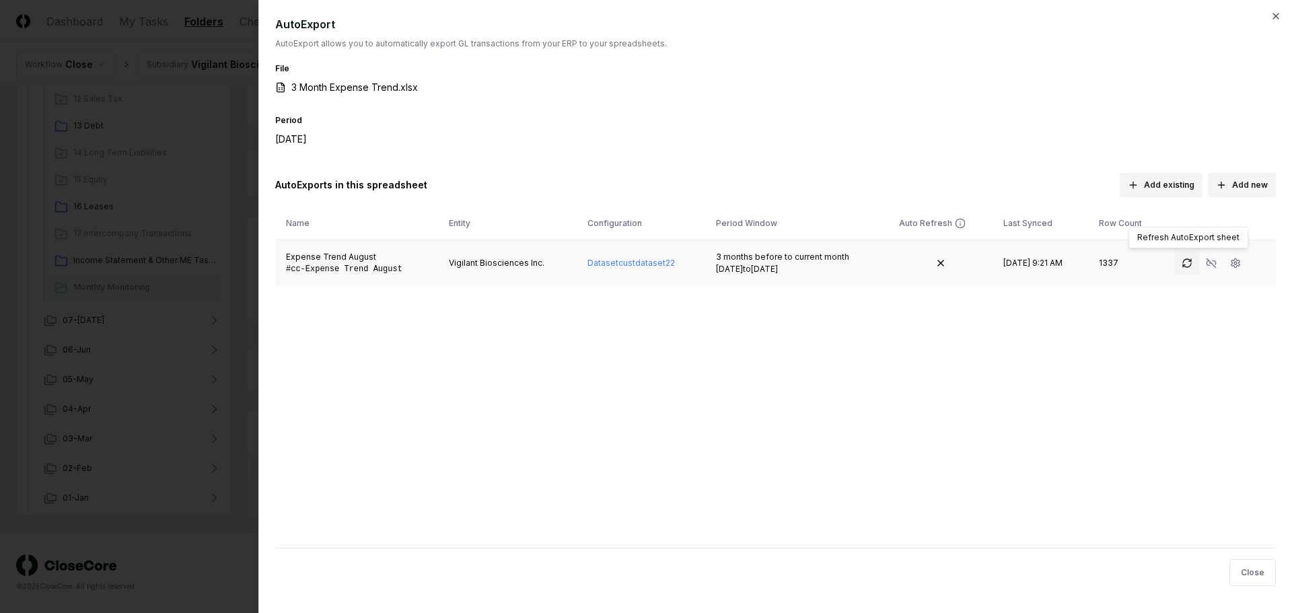
click at [1181, 262] on icon "button" at bounding box center [1186, 263] width 11 height 11
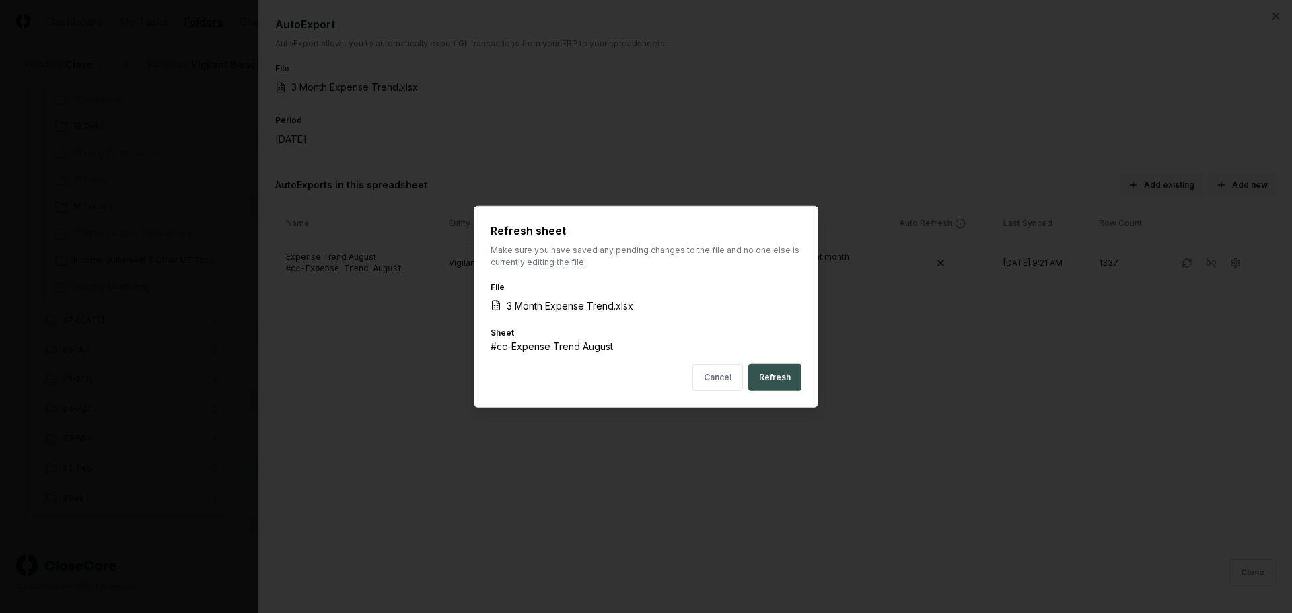
click at [782, 383] on button "Refresh" at bounding box center [774, 377] width 53 height 27
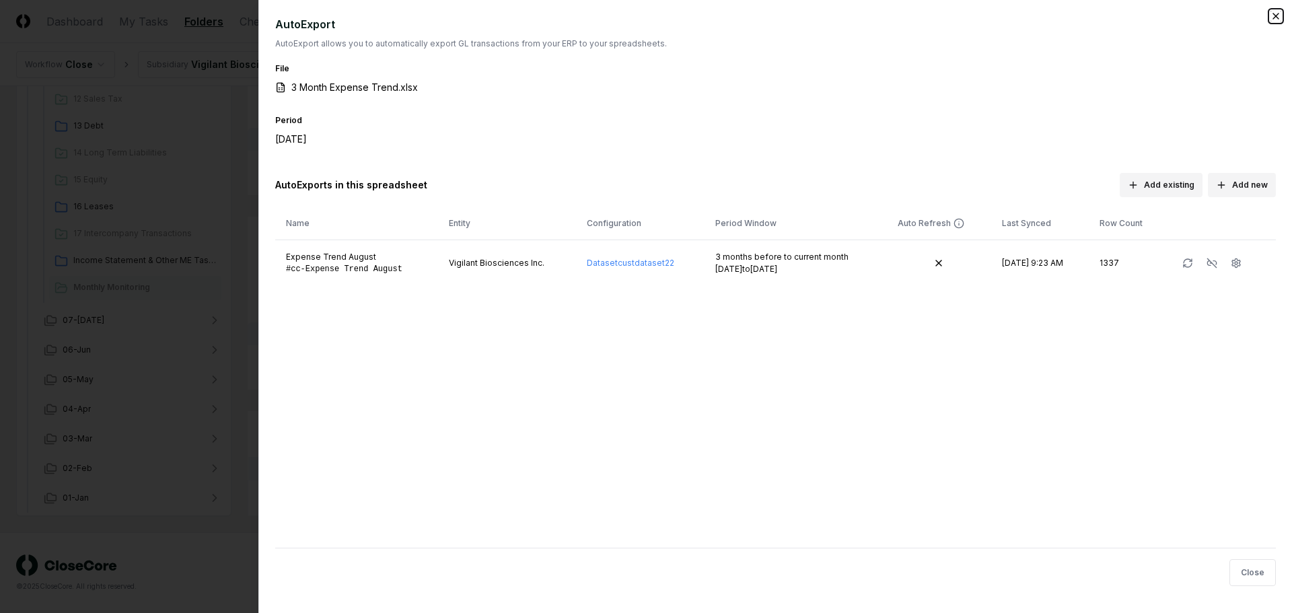
click at [1274, 16] on icon "button" at bounding box center [1275, 16] width 11 height 11
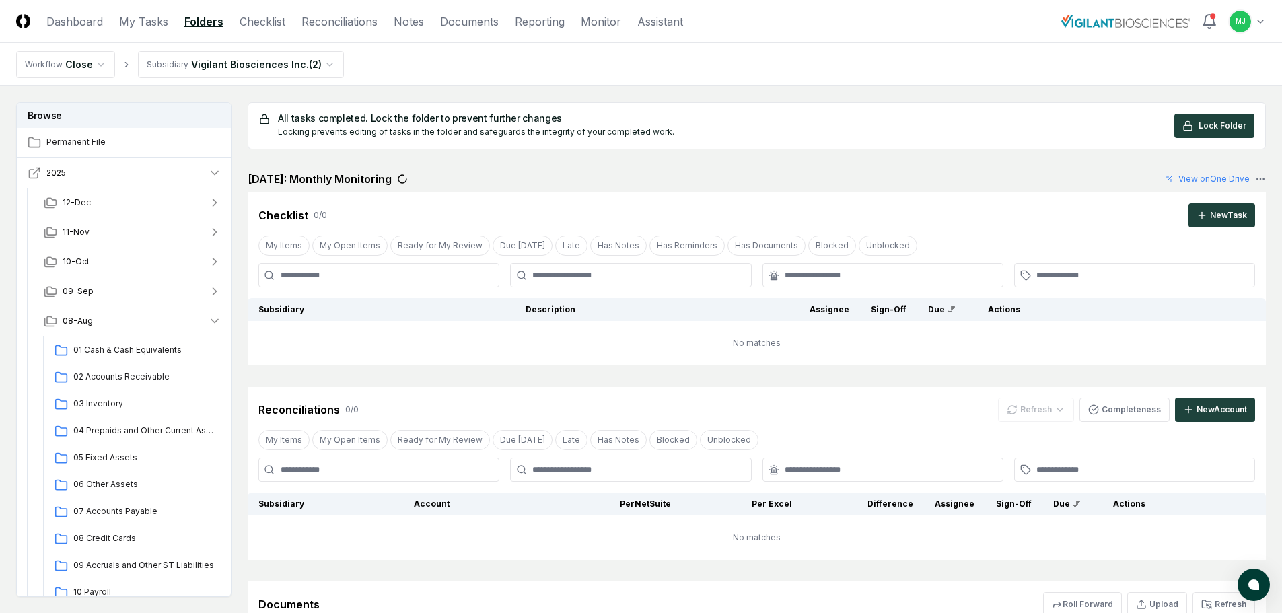
click at [213, 172] on icon "button" at bounding box center [214, 172] width 13 height 13
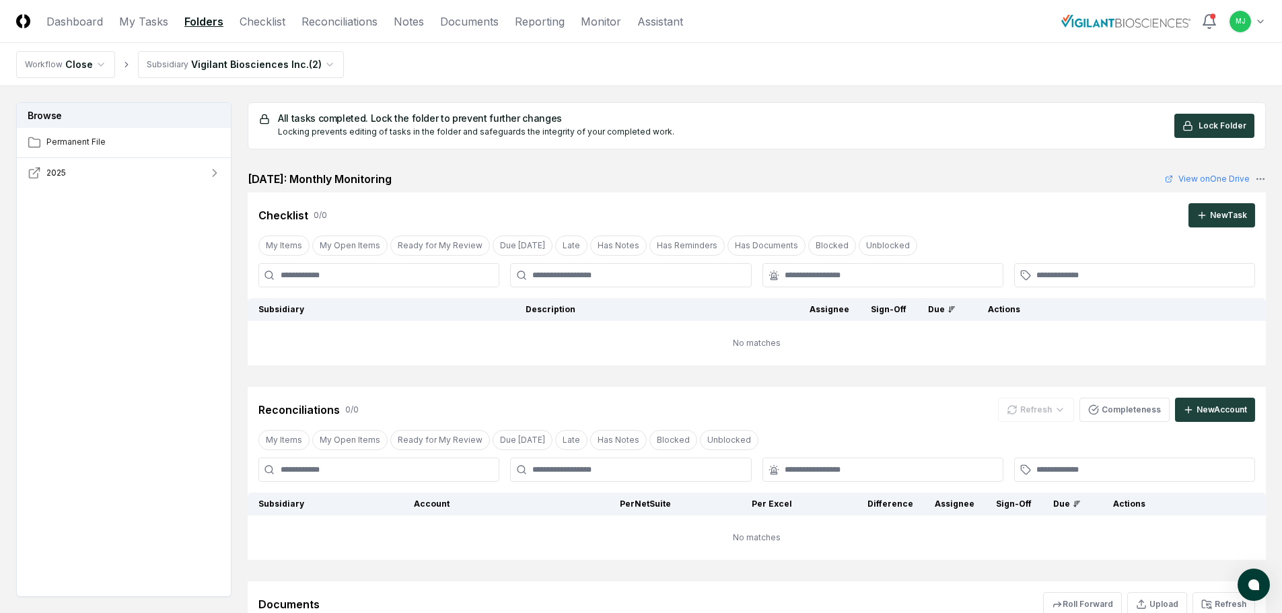
click at [50, 174] on span "2025" at bounding box center [56, 173] width 20 height 12
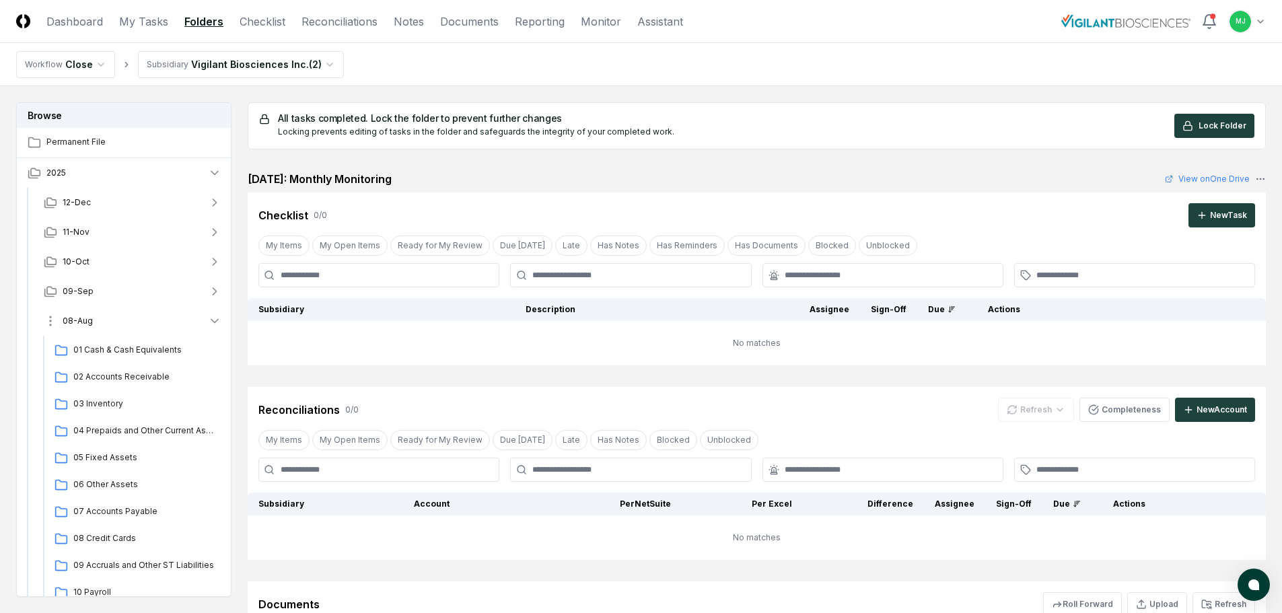
click at [211, 323] on icon "button" at bounding box center [214, 320] width 13 height 13
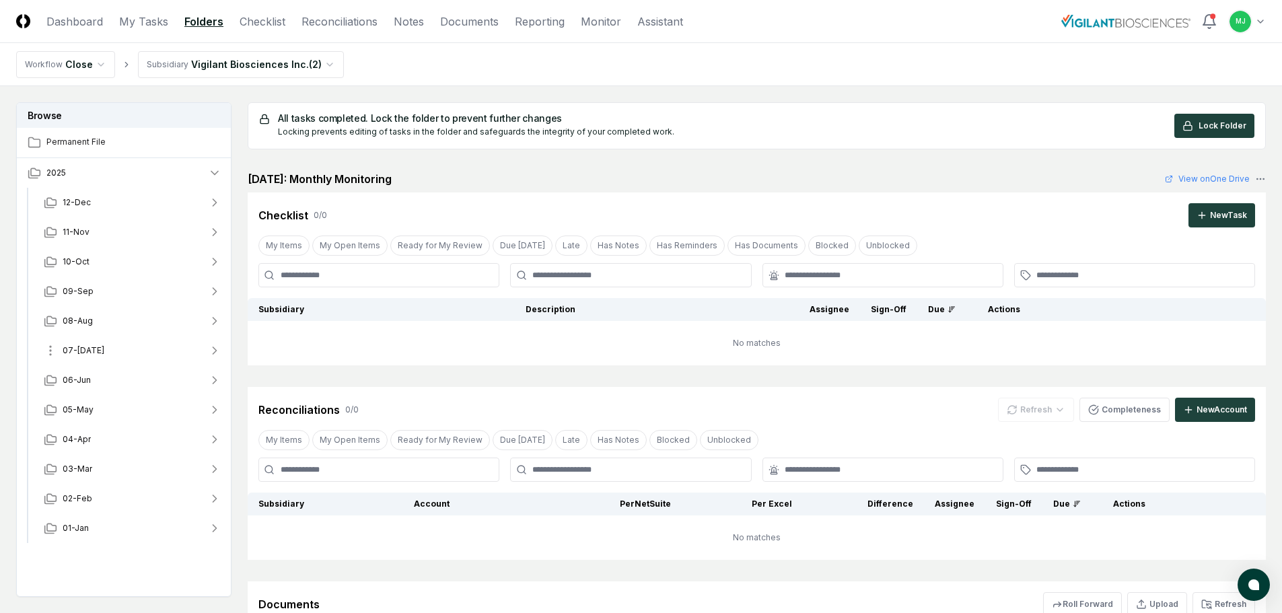
click at [69, 351] on span "07-[DATE]" at bounding box center [84, 350] width 42 height 12
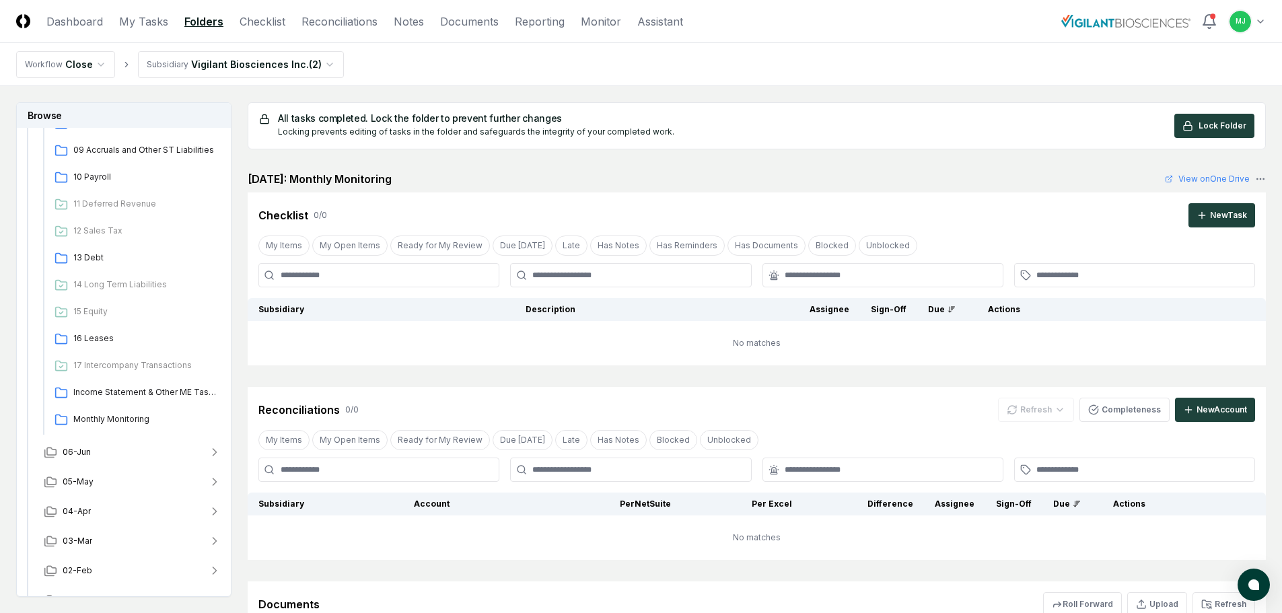
scroll to position [466, 0]
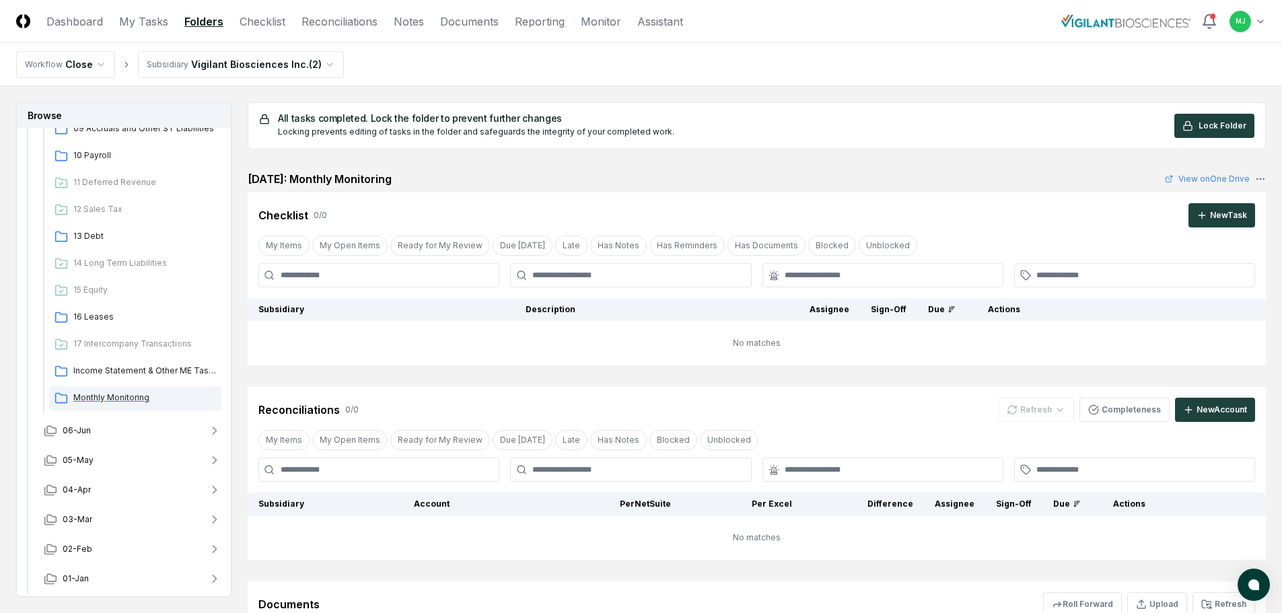
click at [79, 403] on span "Monthly Monitoring" at bounding box center [144, 398] width 143 height 12
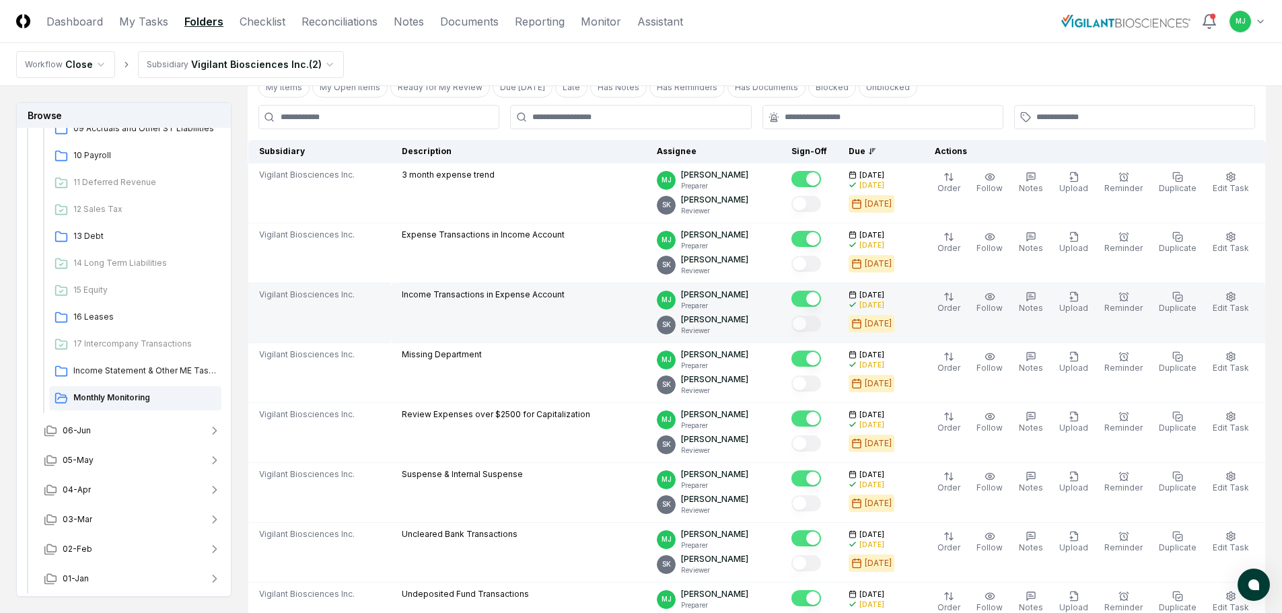
scroll to position [66, 0]
